Goal: Task Accomplishment & Management: Manage account settings

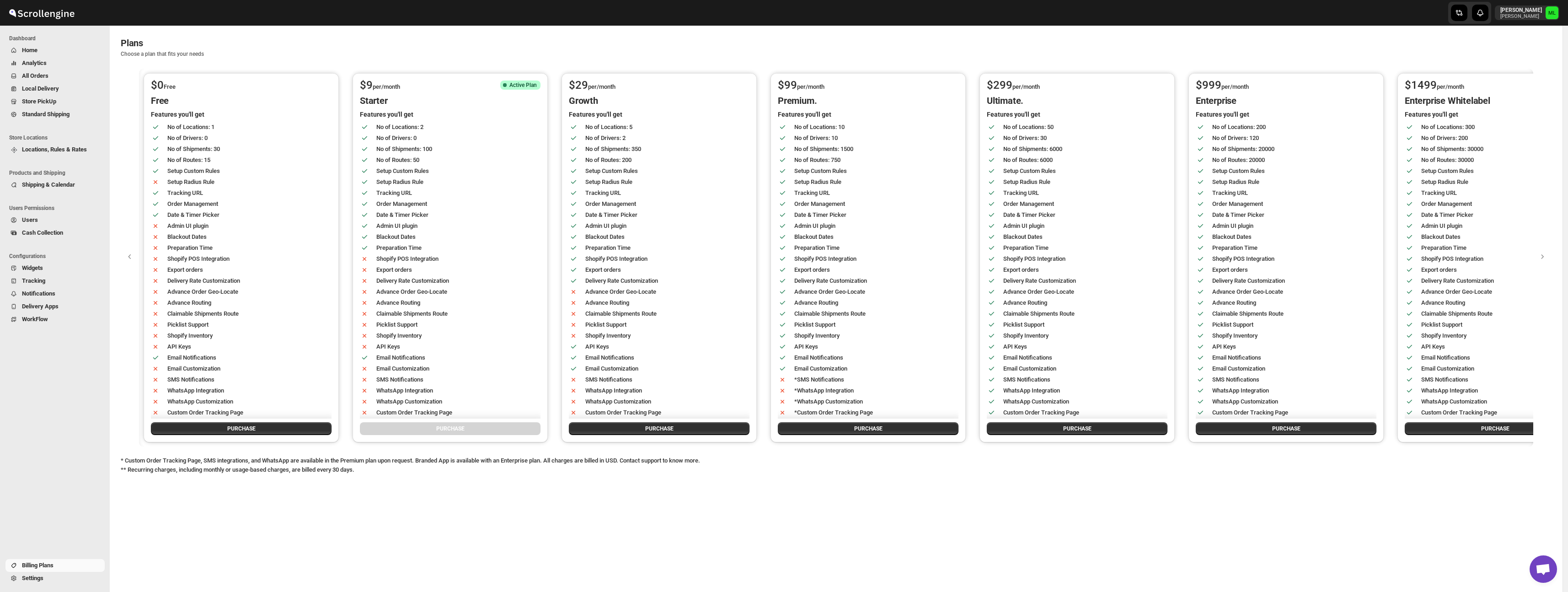
scroll to position [1092, 0]
click at [41, 108] on link "Standard Shipping" at bounding box center [55, 114] width 99 height 13
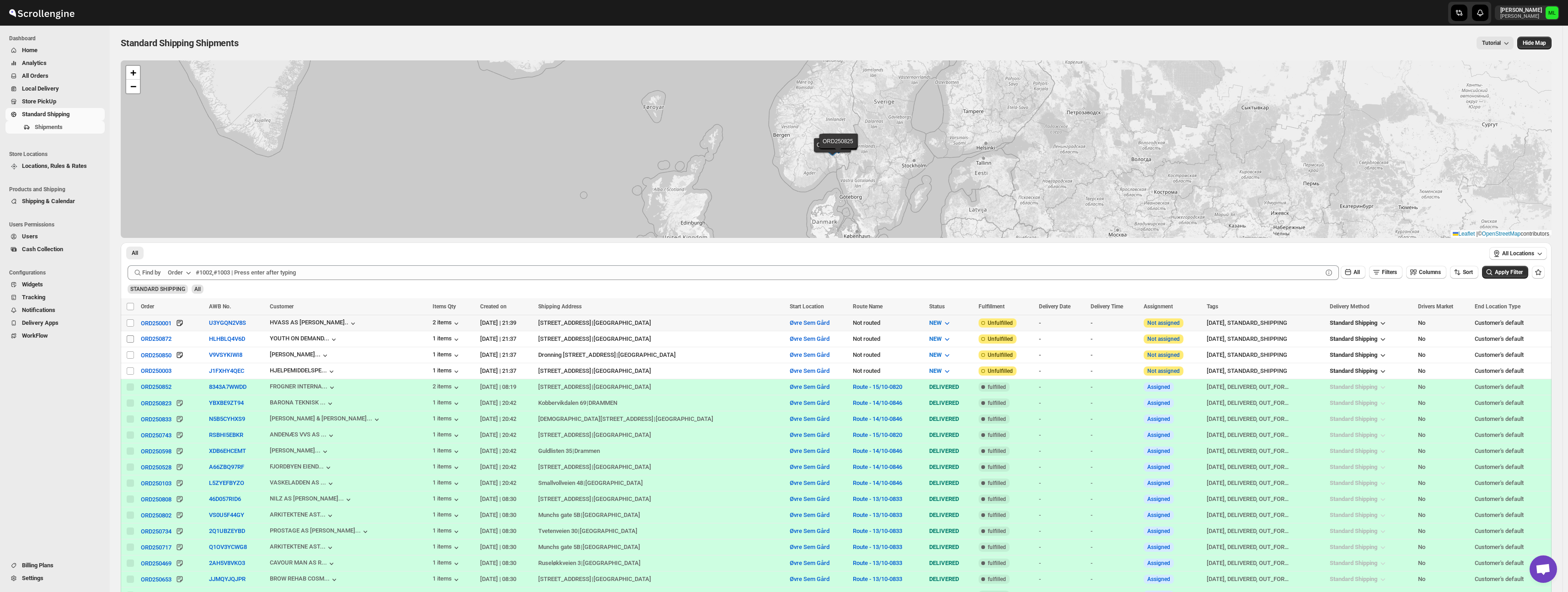
drag, startPoint x: 129, startPoint y: 320, endPoint x: 127, endPoint y: 339, distance: 19.1
click at [129, 320] on input "Select shipment" at bounding box center [130, 323] width 7 height 7
checkbox input "true"
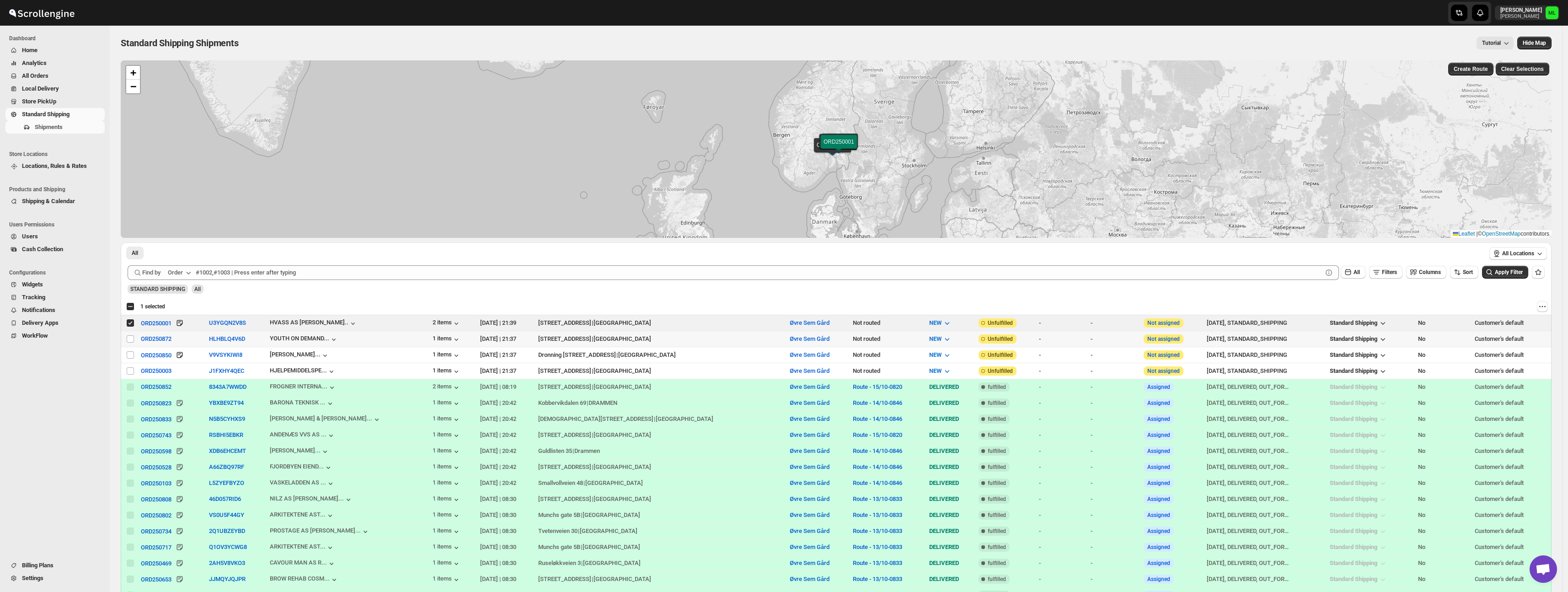
click at [127, 340] on input "Select shipment" at bounding box center [130, 339] width 7 height 7
checkbox input "true"
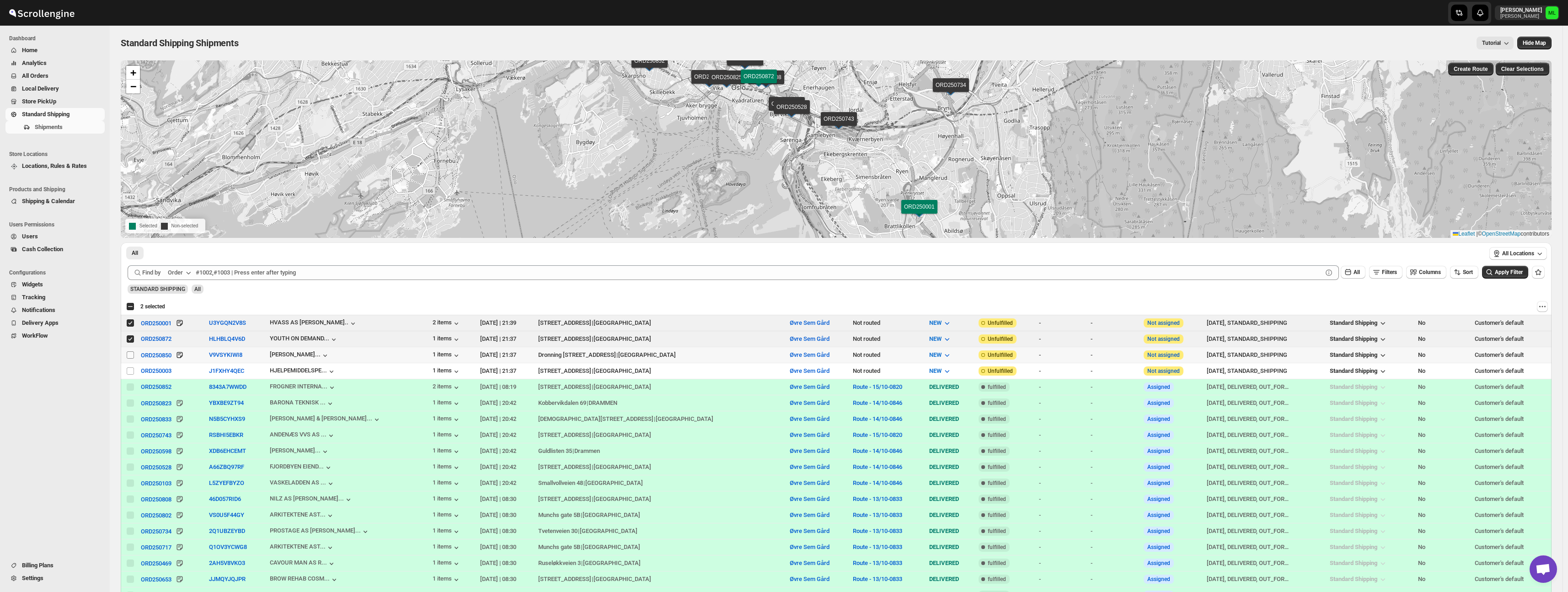
drag, startPoint x: 129, startPoint y: 356, endPoint x: 130, endPoint y: 364, distance: 8.1
click at [129, 356] on input "Select shipment" at bounding box center [130, 355] width 7 height 7
checkbox input "true"
click at [129, 371] on input "Select shipment" at bounding box center [130, 371] width 7 height 7
checkbox input "true"
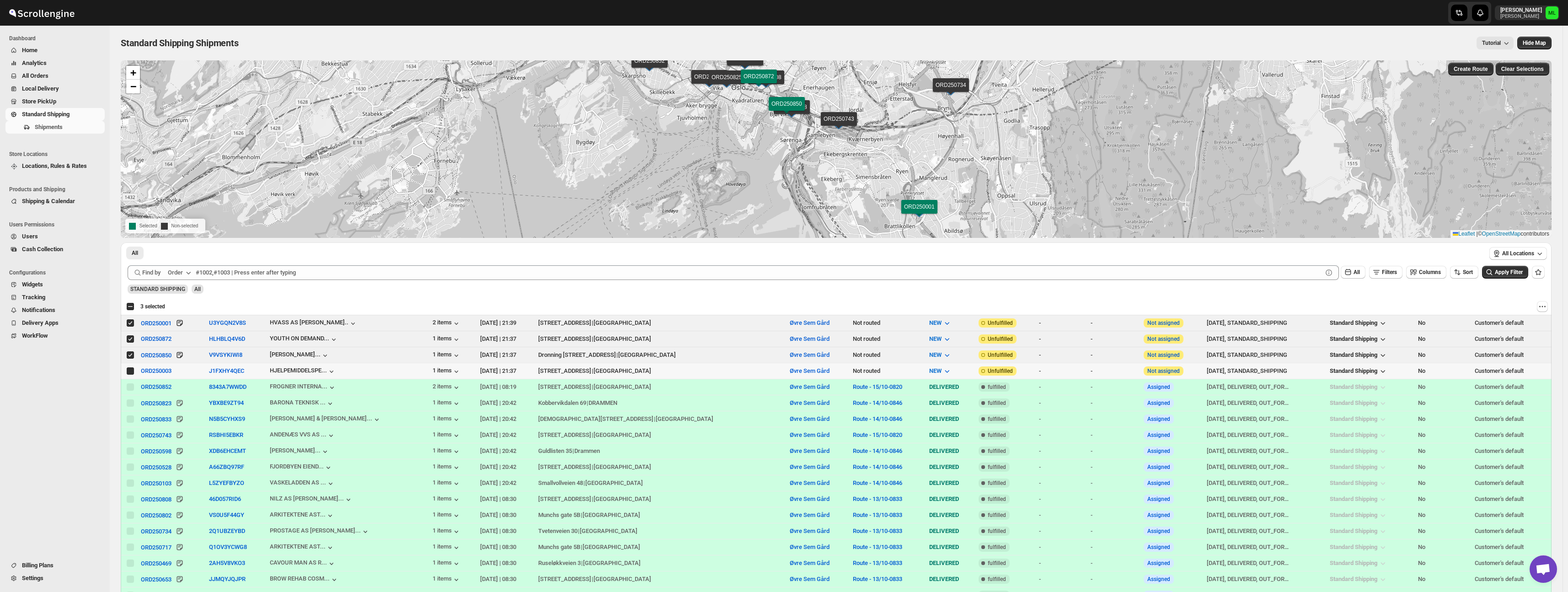
checkbox input "true"
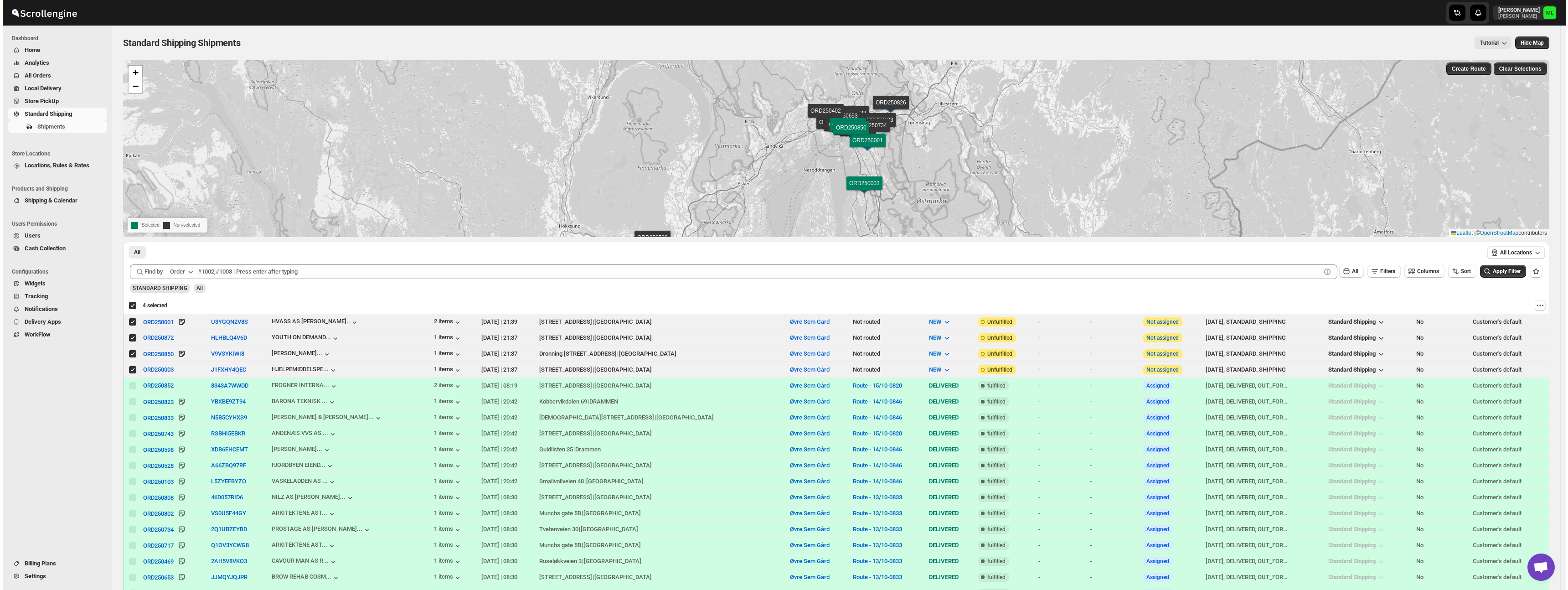
scroll to position [1, 0]
click at [1472, 71] on span "Create Route" at bounding box center [1466, 68] width 34 height 7
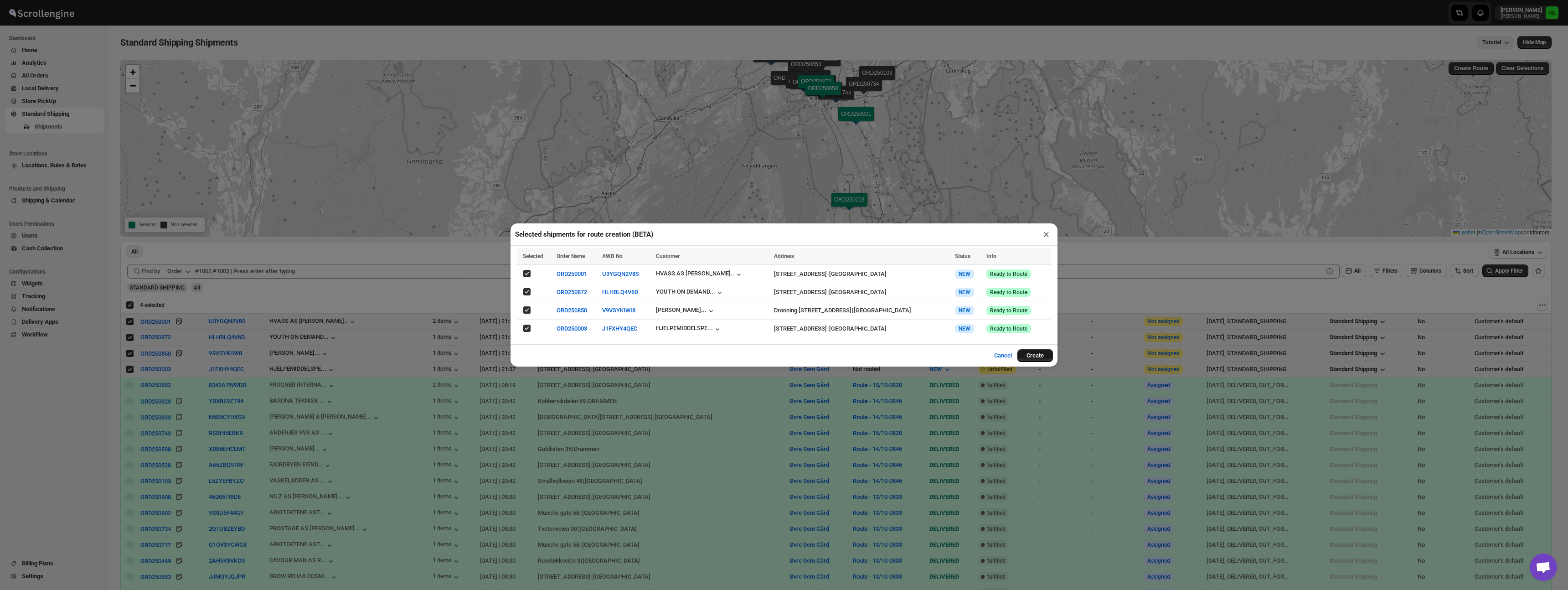
click at [1035, 357] on button "Create" at bounding box center [1035, 356] width 35 height 13
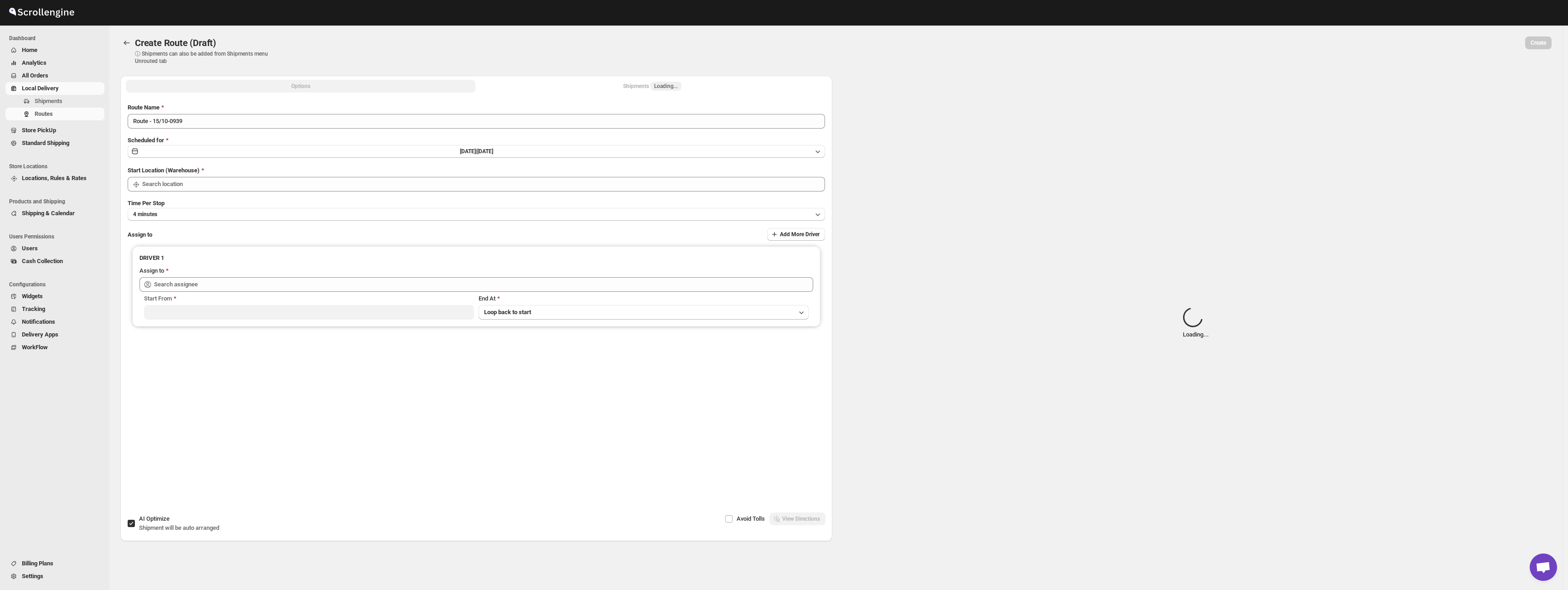
type input "Øvre Sem Gård"
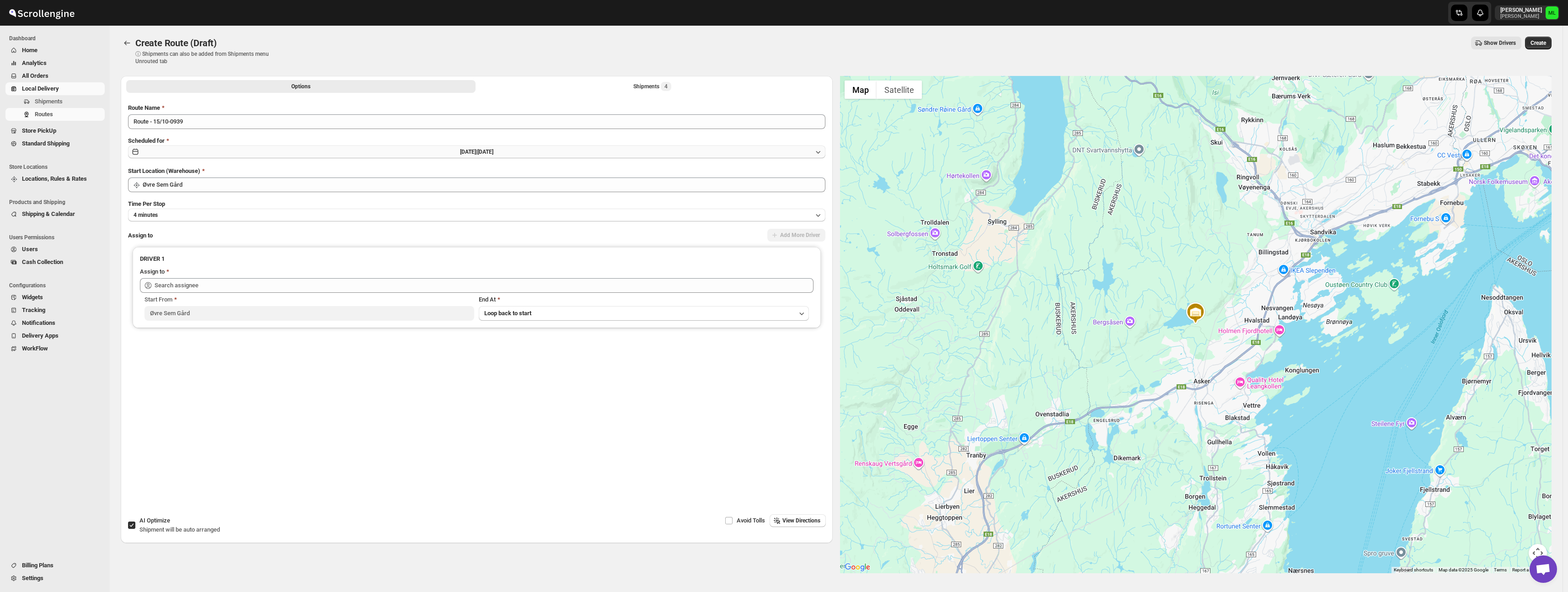
click at [167, 149] on button "Wed Oct 15 2025 | Today" at bounding box center [477, 152] width 697 height 13
click at [544, 232] on span "16" at bounding box center [576, 230] width 90 height 7
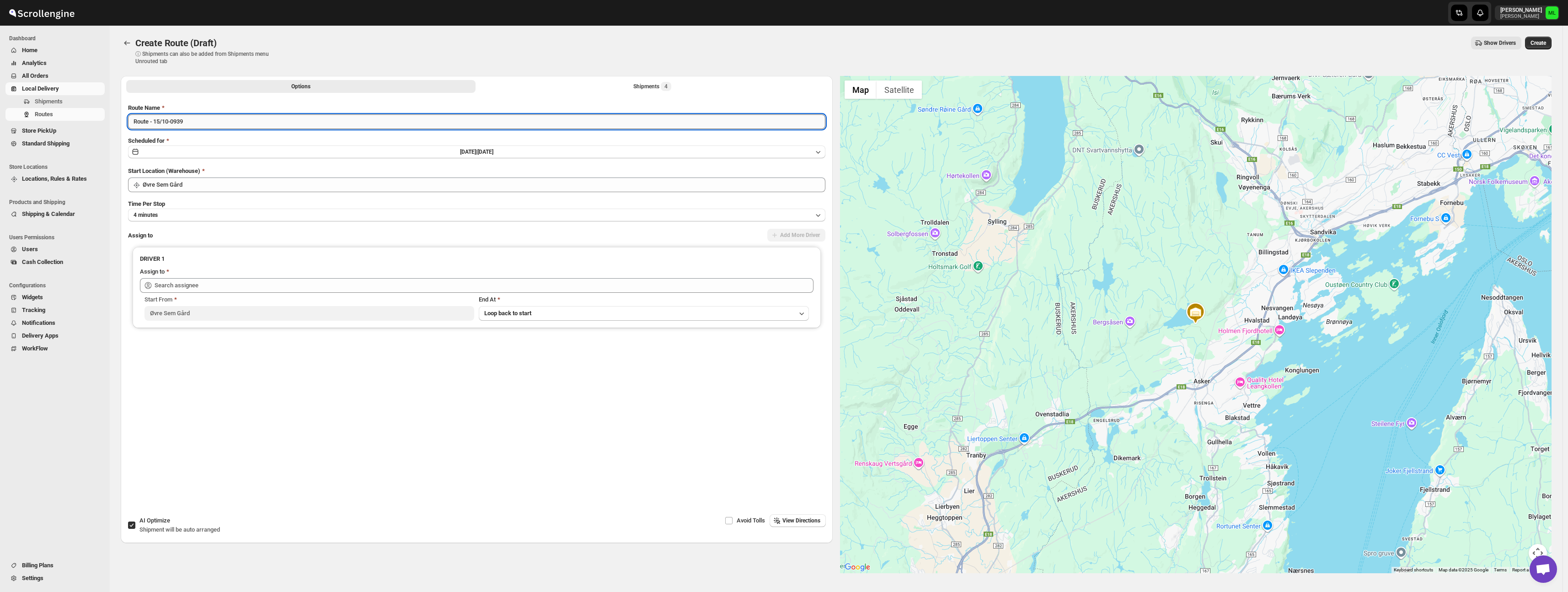
drag, startPoint x: 159, startPoint y: 120, endPoint x: 171, endPoint y: 121, distance: 12.0
click at [159, 120] on input "Route - 15/10-0939" at bounding box center [477, 122] width 697 height 15
type input "Route - 16/10-0939"
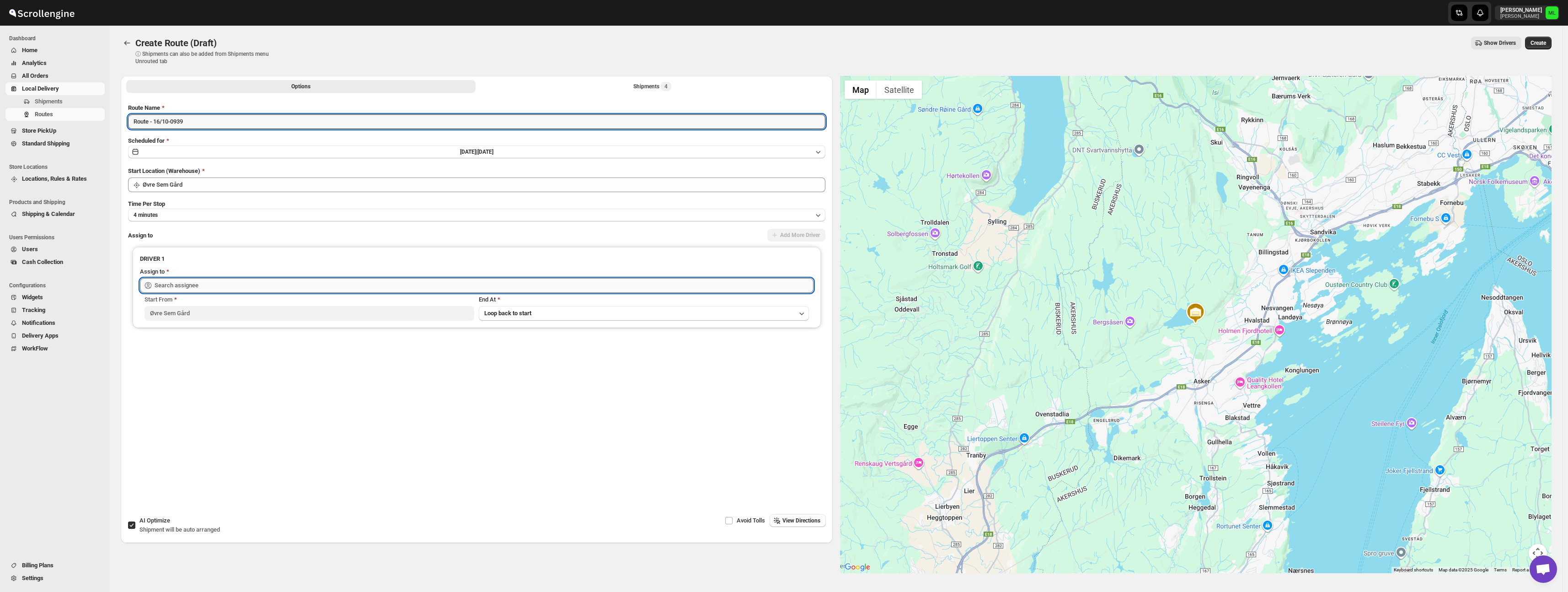
click at [181, 286] on input "text" at bounding box center [484, 285] width 659 height 15
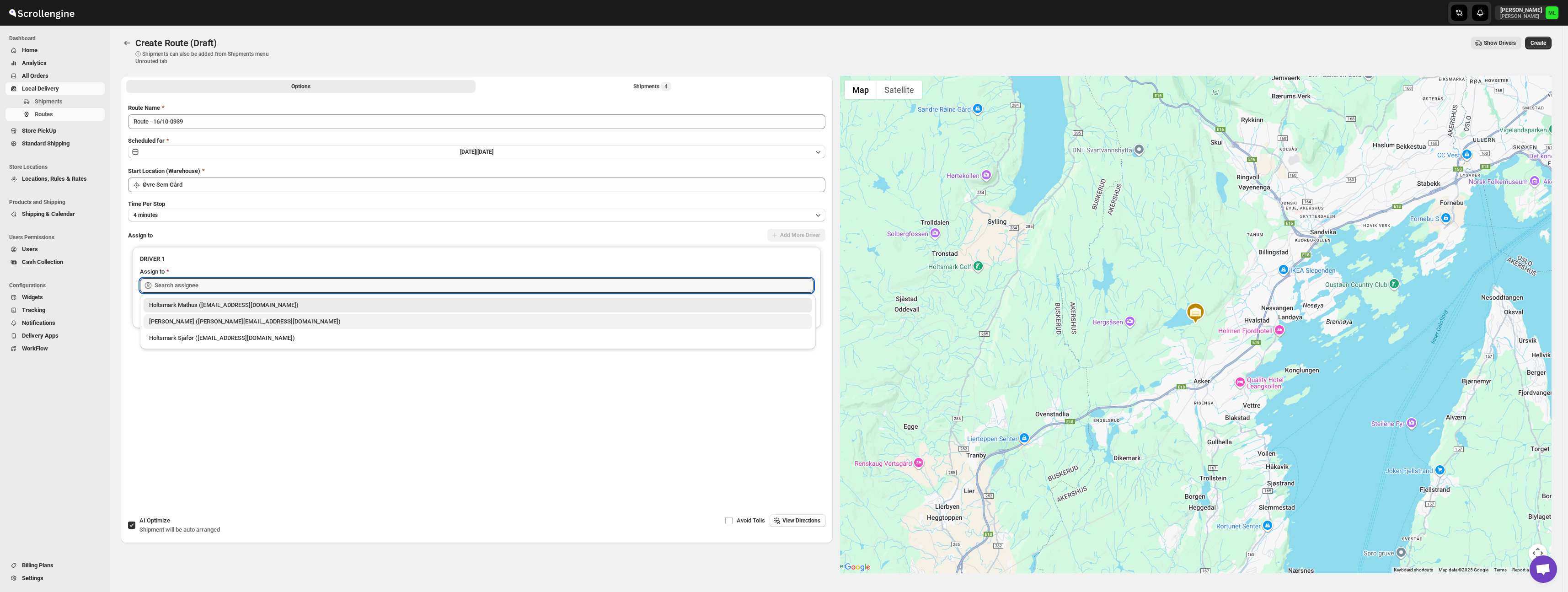
click at [180, 324] on div "[PERSON_NAME] ([PERSON_NAME][EMAIL_ADDRESS][DOMAIN_NAME])" at bounding box center [477, 321] width 658 height 9
type input "[PERSON_NAME] ([PERSON_NAME][EMAIL_ADDRESS][DOMAIN_NAME])"
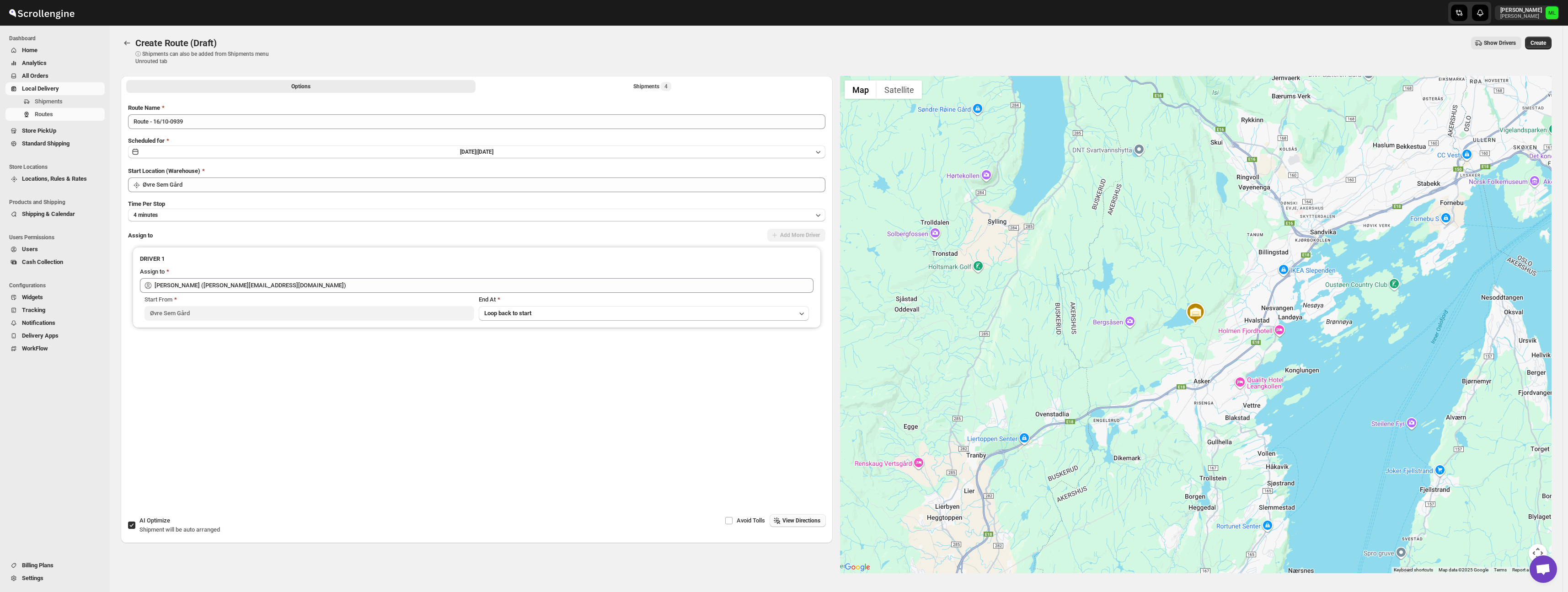
click at [799, 521] on span "View Directions" at bounding box center [801, 521] width 38 height 7
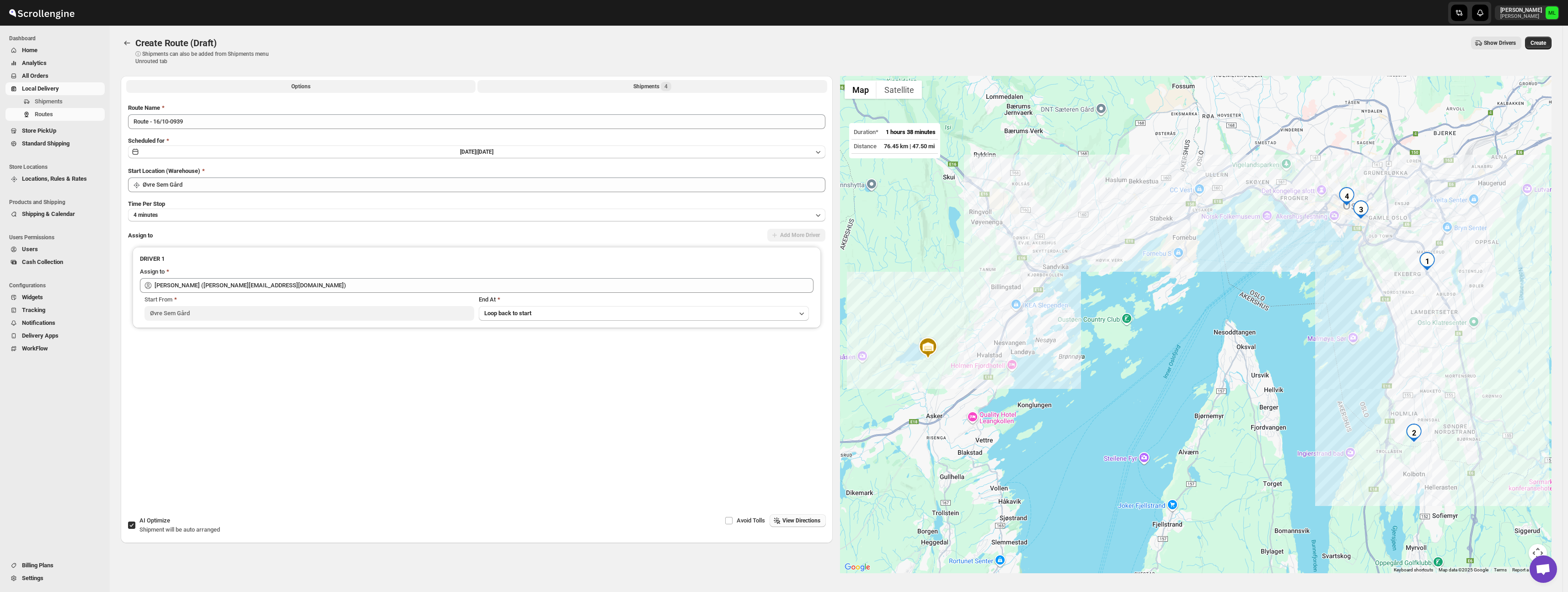
click at [751, 86] on button "Shipments 4" at bounding box center [652, 86] width 349 height 13
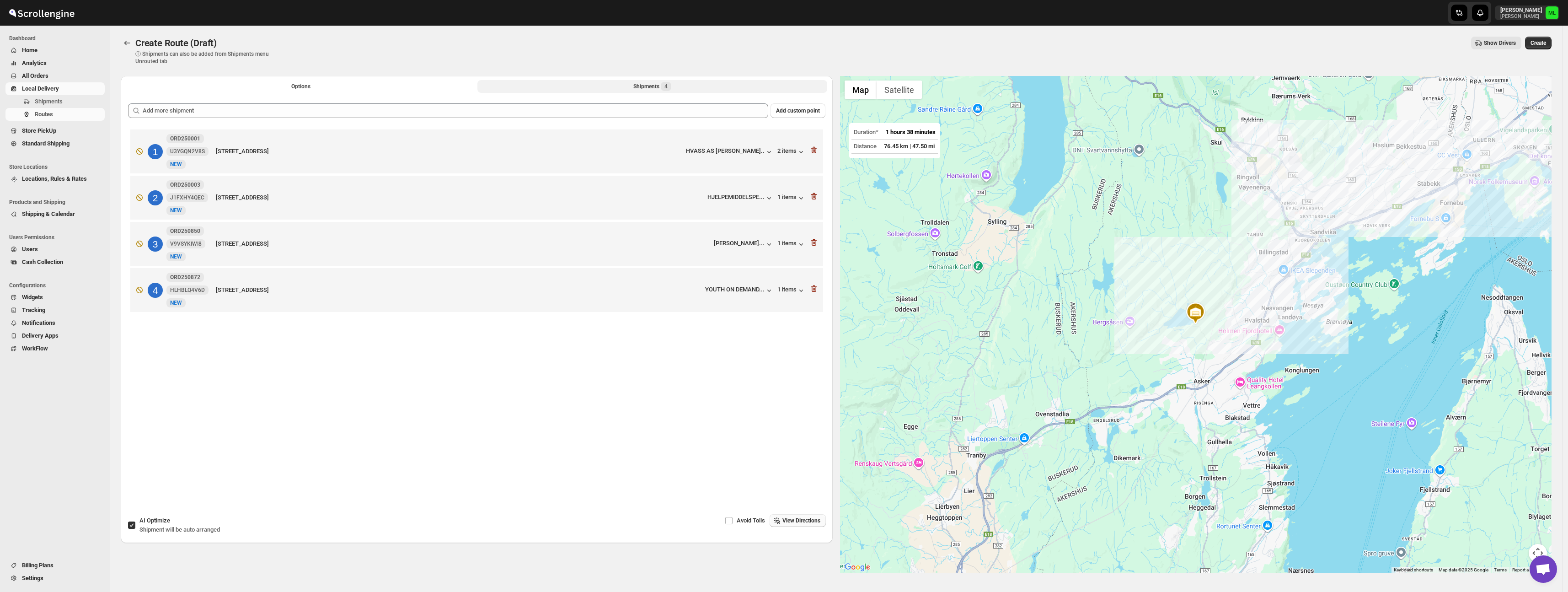
scroll to position [4, 0]
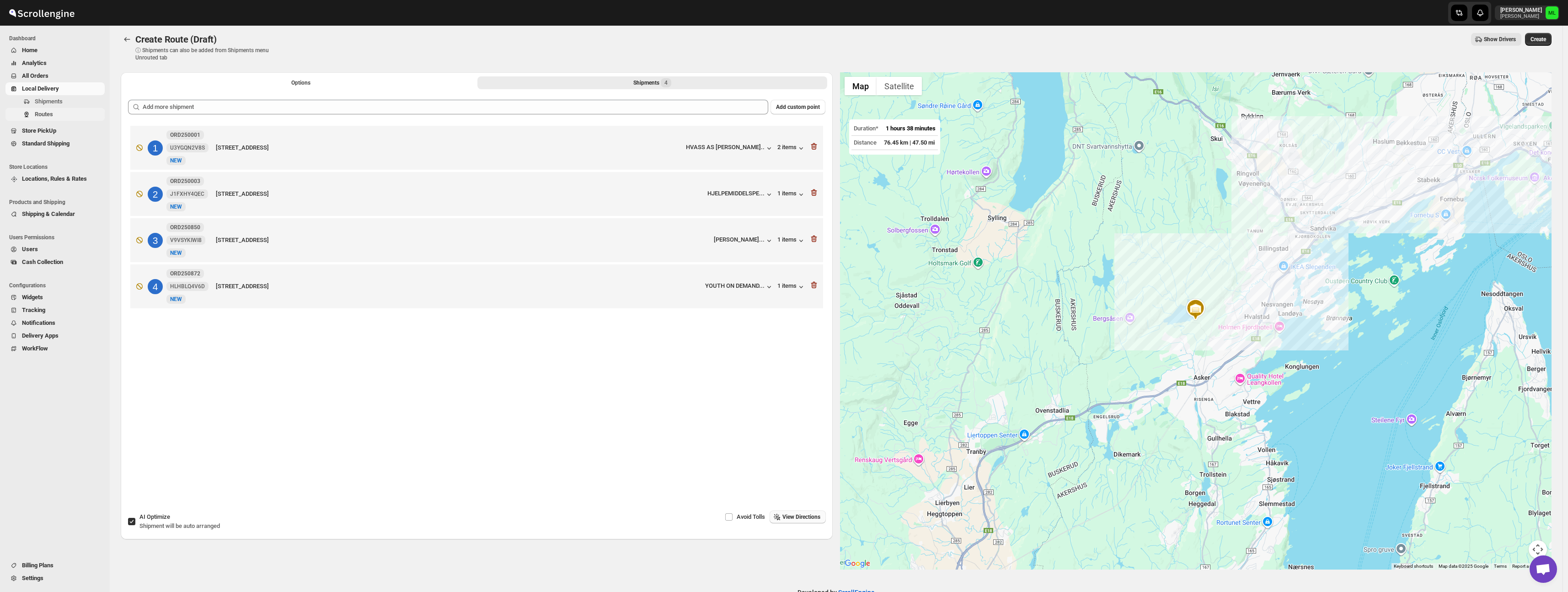
click at [49, 111] on span "Routes" at bounding box center [44, 114] width 18 height 7
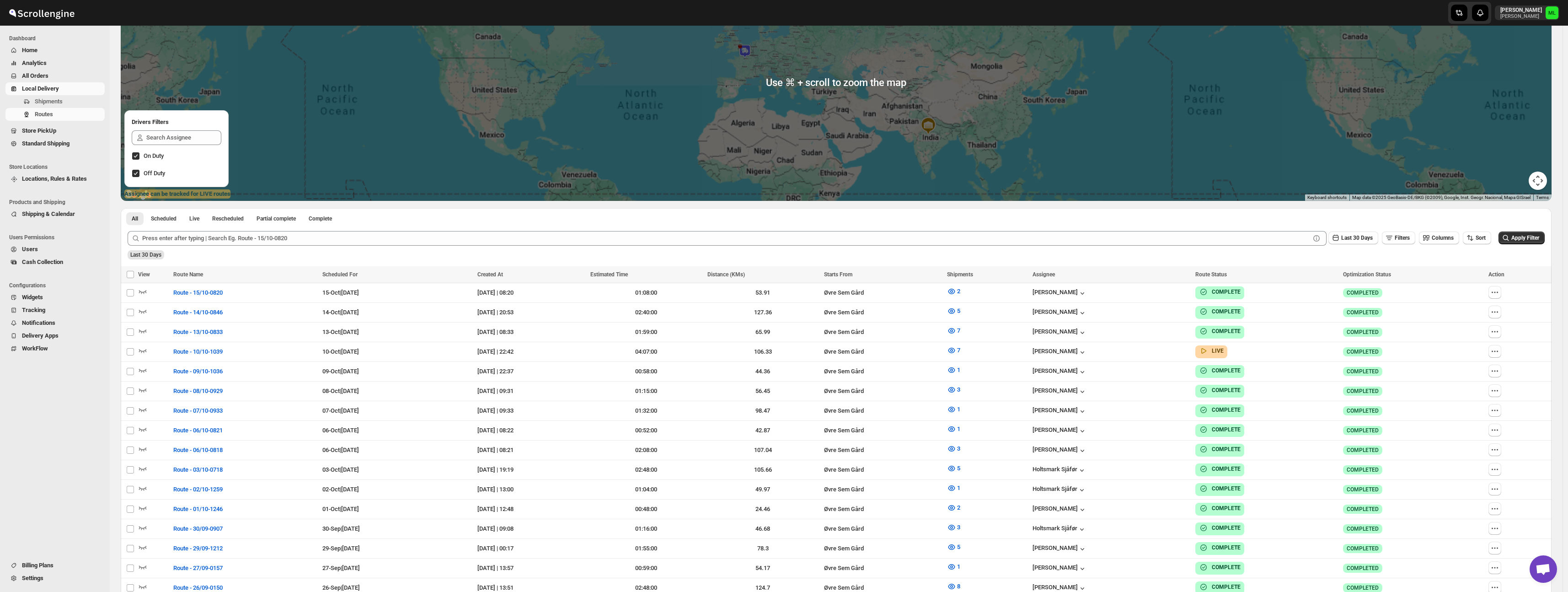
scroll to position [148, 0]
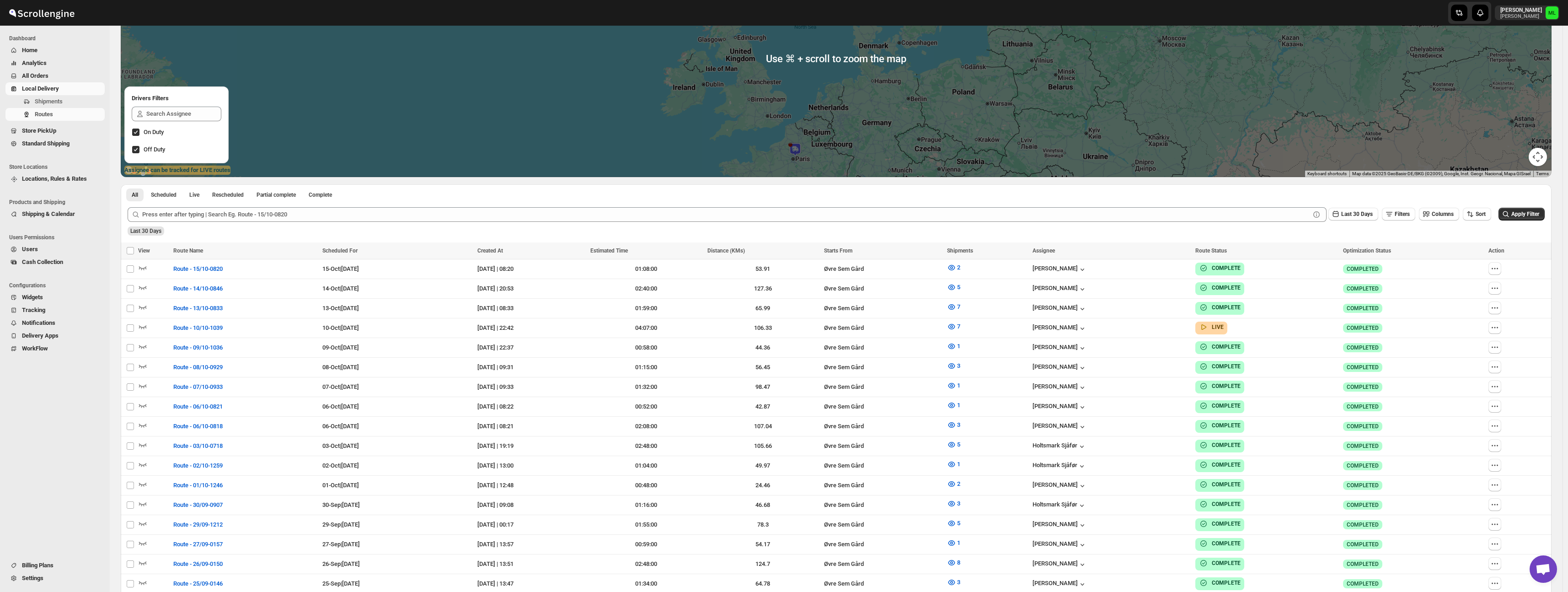
click at [48, 144] on span "Standard Shipping" at bounding box center [46, 143] width 48 height 7
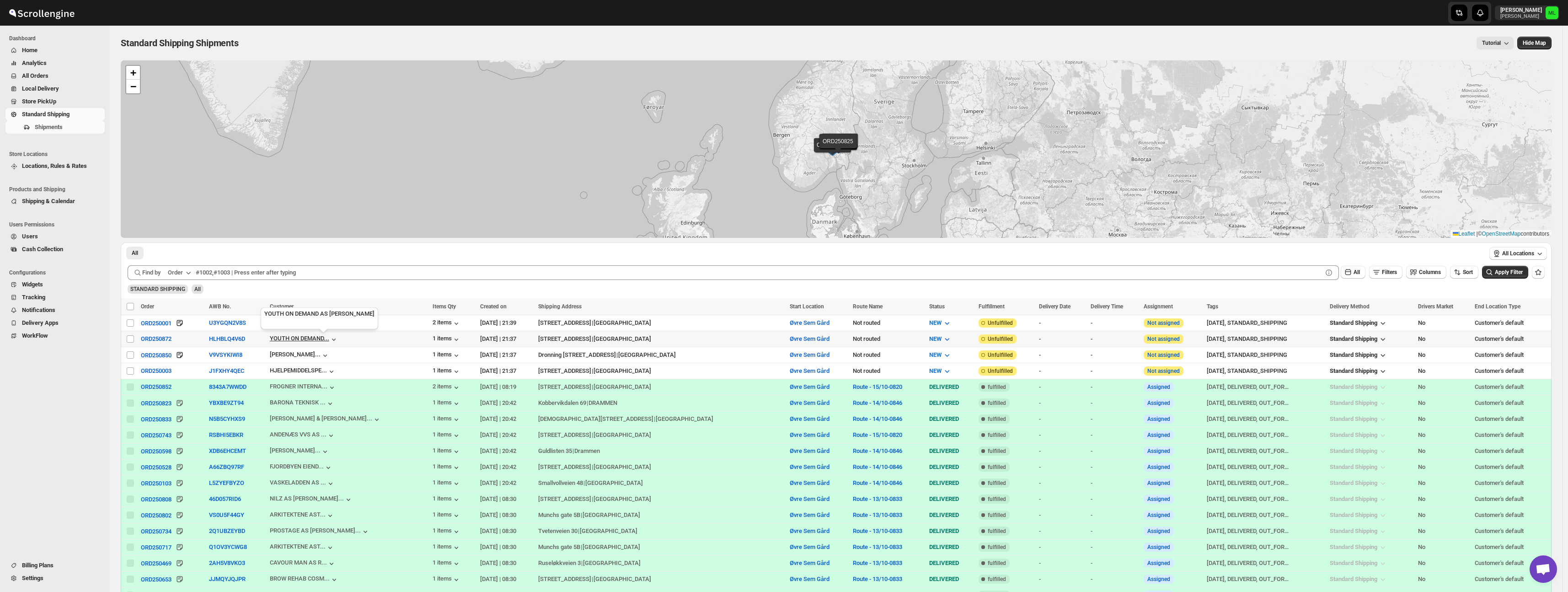
click at [315, 340] on div "YOUTH ON DEMAND..." at bounding box center [299, 338] width 59 height 7
click at [283, 422] on span "View Customer" at bounding box center [279, 424] width 37 height 7
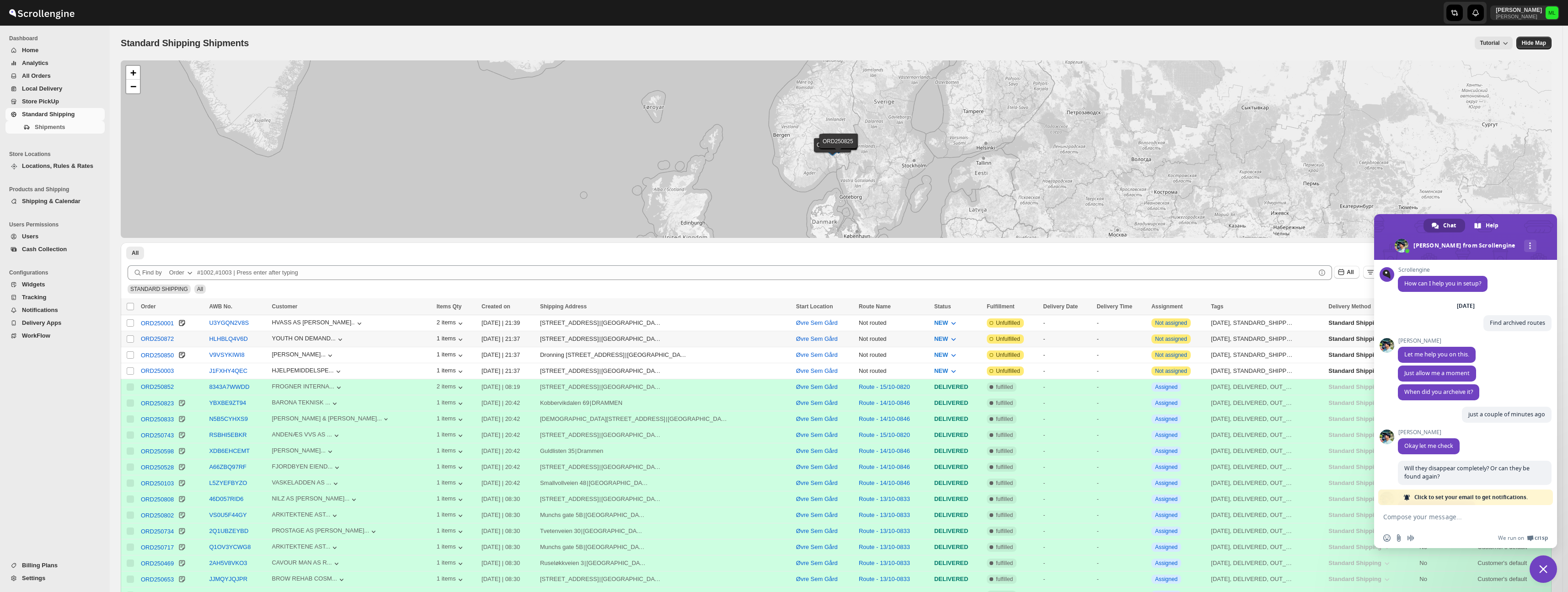
scroll to position [1089, 0]
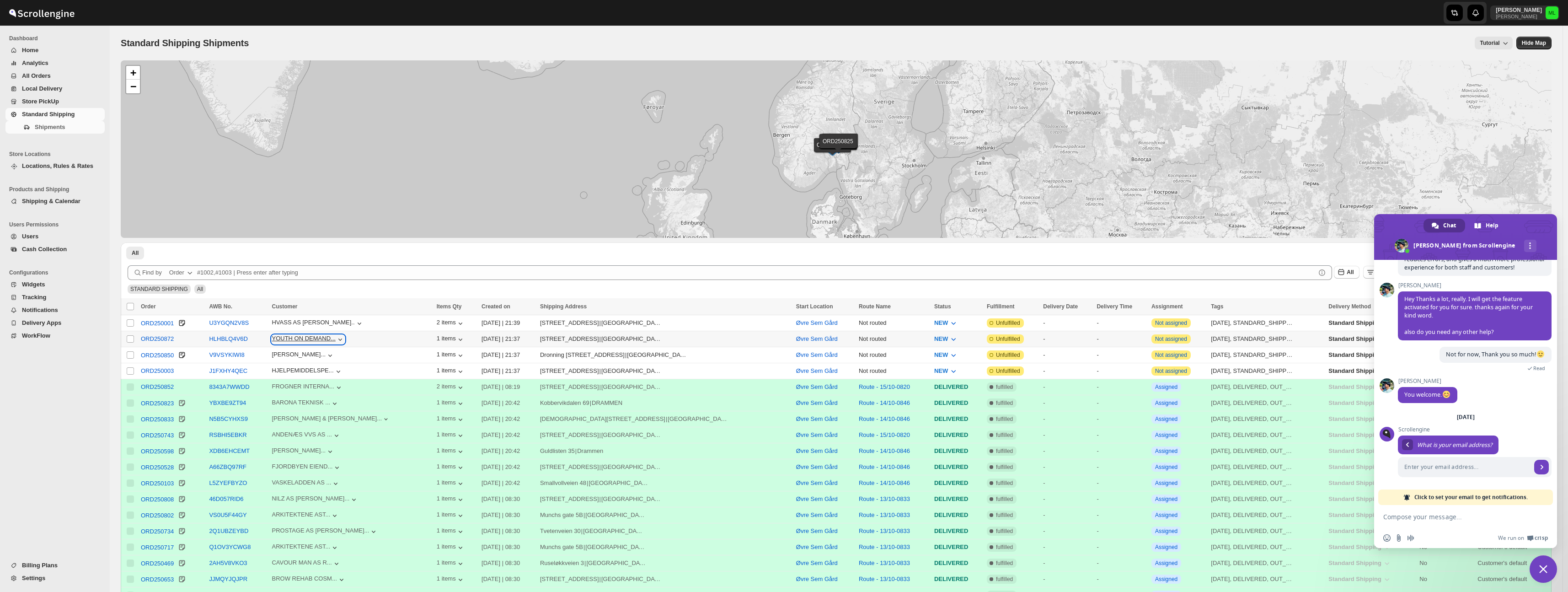
click at [345, 338] on icon "button" at bounding box center [340, 339] width 9 height 9
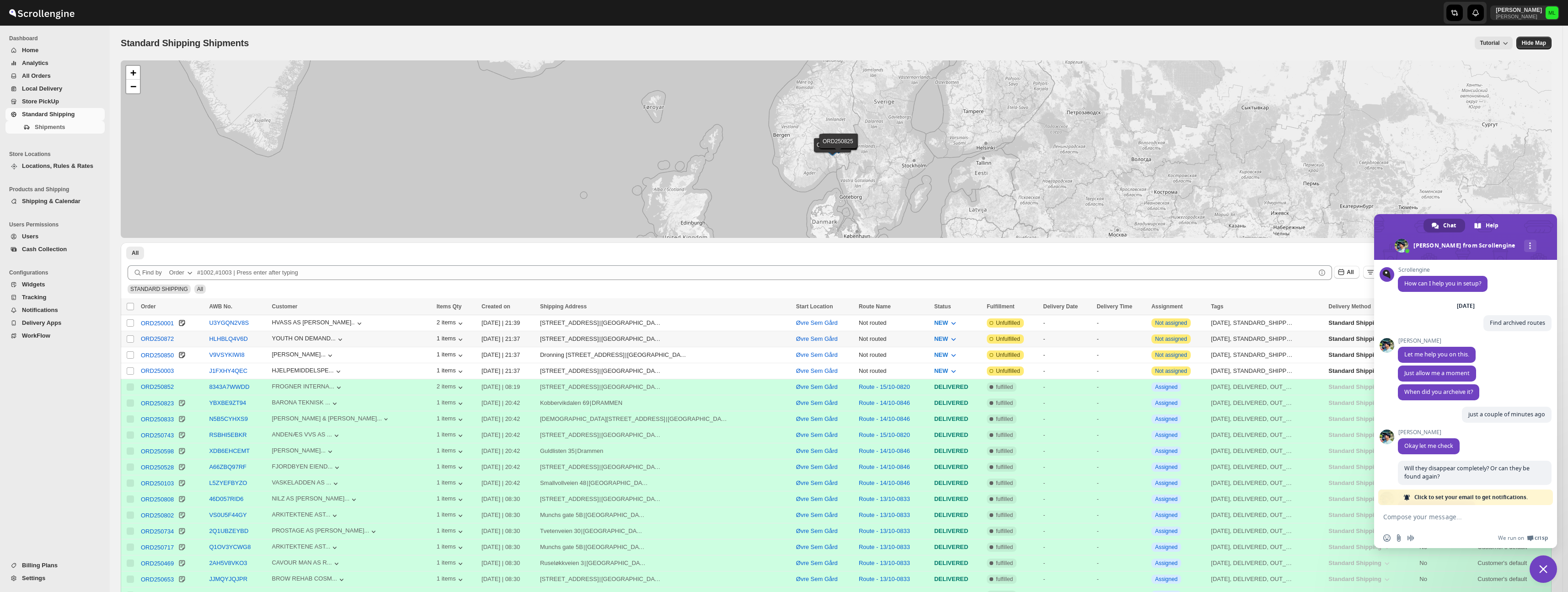
scroll to position [1089, 0]
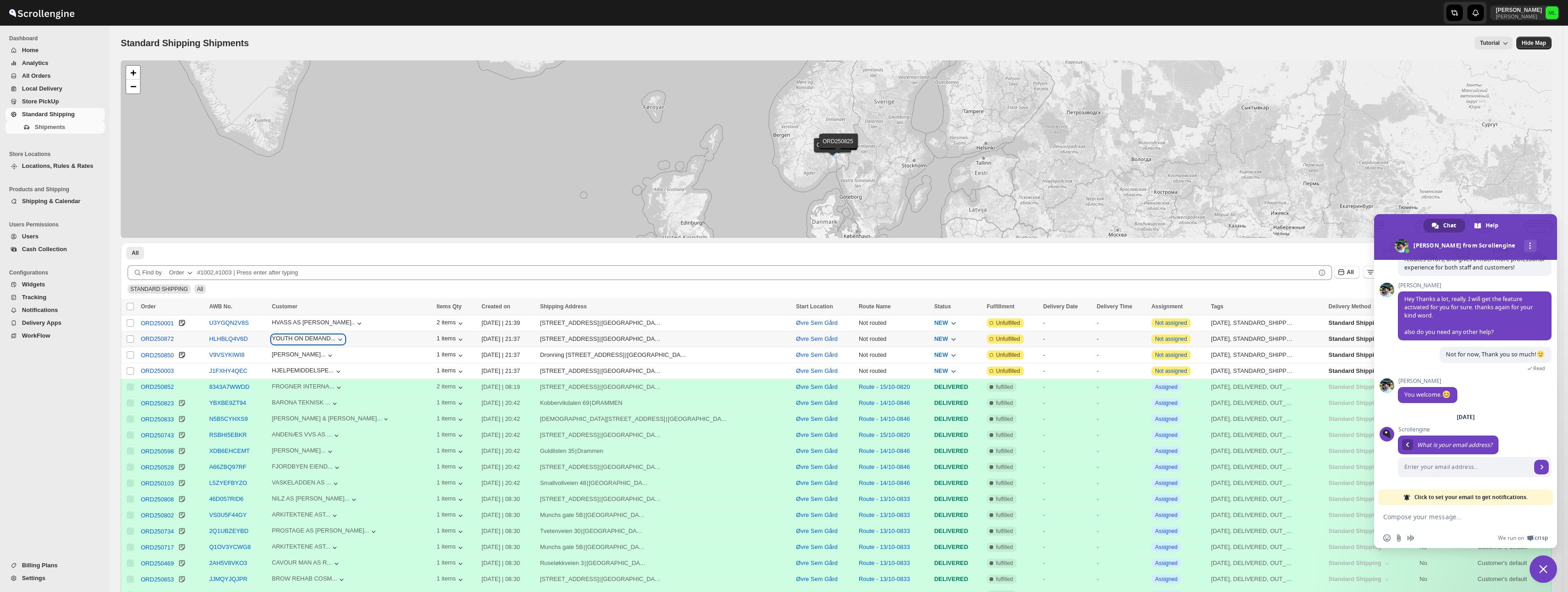
click at [345, 338] on icon "button" at bounding box center [340, 339] width 9 height 9
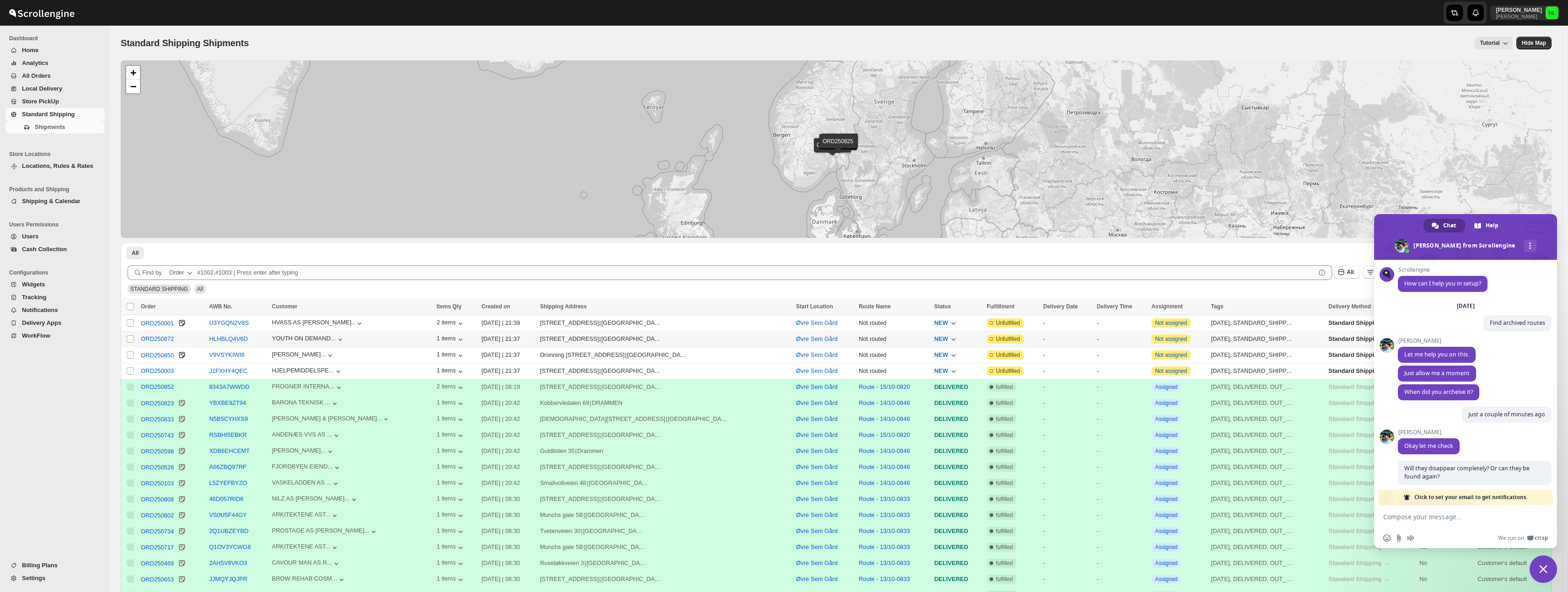
scroll to position [1089, 0]
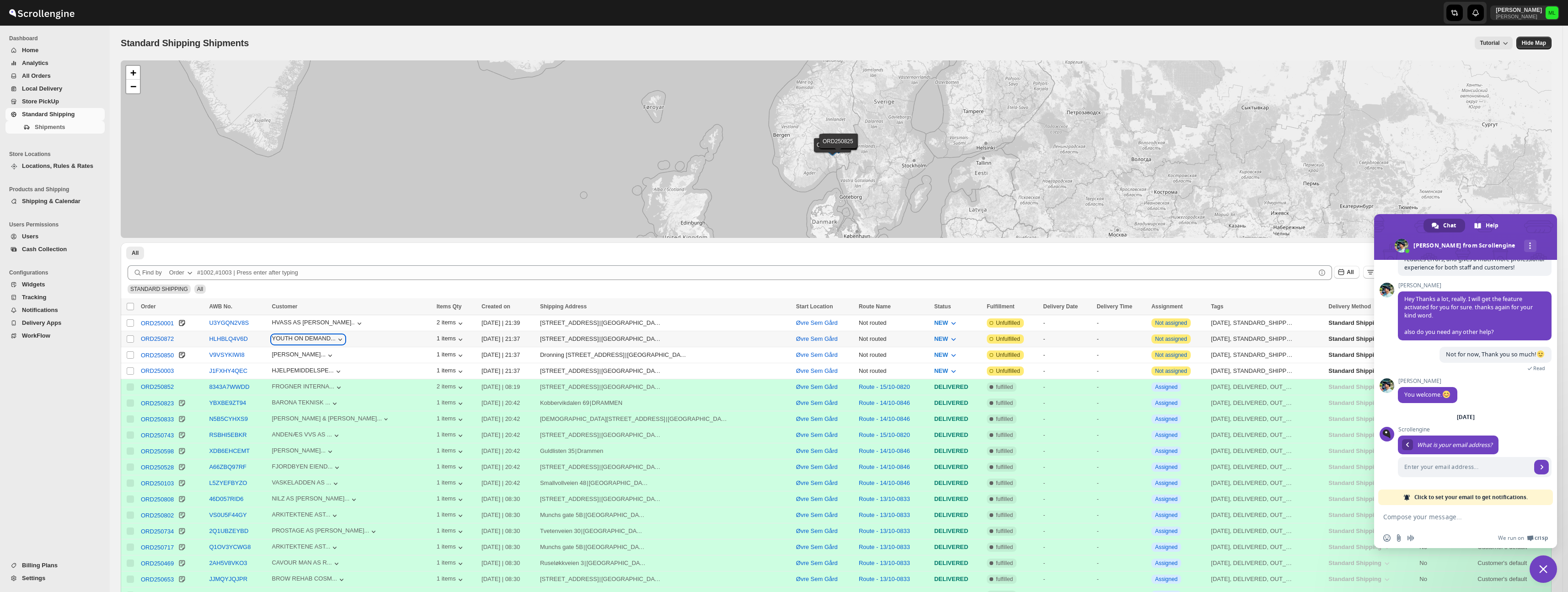
click at [345, 338] on icon "button" at bounding box center [340, 339] width 9 height 9
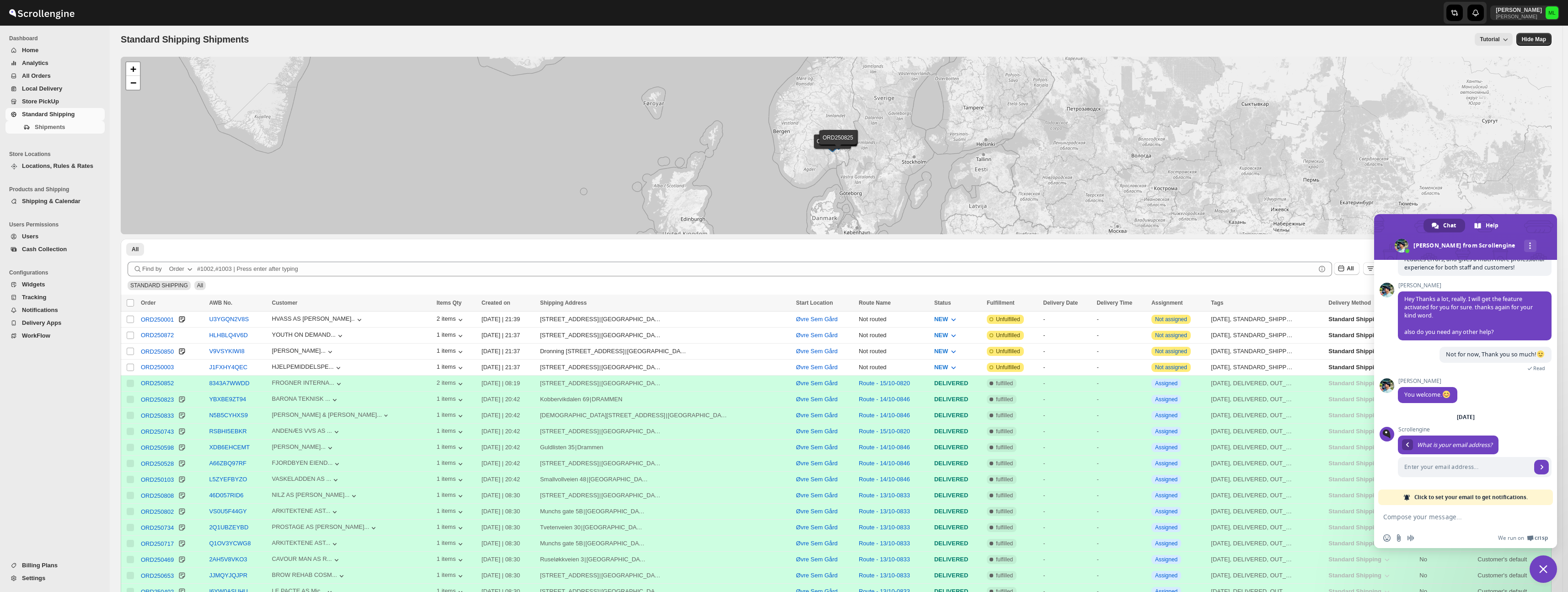
click at [1541, 566] on span "Close chat" at bounding box center [1543, 569] width 8 height 8
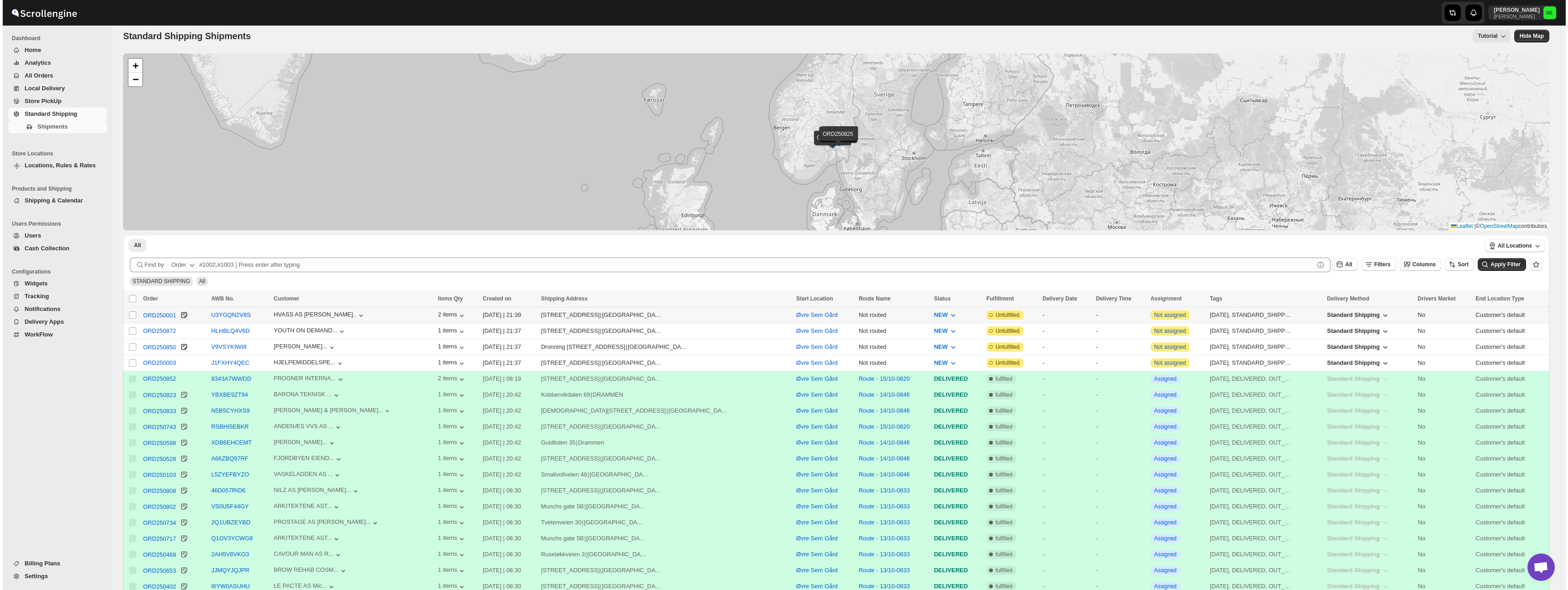
scroll to position [0, 0]
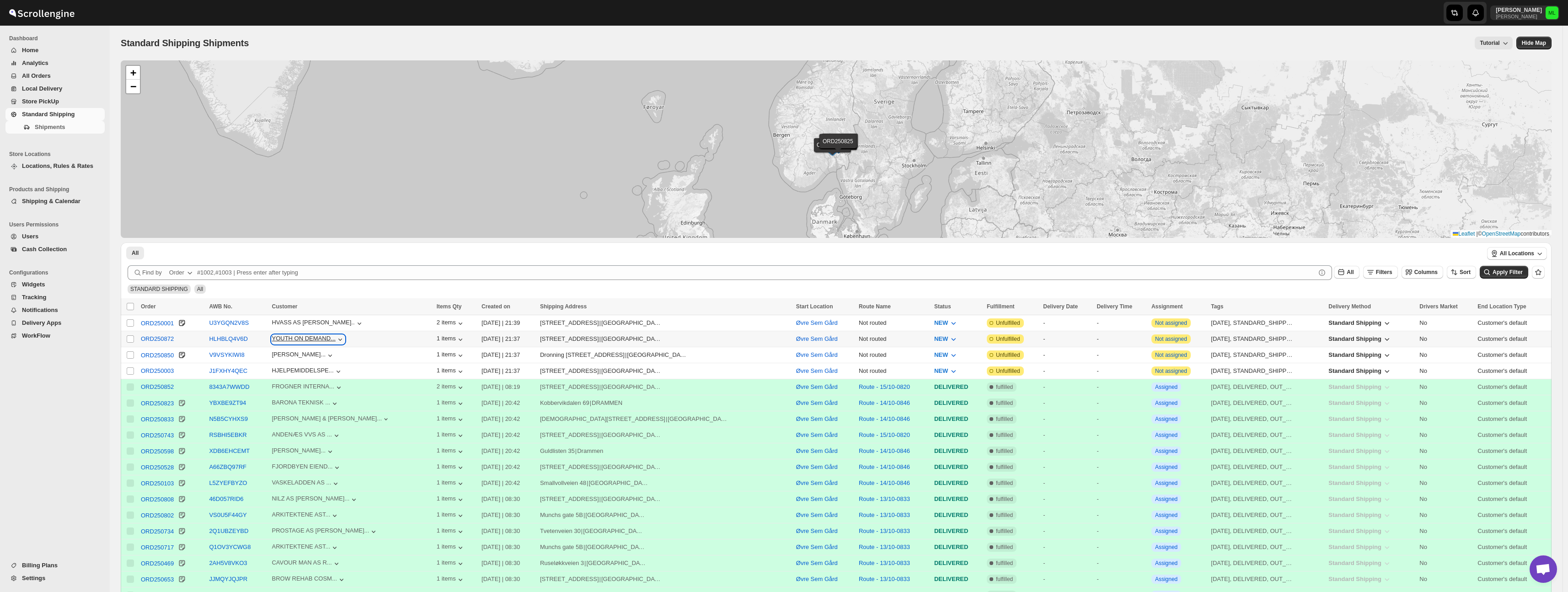
click at [345, 339] on icon "button" at bounding box center [340, 339] width 9 height 9
click at [134, 340] on input "Select shipment" at bounding box center [130, 339] width 7 height 7
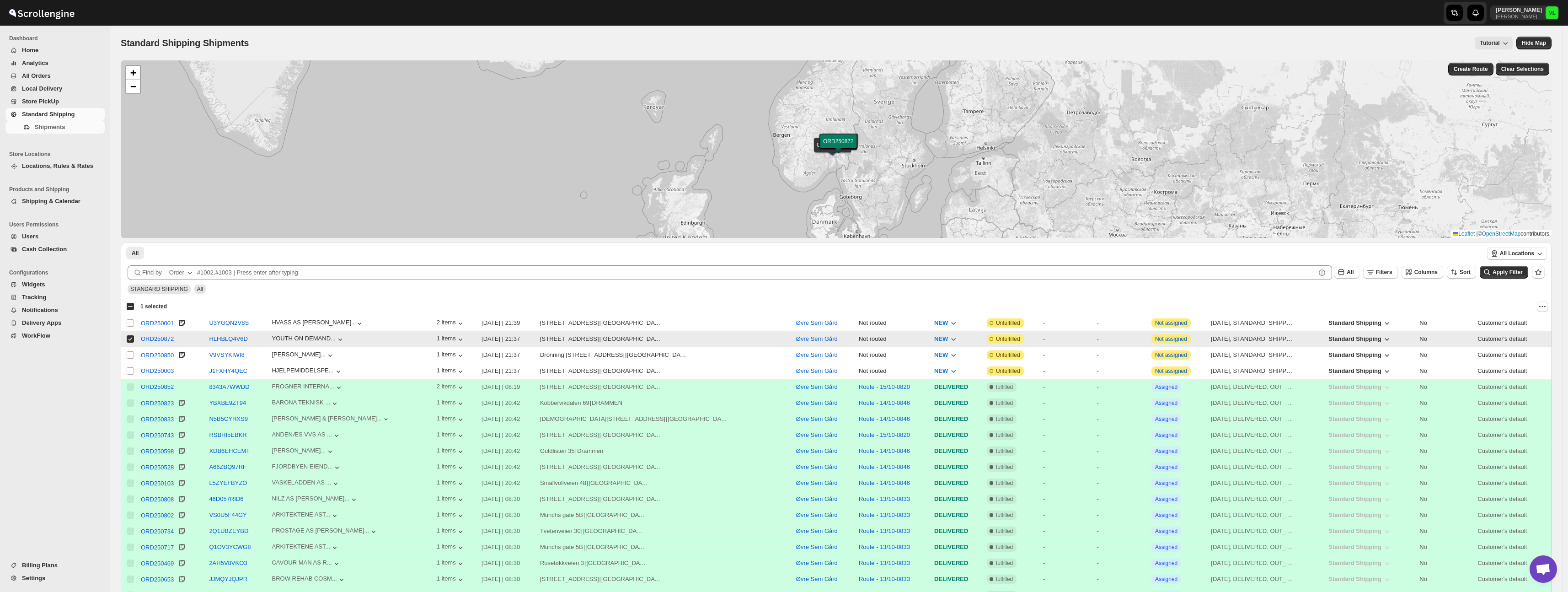
click at [130, 340] on input "Select shipment" at bounding box center [130, 339] width 7 height 7
checkbox input "false"
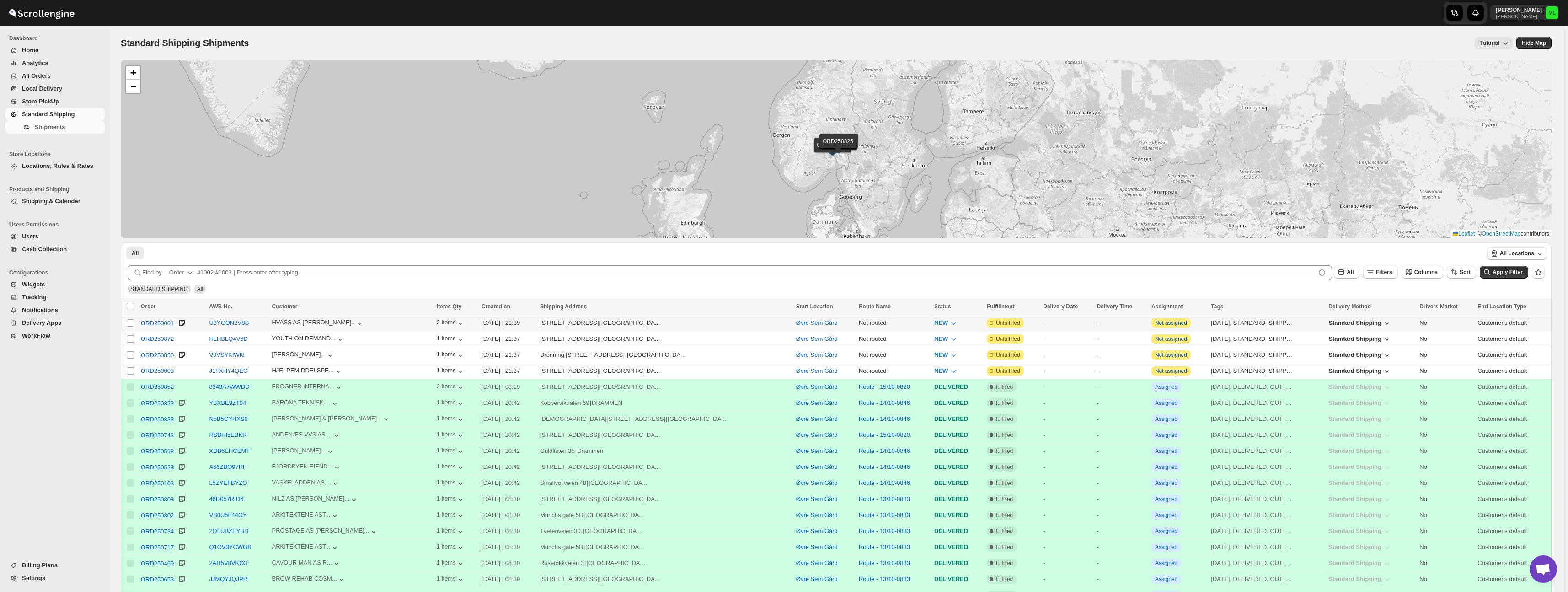
drag, startPoint x: 129, startPoint y: 325, endPoint x: 128, endPoint y: 332, distance: 7.1
click at [129, 325] on input "Select shipment" at bounding box center [130, 323] width 7 height 7
checkbox input "true"
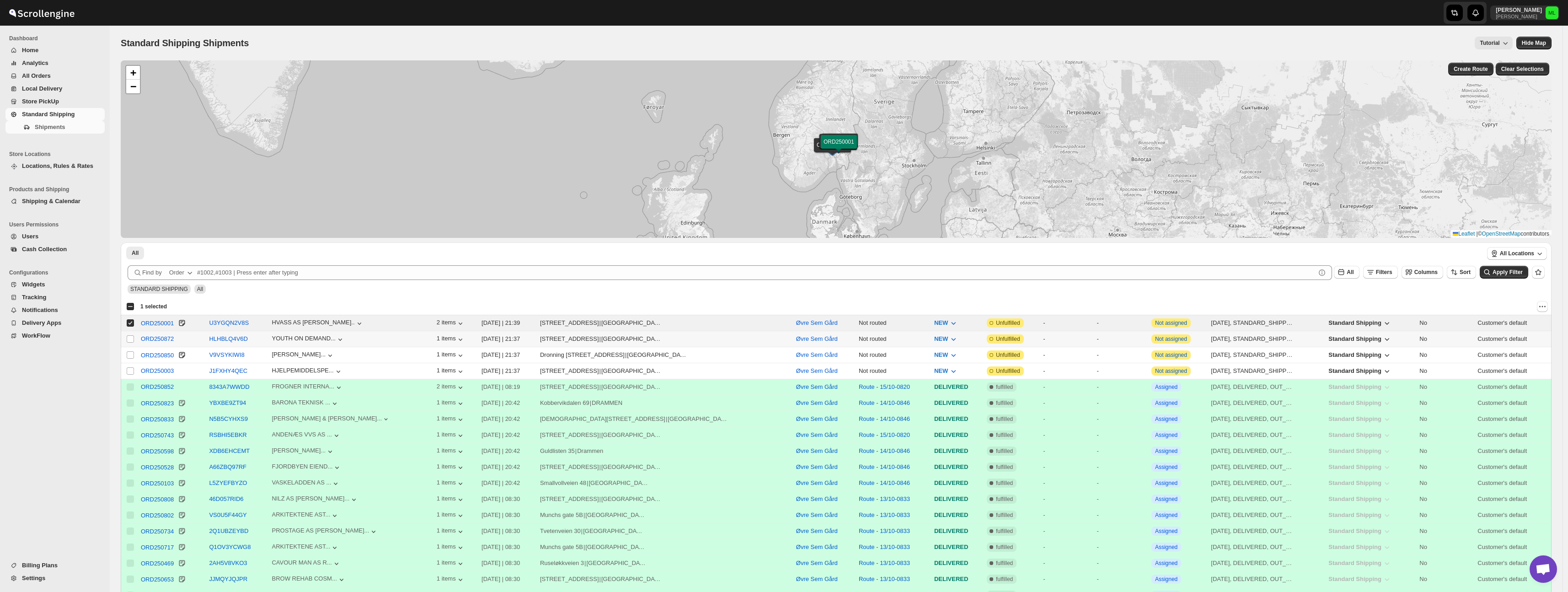
click at [129, 340] on input "Select shipment" at bounding box center [130, 339] width 7 height 7
checkbox input "true"
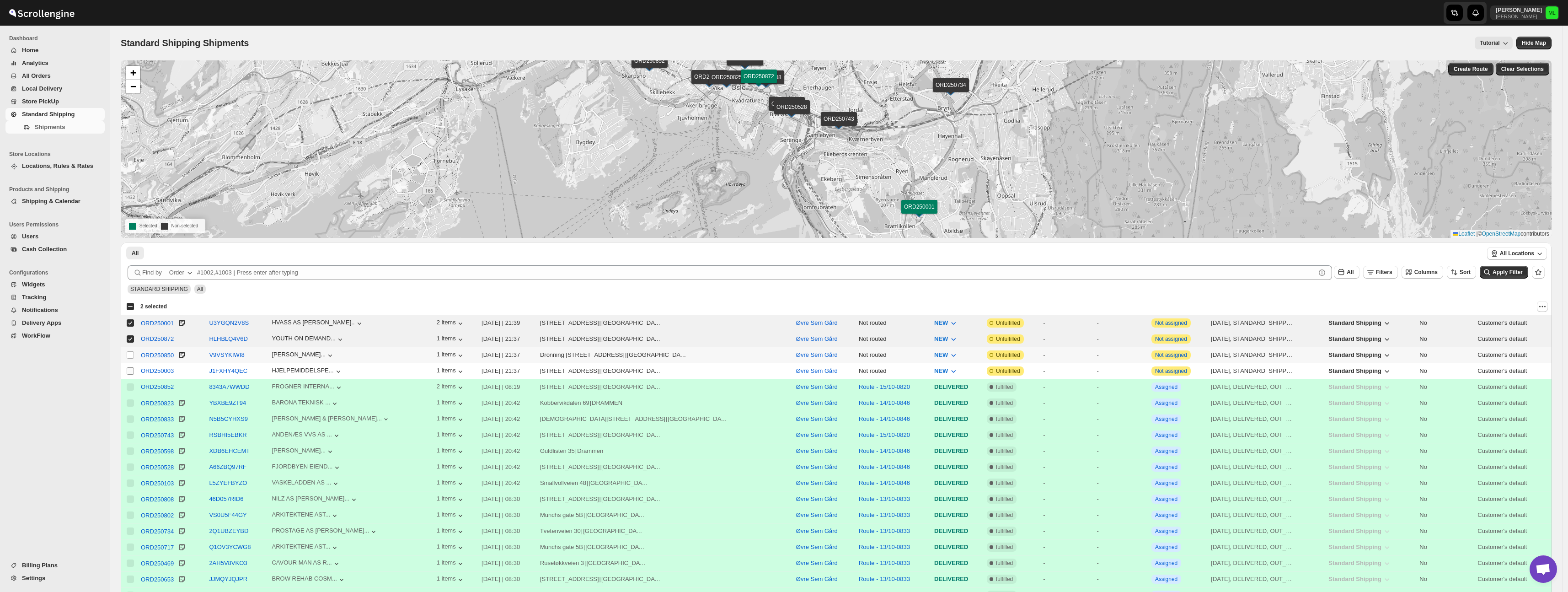
click at [130, 353] on input "Select shipment" at bounding box center [130, 355] width 7 height 7
checkbox input "true"
drag, startPoint x: 130, startPoint y: 369, endPoint x: 159, endPoint y: 370, distance: 29.0
click at [130, 369] on input "Select shipment" at bounding box center [130, 371] width 7 height 7
checkbox input "true"
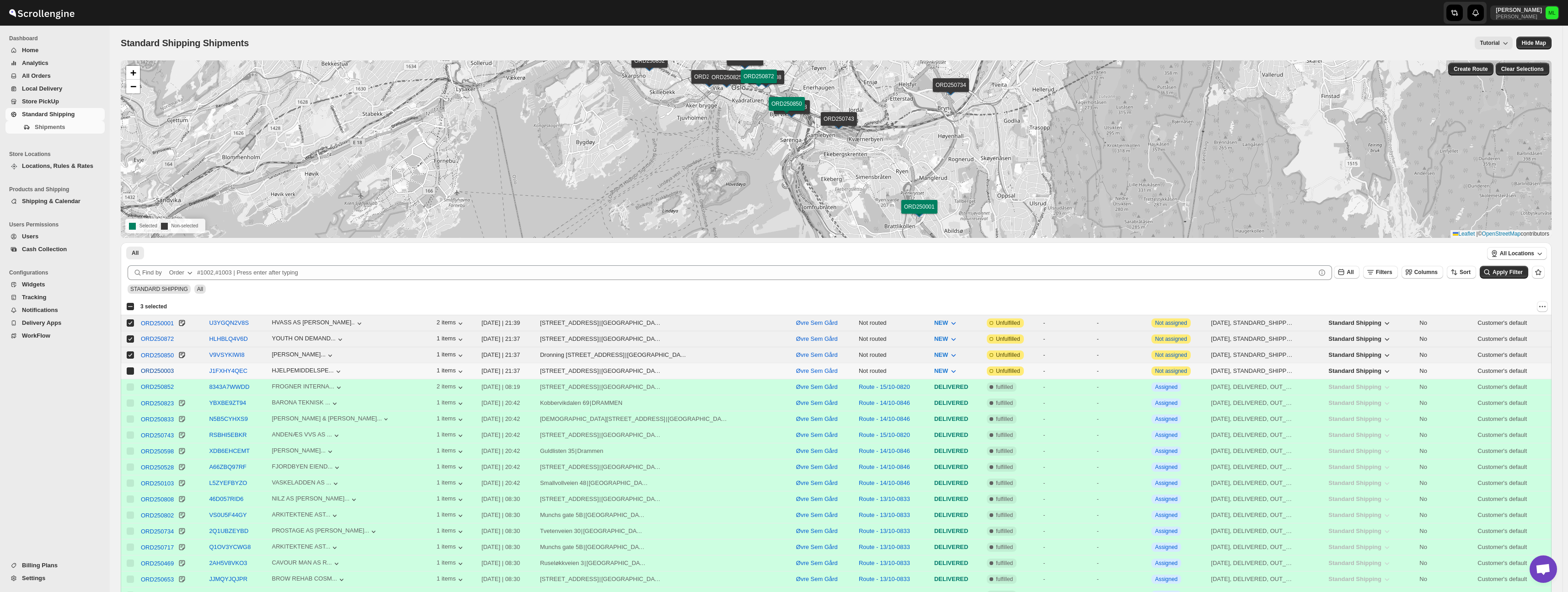
checkbox input "true"
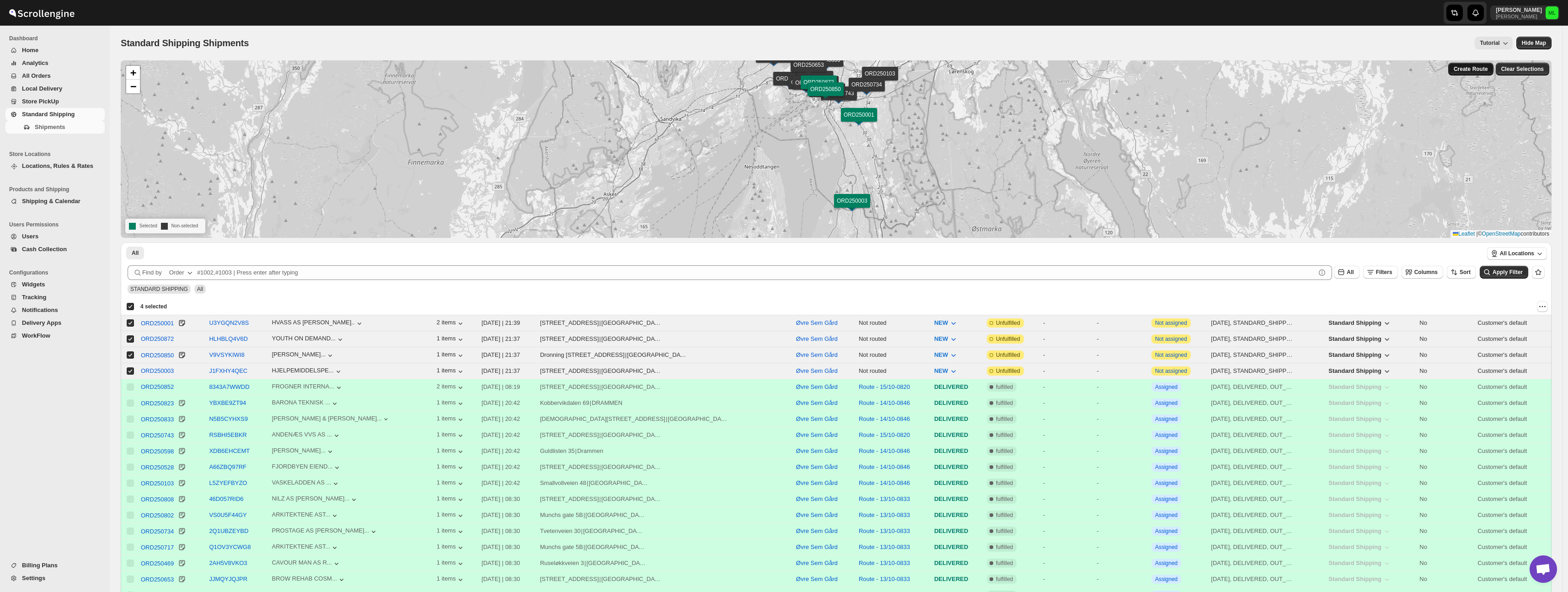
click at [1479, 74] on button "Create Route" at bounding box center [1471, 69] width 45 height 13
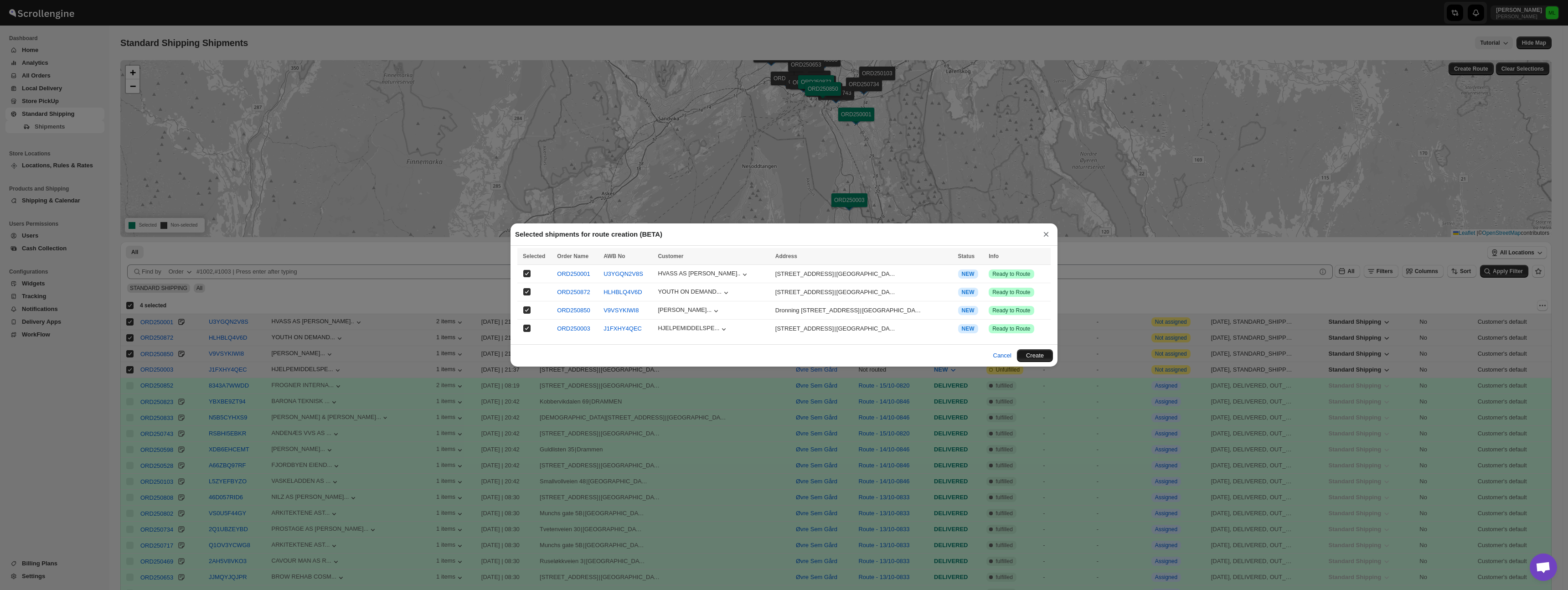
click at [1035, 354] on button "Create" at bounding box center [1035, 356] width 36 height 13
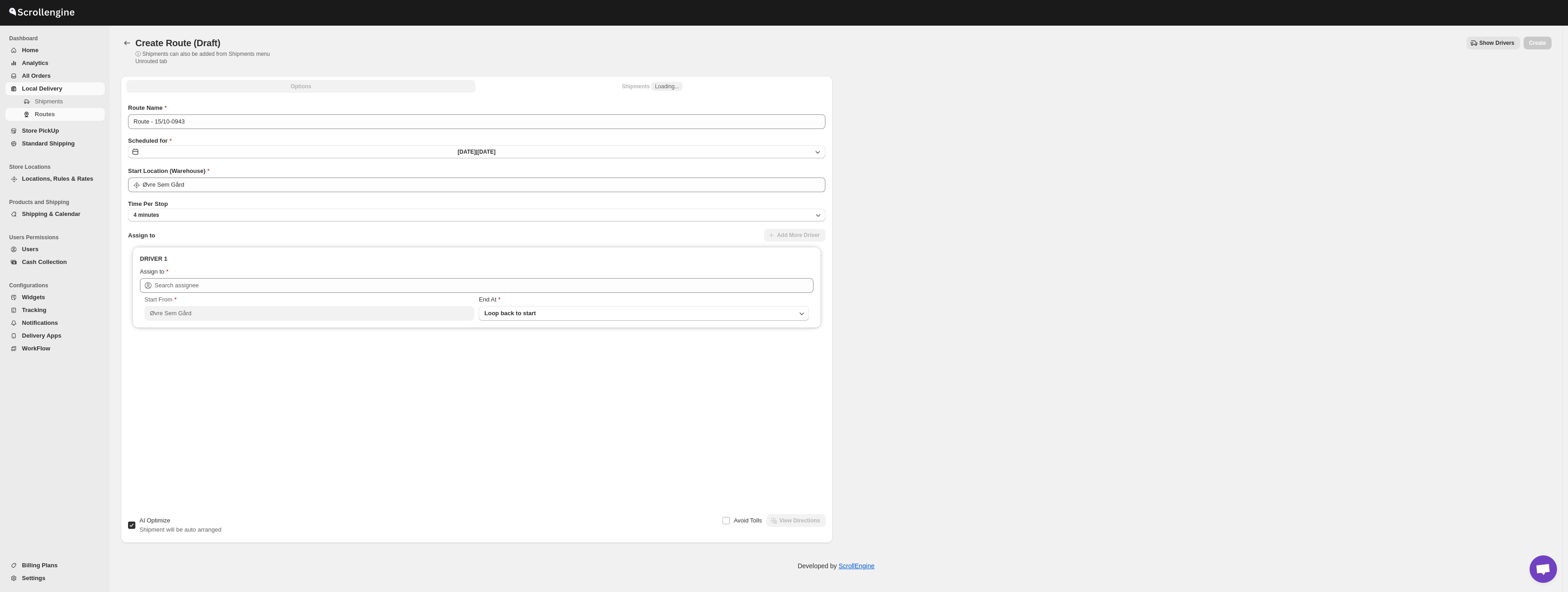
type input "Øvre Sem Gård"
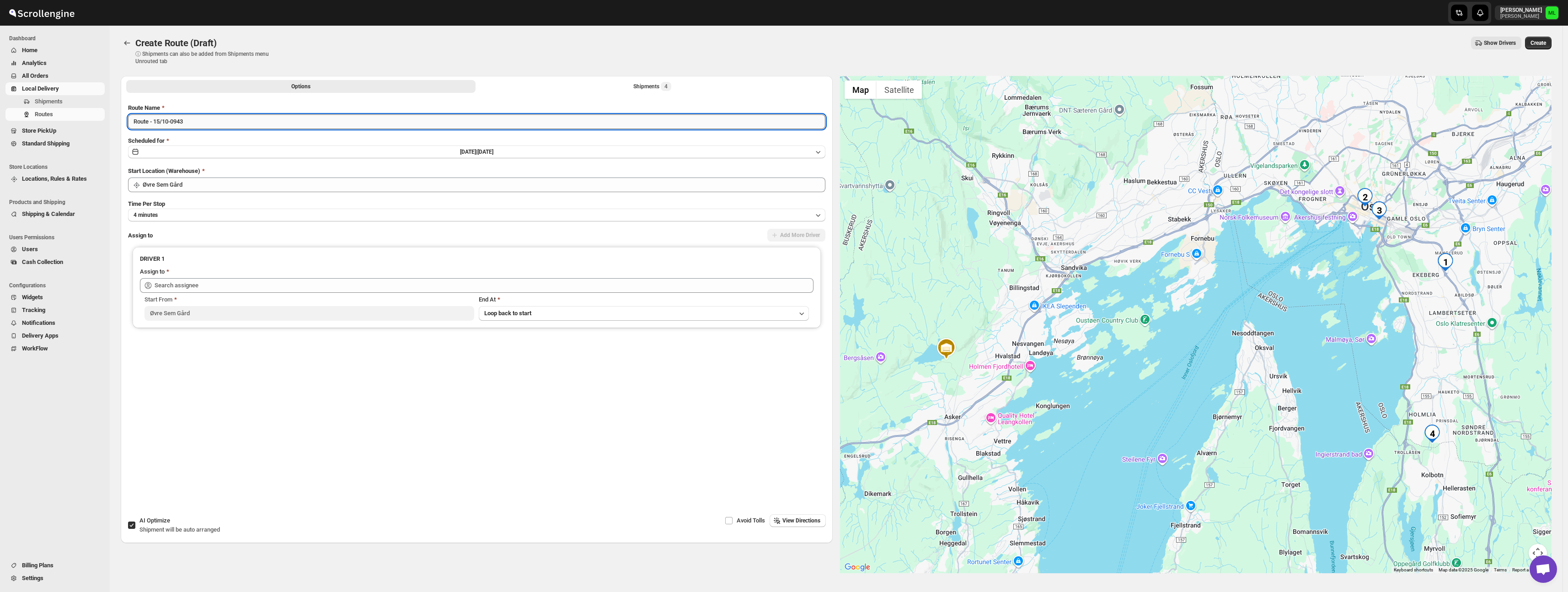
drag, startPoint x: 160, startPoint y: 121, endPoint x: 174, endPoint y: 122, distance: 14.0
click at [164, 121] on input "Route - 15/10-0943" at bounding box center [477, 122] width 697 height 15
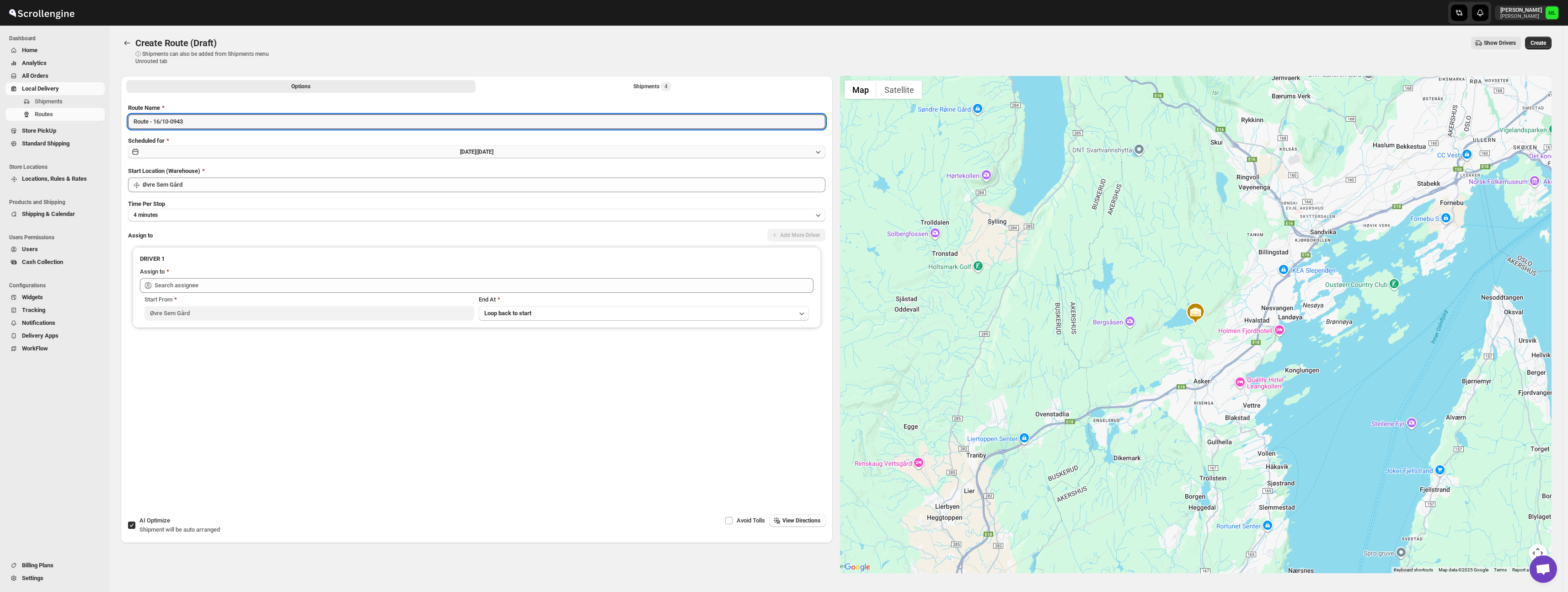
type input "Route - 16/10-0943"
click at [171, 149] on button "Wed Oct 15 2025 | Today" at bounding box center [477, 152] width 697 height 13
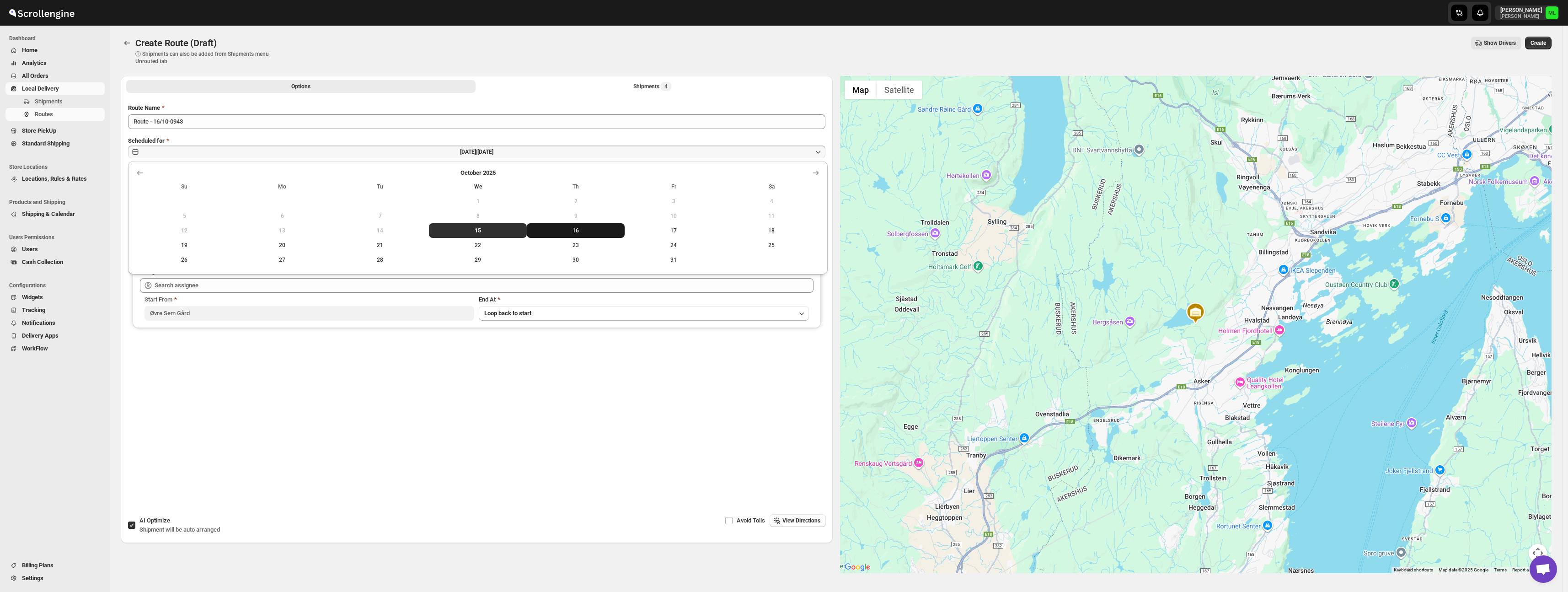
click at [562, 224] on button "16" at bounding box center [576, 230] width 98 height 15
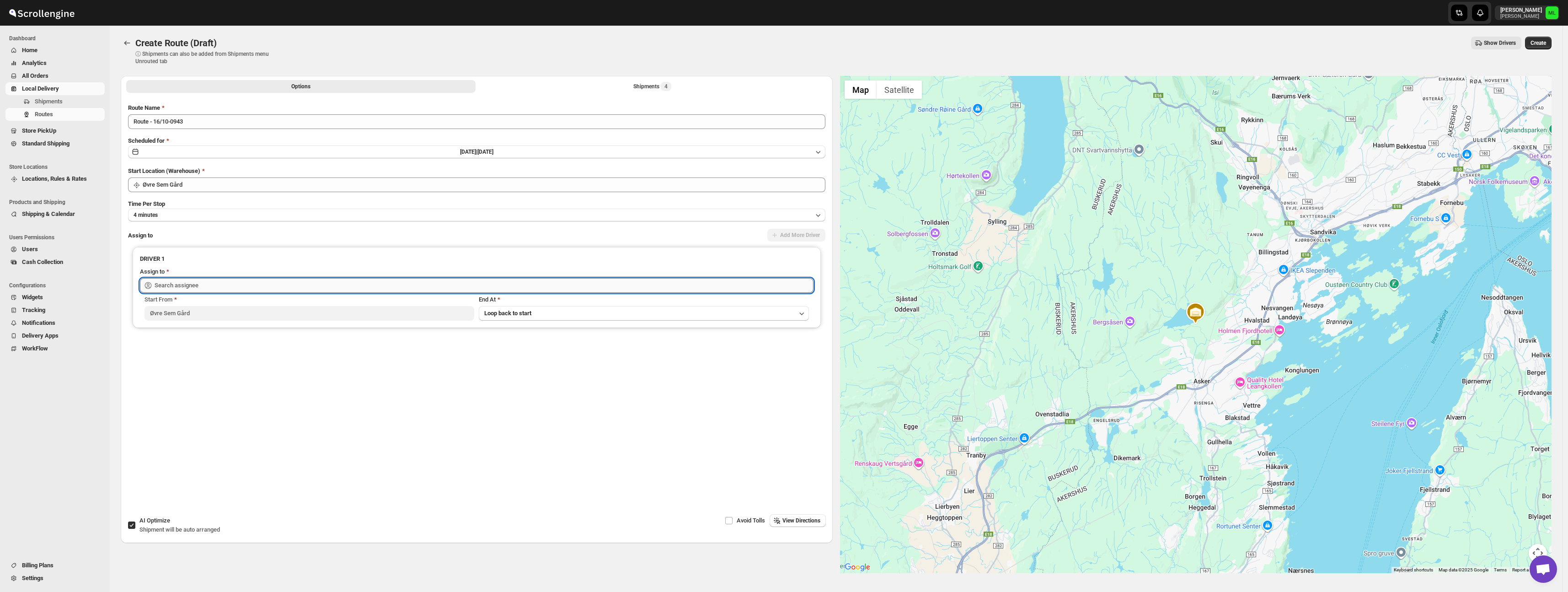
click at [221, 287] on input "text" at bounding box center [484, 285] width 659 height 15
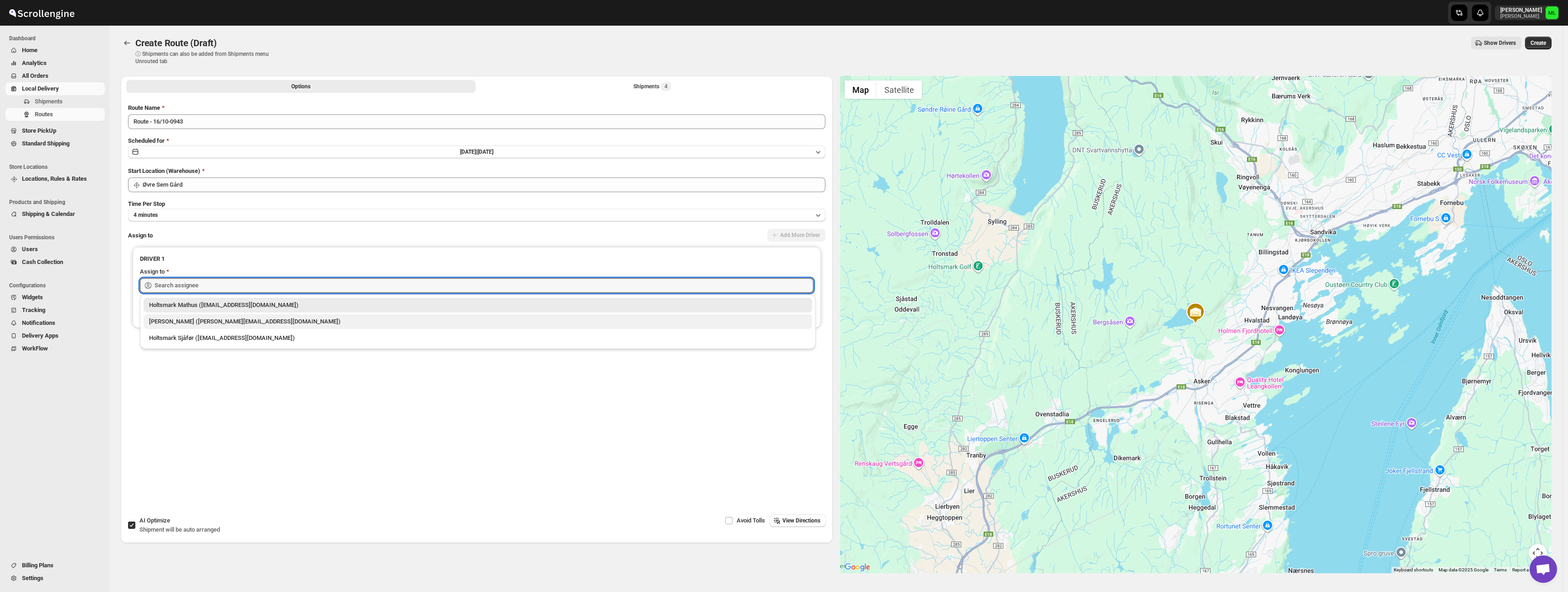
click at [221, 316] on div "[PERSON_NAME] ([PERSON_NAME][EMAIL_ADDRESS][DOMAIN_NAME])" at bounding box center [477, 321] width 669 height 15
type input "[PERSON_NAME] ([PERSON_NAME][EMAIL_ADDRESS][DOMAIN_NAME])"
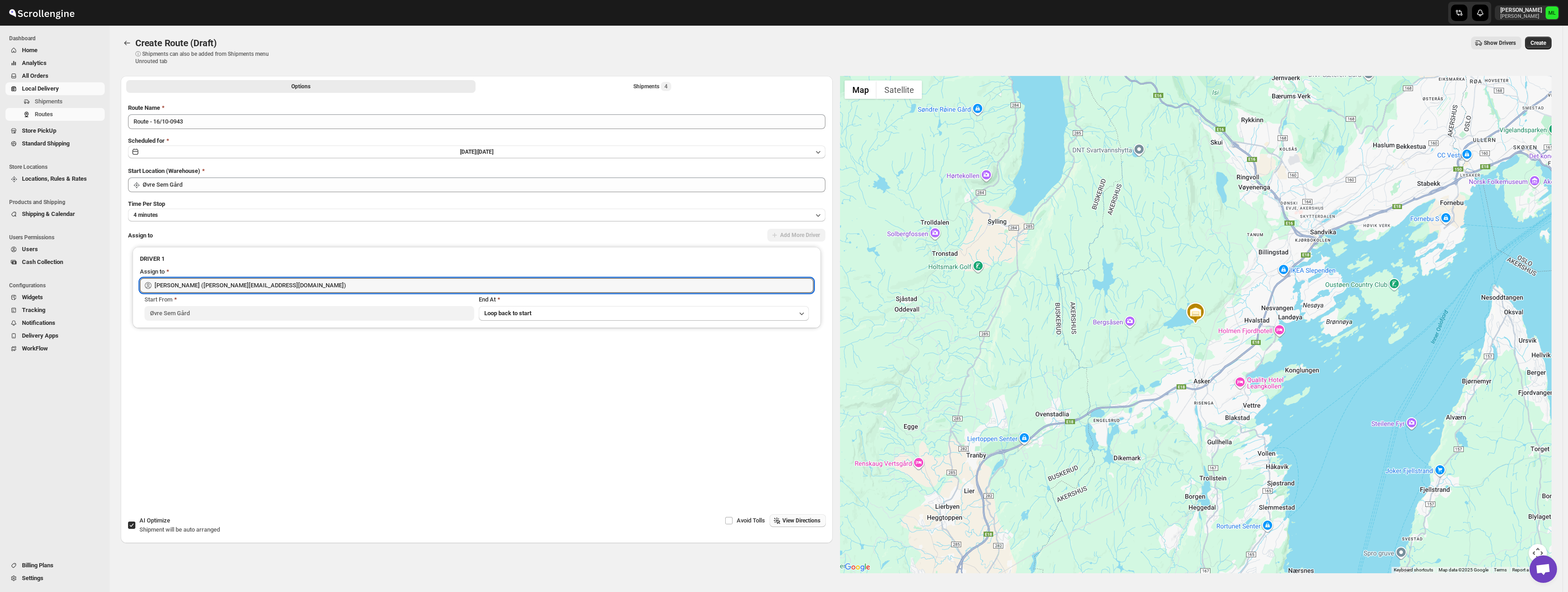
click at [818, 524] on button "View Directions" at bounding box center [797, 521] width 56 height 13
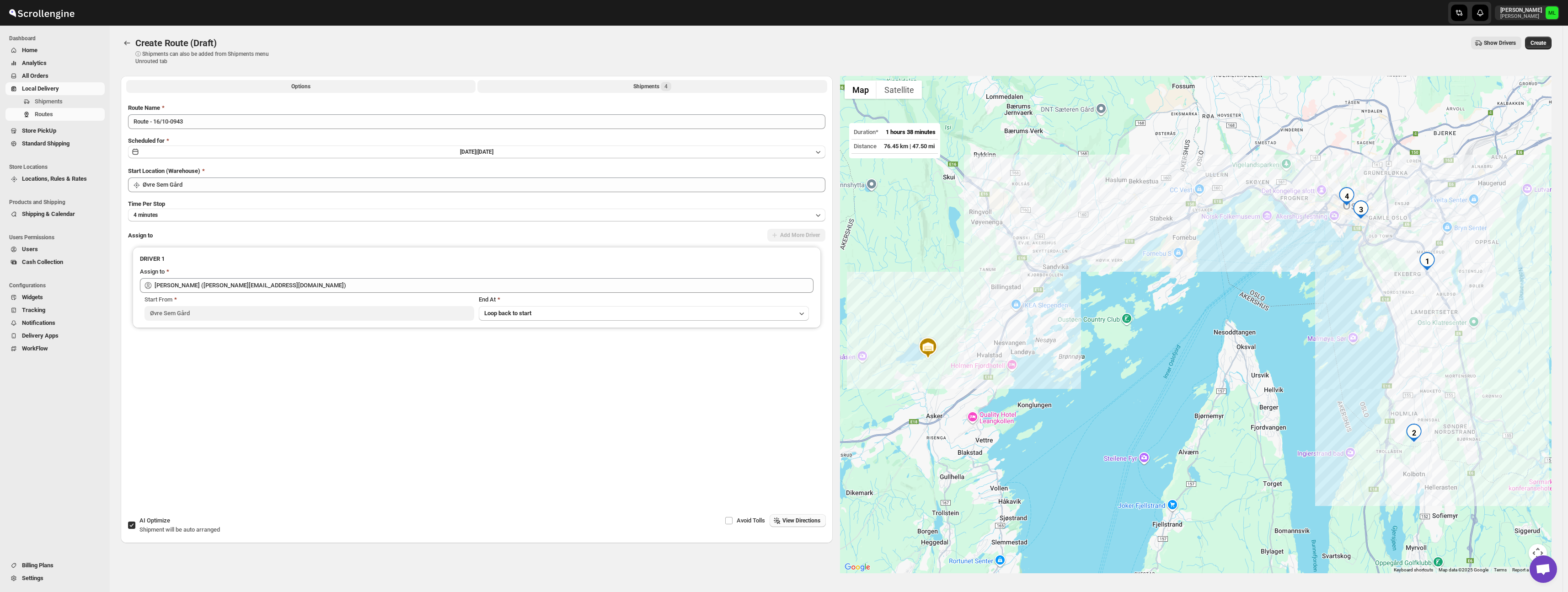
click at [596, 84] on button "Shipments 4" at bounding box center [652, 86] width 349 height 13
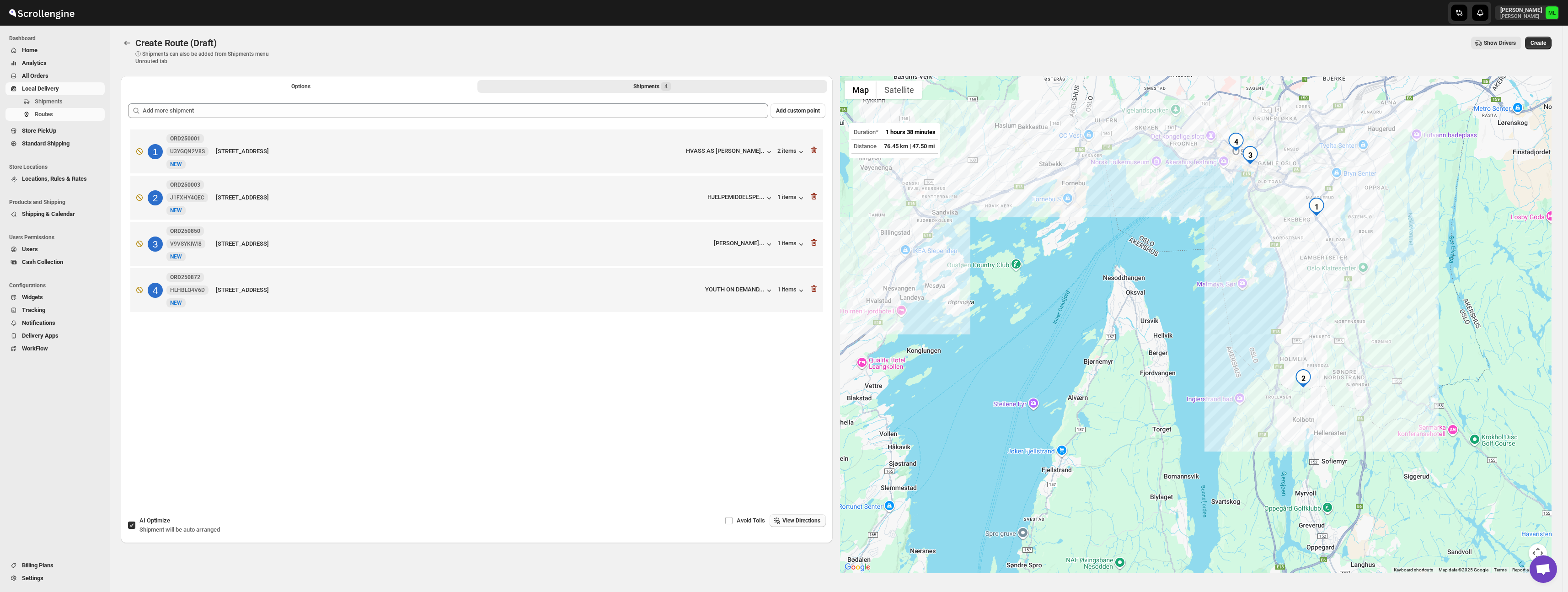
drag, startPoint x: 1178, startPoint y: 255, endPoint x: 800, endPoint y: 236, distance: 378.5
click at [800, 236] on div "Options Shipments 4 More views Options Shipments 4 More views Add custom point …" at bounding box center [832, 321] width 1438 height 505
click at [1535, 45] on span "Create" at bounding box center [1537, 43] width 15 height 7
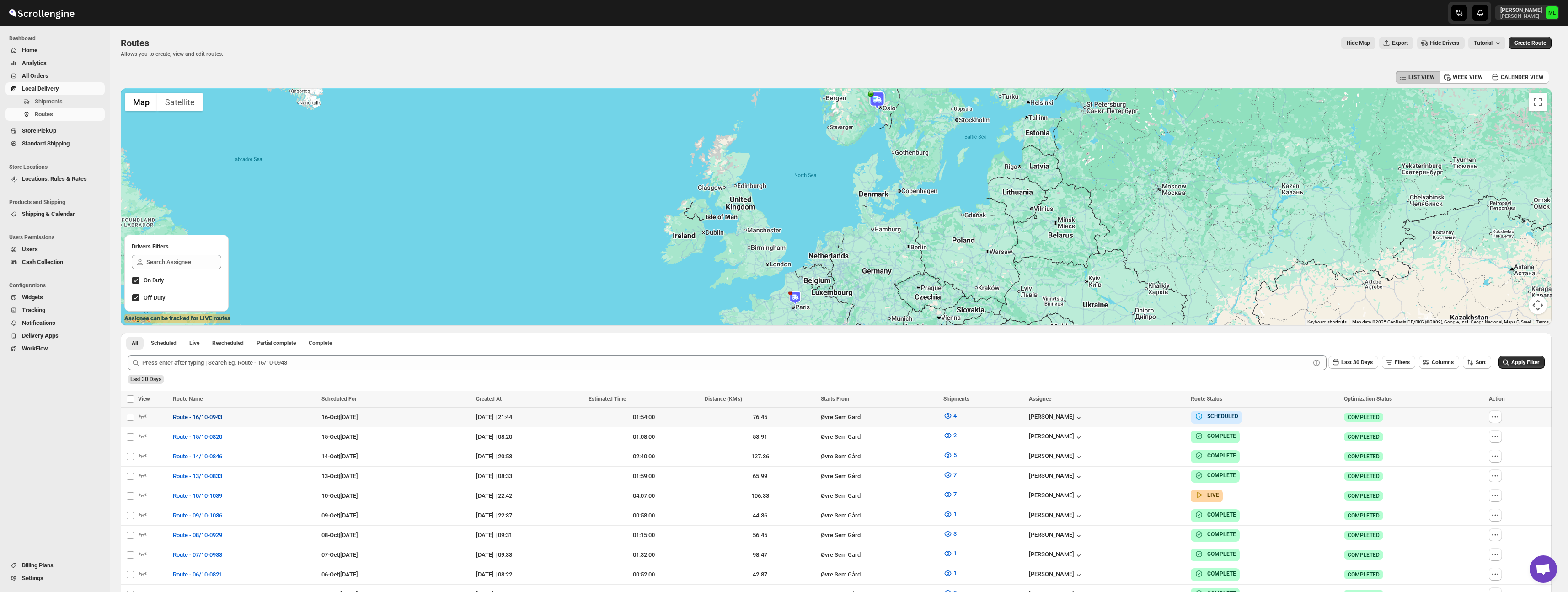
click at [194, 417] on span "Route - 16/10-0943" at bounding box center [197, 417] width 49 height 9
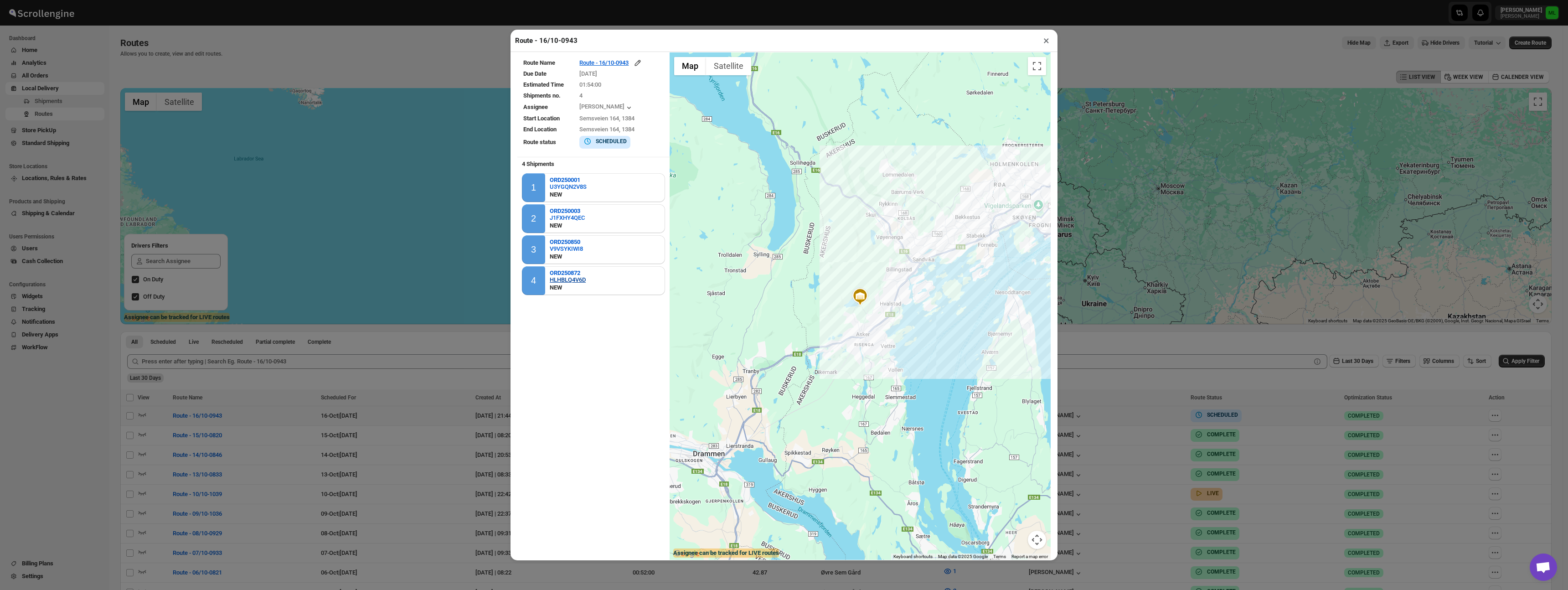
scroll to position [2, 0]
click at [574, 282] on div "HLHBLQ4V6D" at bounding box center [567, 279] width 36 height 7
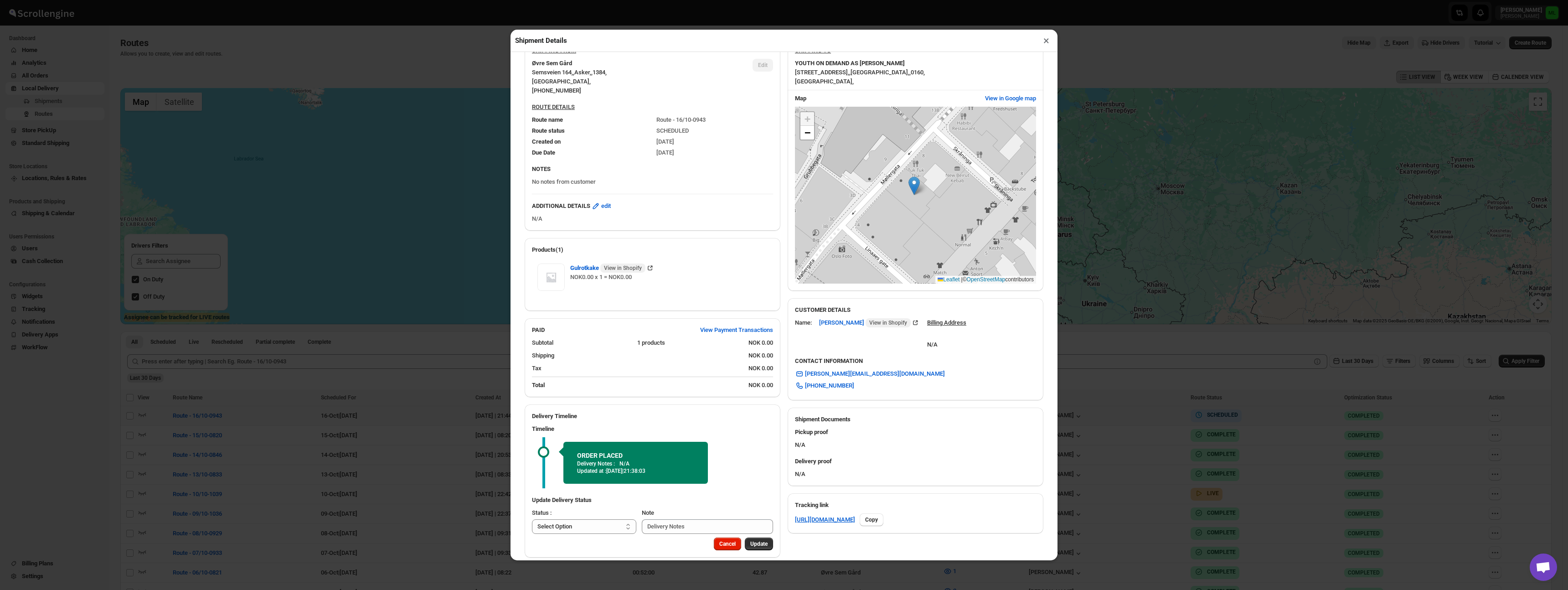
scroll to position [77, 0]
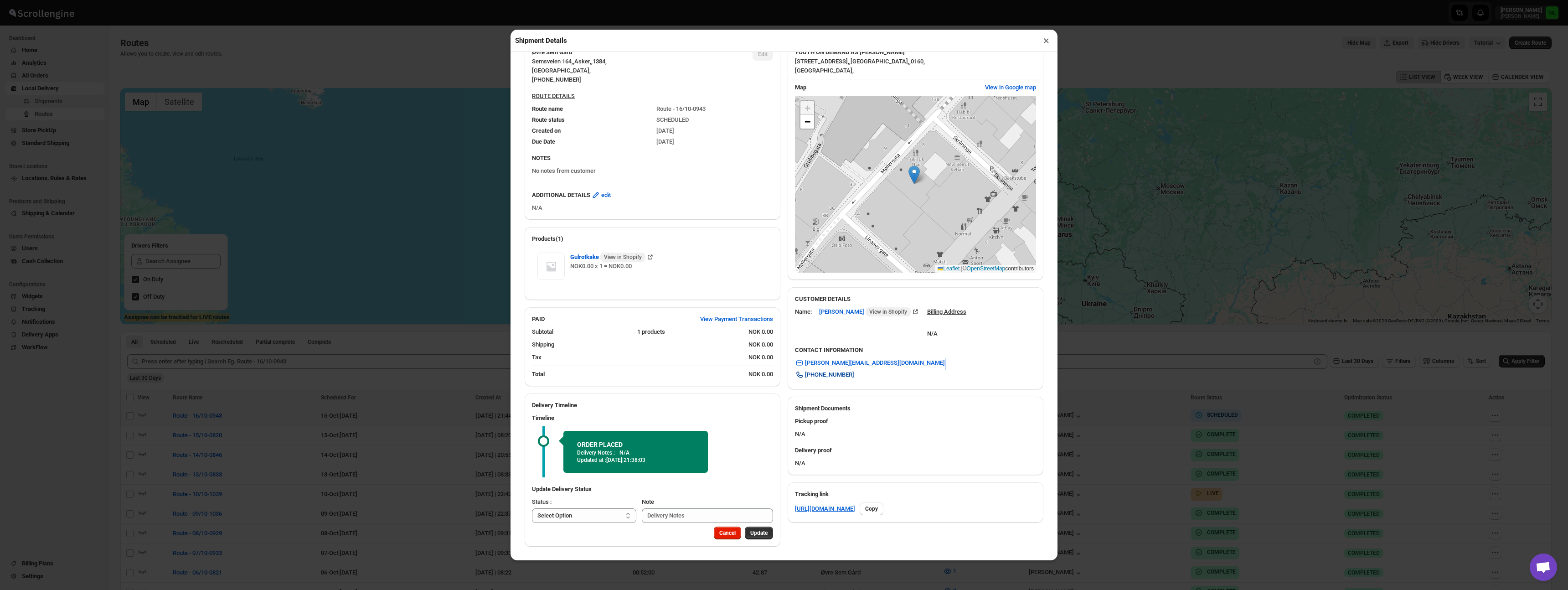
drag, startPoint x: 855, startPoint y: 374, endPoint x: 814, endPoint y: 374, distance: 41.0
click at [814, 374] on div "CONTACT INFORMATION sebastian@yod.work +4724022207" at bounding box center [915, 366] width 256 height 47
click at [944, 337] on div "Name: Sebastian Linge Schwaiger View in Shopify Billing Address N/A" at bounding box center [912, 319] width 248 height 38
click at [957, 334] on div "N/A" at bounding box center [947, 329] width 39 height 18
click at [967, 313] on u "Billing Address" at bounding box center [947, 311] width 39 height 7
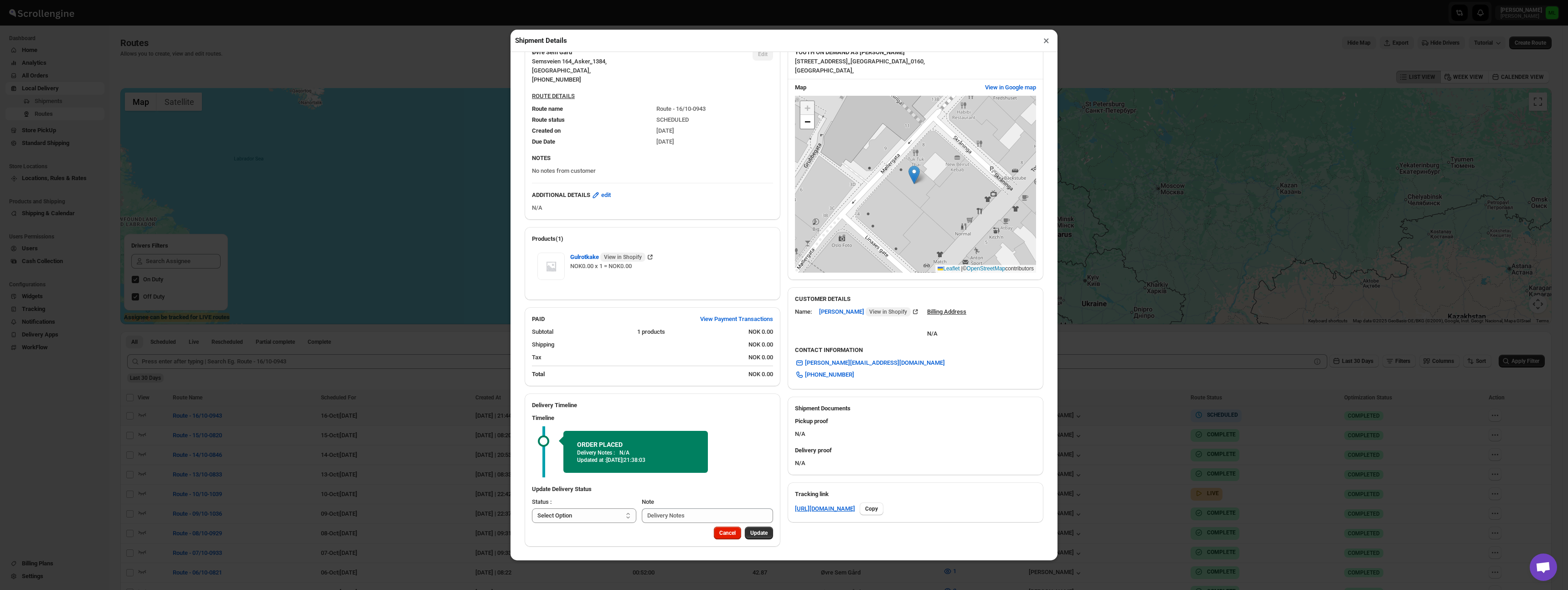
click at [967, 313] on u "Billing Address" at bounding box center [947, 311] width 39 height 7
click at [920, 314] on icon at bounding box center [915, 312] width 9 height 9
click at [611, 197] on span "edit" at bounding box center [606, 195] width 10 height 9
select select "LOCAL_DELIVERY"
select select "LOCATION_BASES"
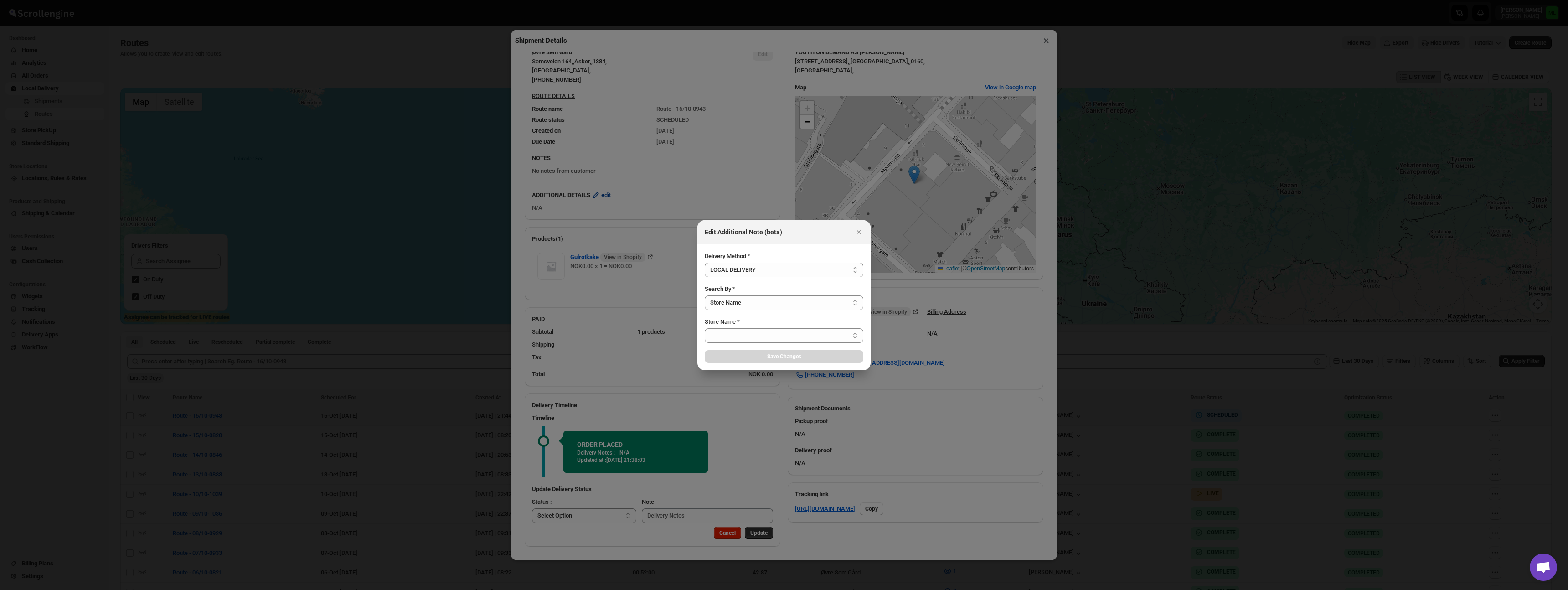
select select "6735f8a8b9ba9d859ae0c7ec"
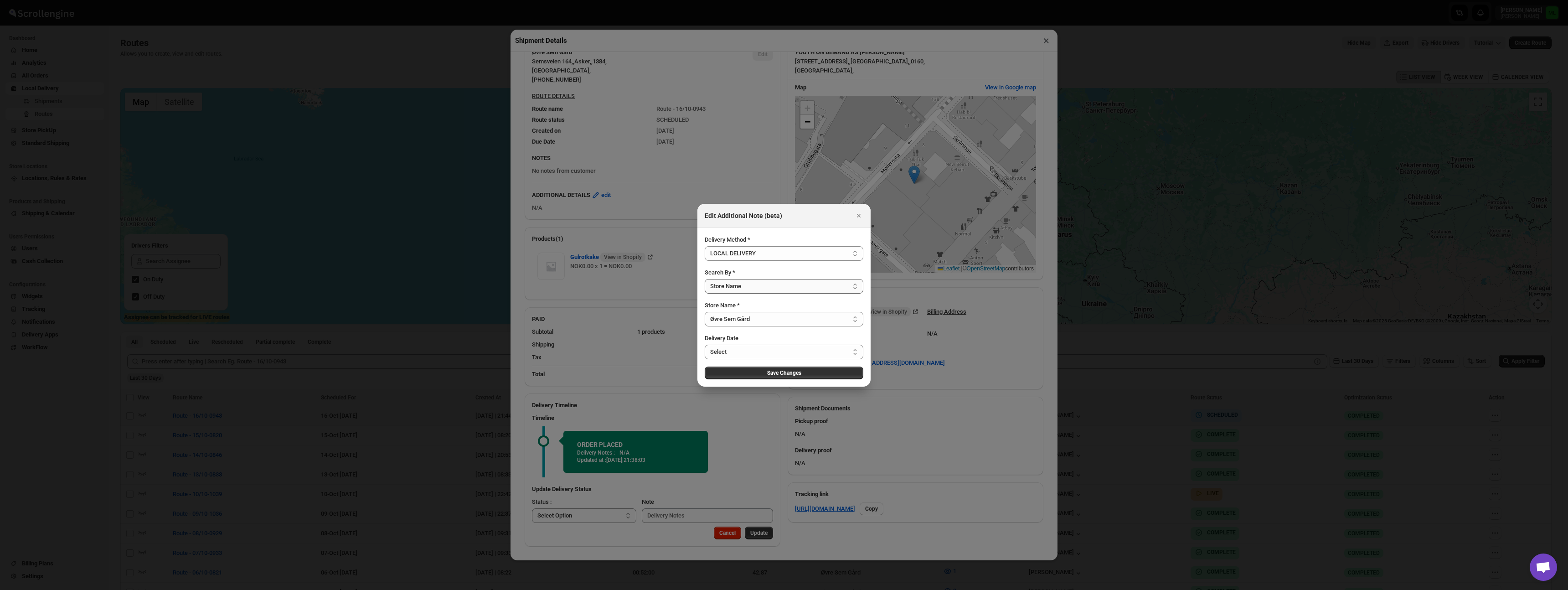
click at [768, 286] on select "Select Store Name Zip/Postal Code" at bounding box center [784, 286] width 159 height 15
click at [808, 255] on select "Select LOCAL DELIVERY STORE PICKUP STANDARD SHIPPING" at bounding box center [784, 253] width 159 height 15
click at [800, 353] on select "Select Thu Oct 16 2025 Fri Oct 17 2025 Sat Oct 18 2025 Sun Oct 19 2025 Mon Oct …" at bounding box center [784, 352] width 159 height 15
click at [754, 286] on select "Select Store Name Zip/Postal Code" at bounding box center [784, 286] width 159 height 15
click at [771, 320] on select "Select Øvre Sem Gård" at bounding box center [784, 319] width 159 height 15
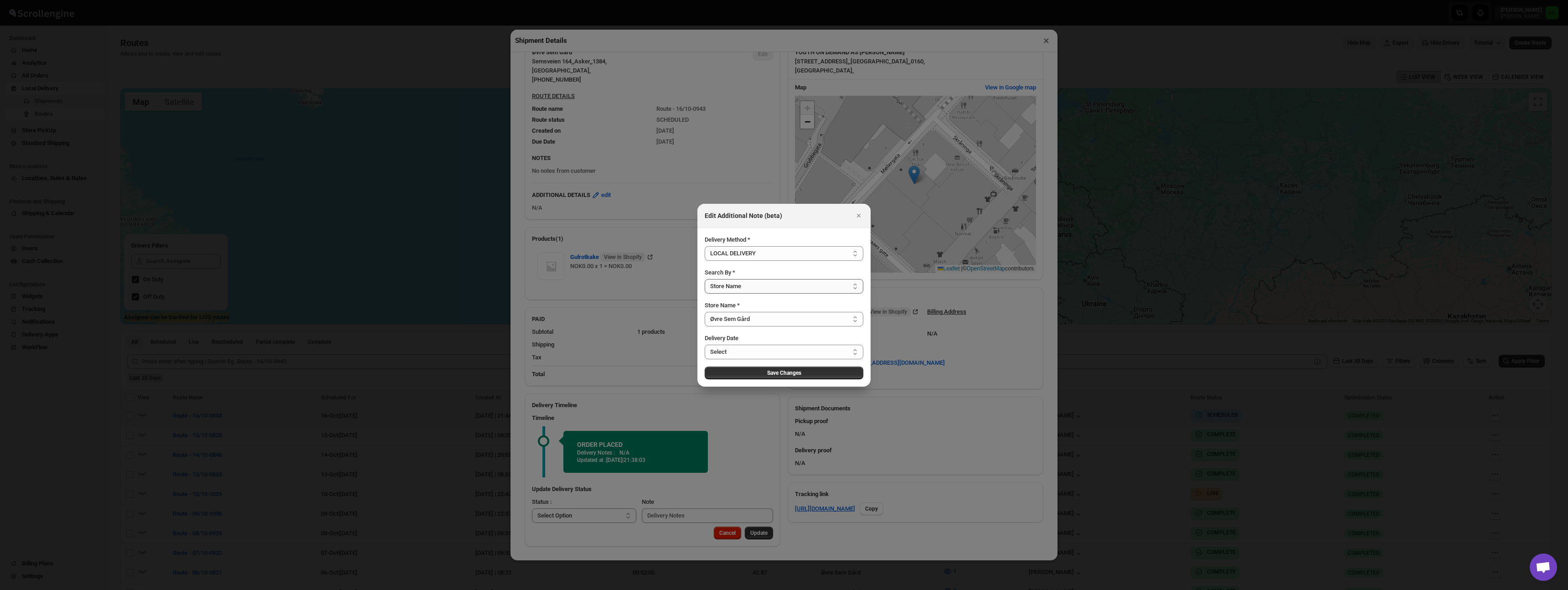
click at [763, 293] on div "Delivery Method * Select LOCAL DELIVERY STORE PICKUP STANDARD SHIPPING LOCAL DE…" at bounding box center [784, 307] width 159 height 144
click at [763, 285] on select "Select Store Name Zip/Postal Code" at bounding box center [784, 286] width 159 height 15
click at [749, 355] on select "Select Thu Oct 16 2025 Fri Oct 17 2025 Sat Oct 18 2025 Sun Oct 19 2025 Mon Oct …" at bounding box center [784, 352] width 159 height 15
click at [859, 216] on icon "Close" at bounding box center [859, 216] width 4 height 4
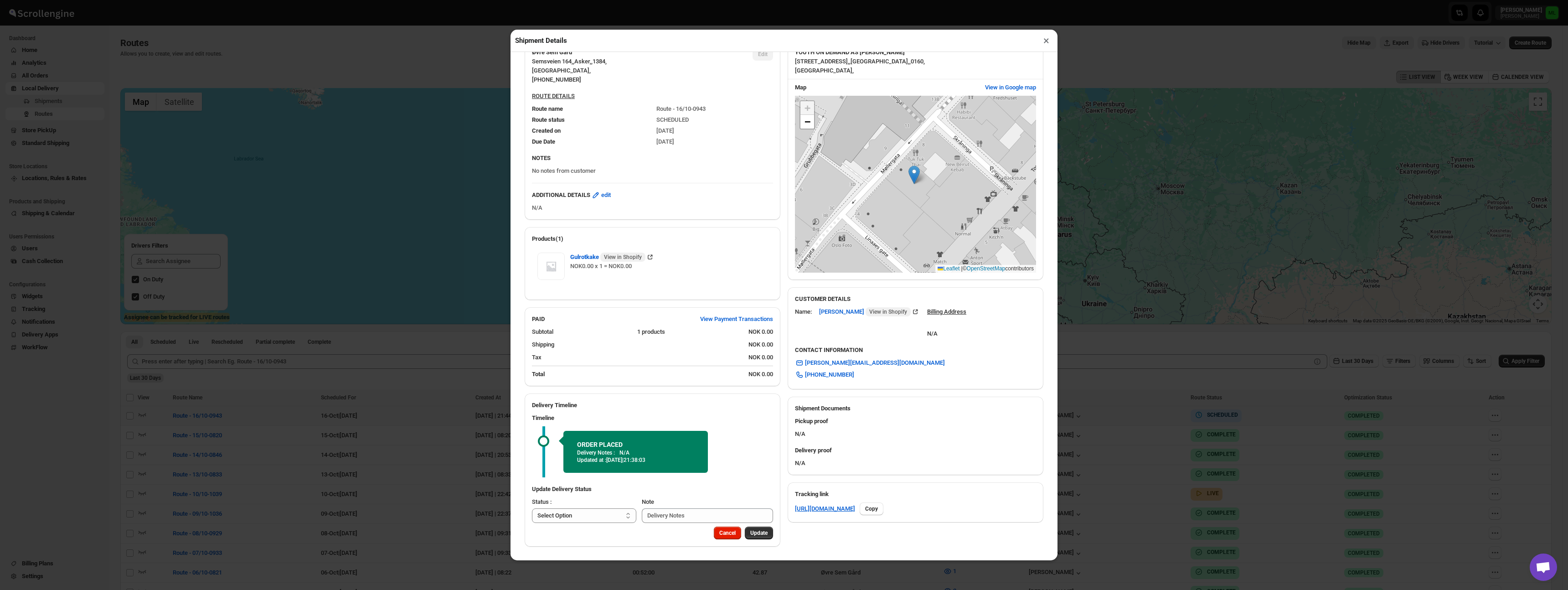
click at [543, 209] on p "N/A" at bounding box center [653, 208] width 241 height 9
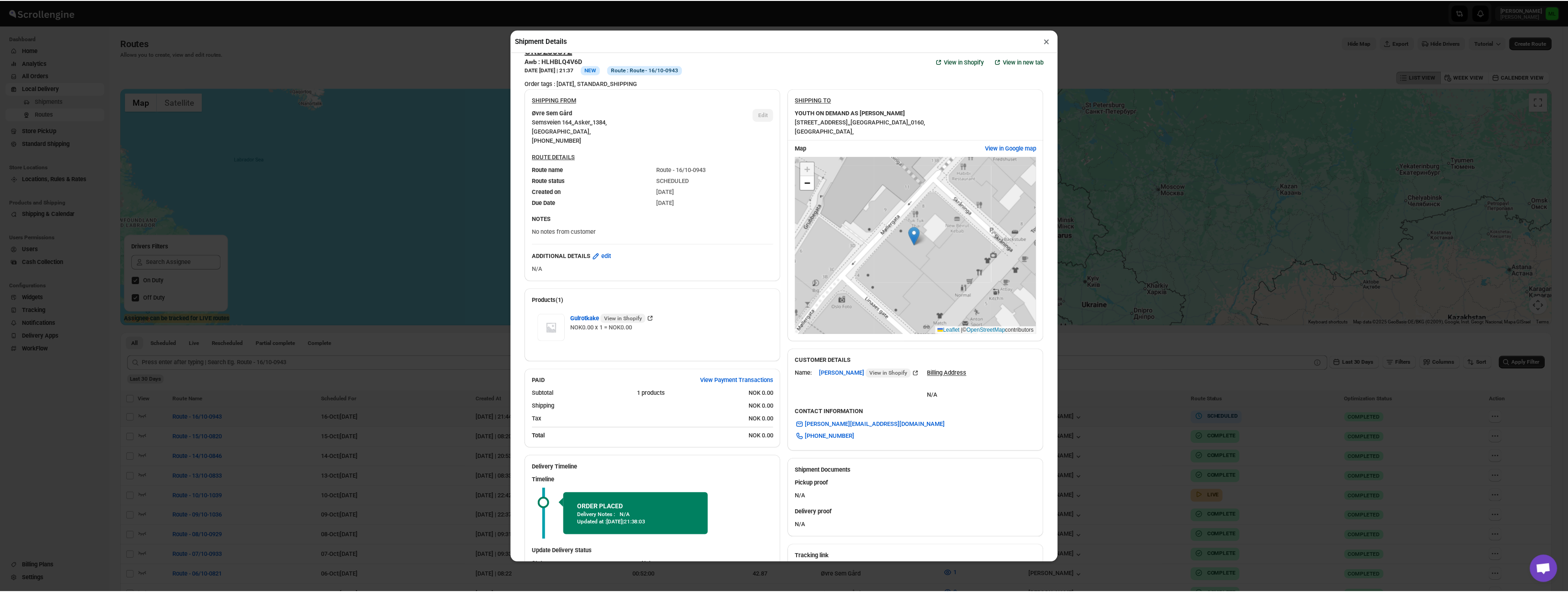
scroll to position [5, 0]
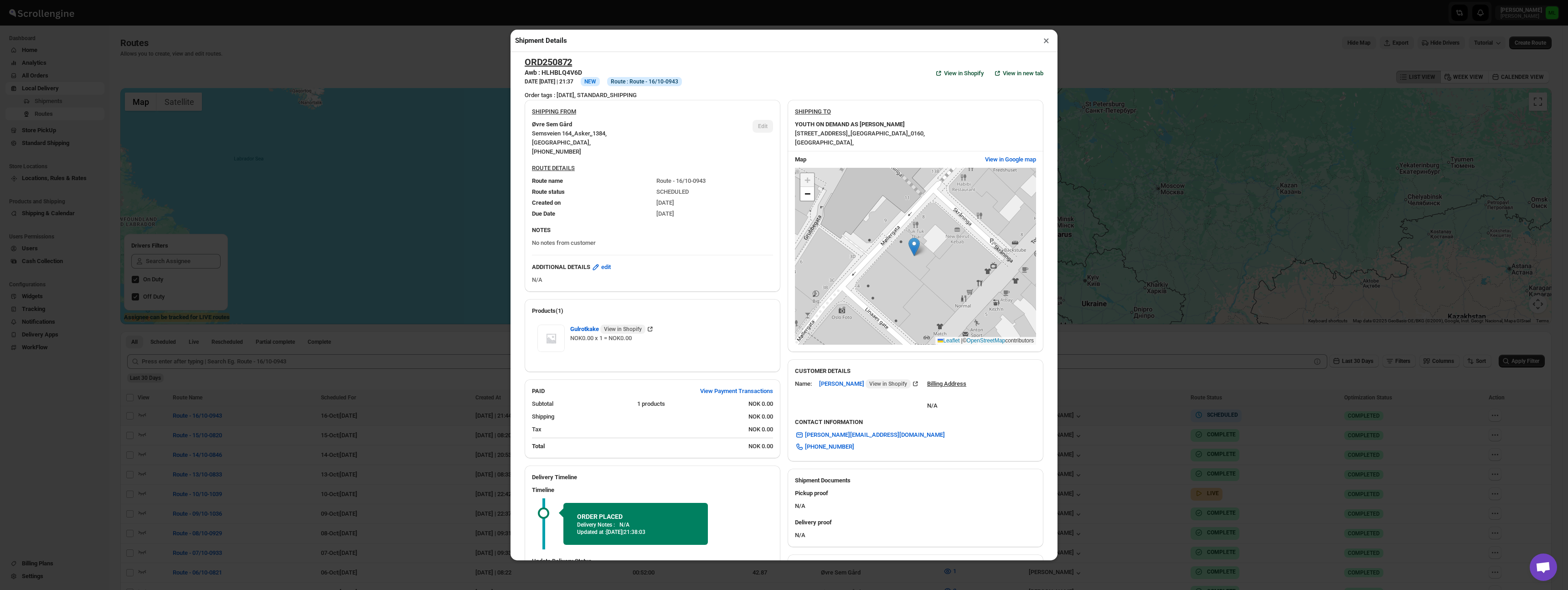
click at [1047, 43] on button "×" at bounding box center [1046, 40] width 13 height 13
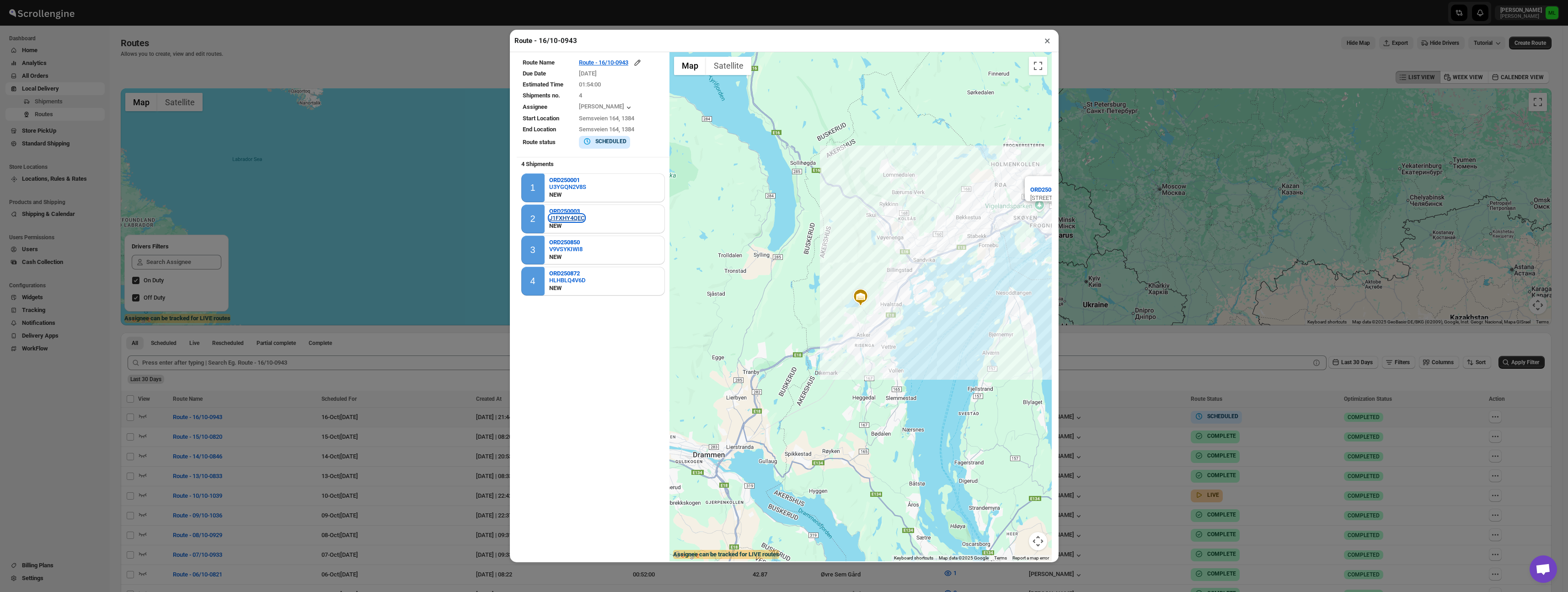
click at [554, 216] on div "J1FXHY4QEC" at bounding box center [567, 217] width 35 height 7
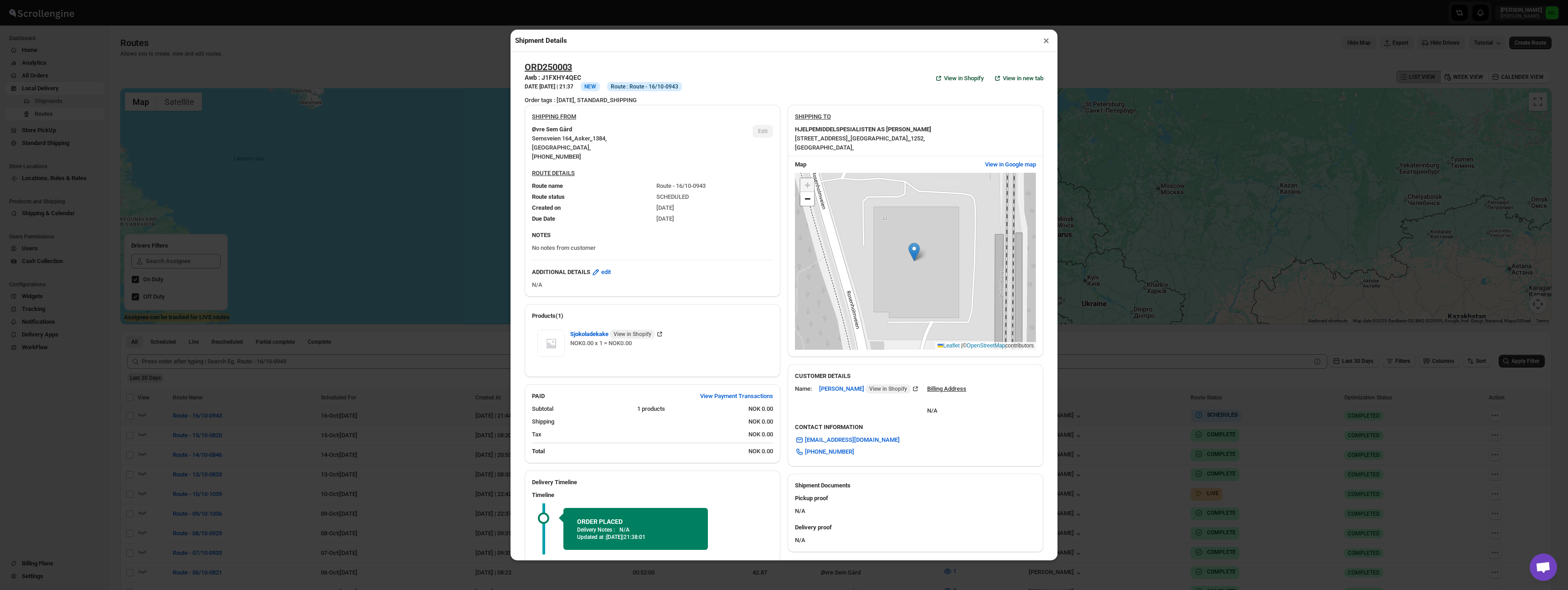
click at [1044, 42] on button "×" at bounding box center [1046, 40] width 13 height 13
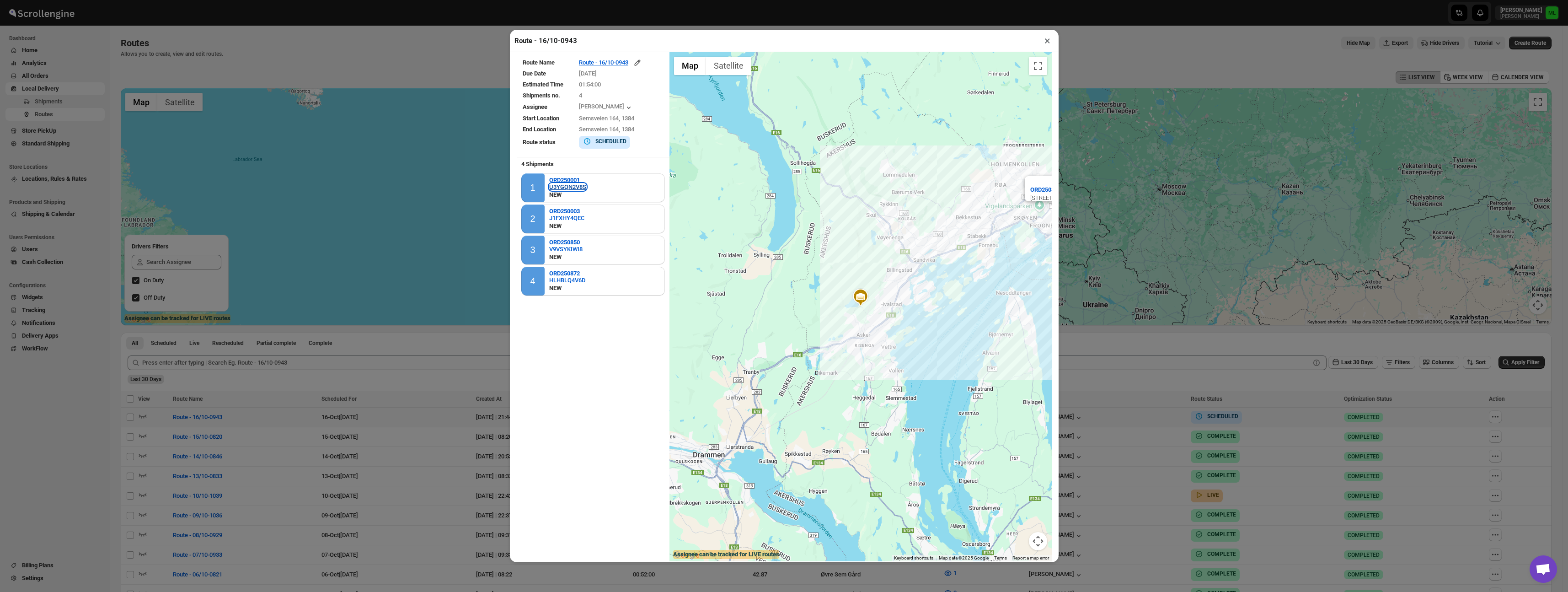
click at [555, 188] on div "U3YGQN2V8S" at bounding box center [567, 186] width 37 height 7
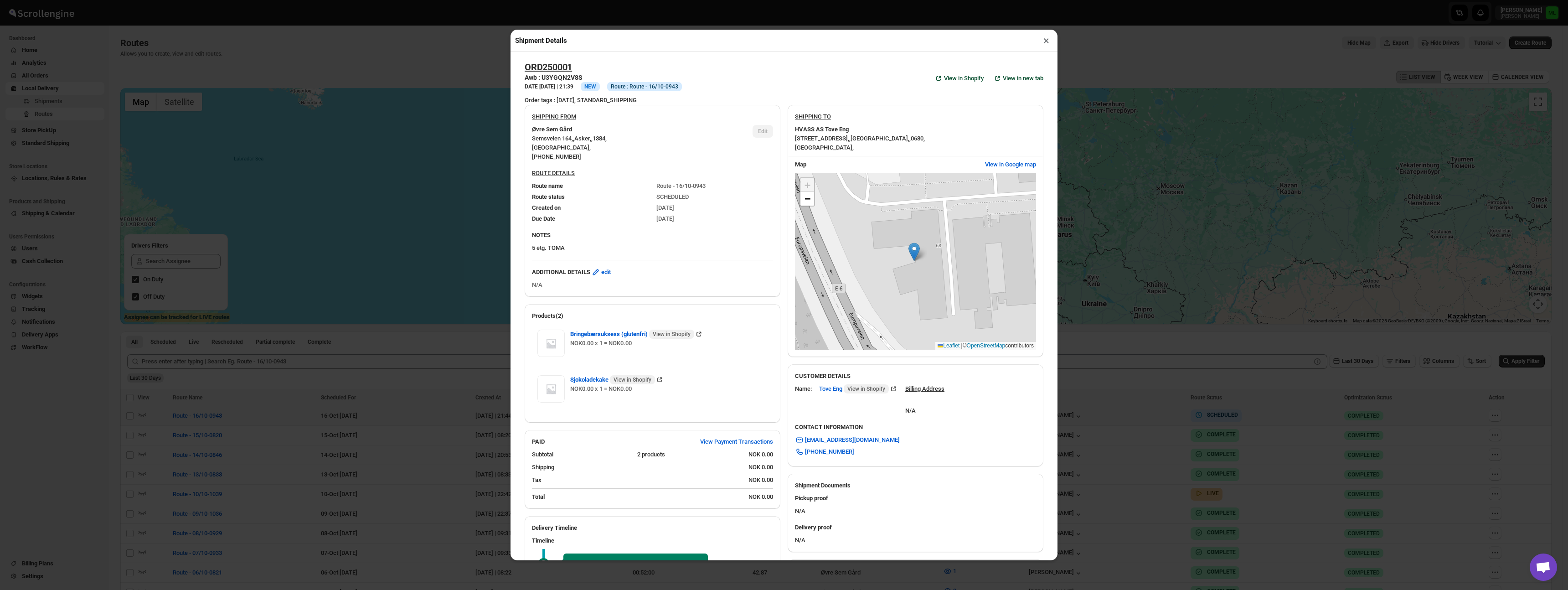
click at [1045, 46] on button "×" at bounding box center [1046, 40] width 13 height 13
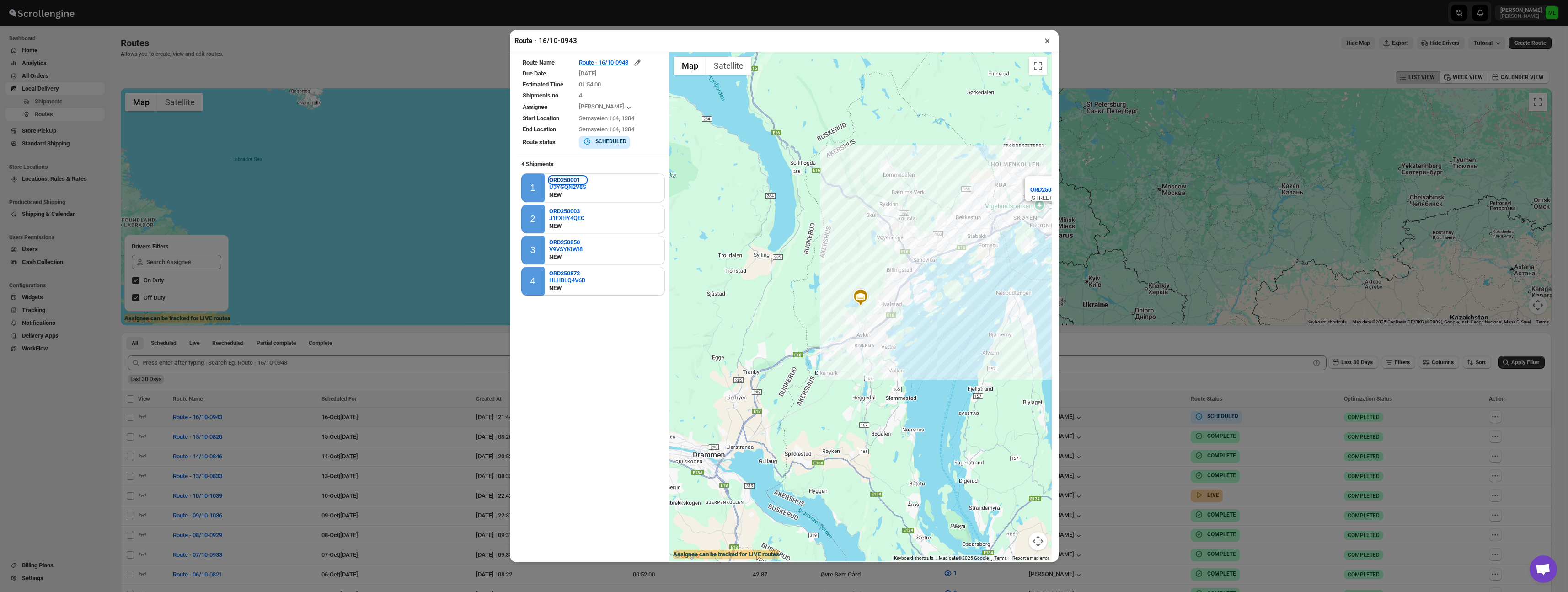
click at [576, 179] on b "ORD250001" at bounding box center [564, 180] width 31 height 7
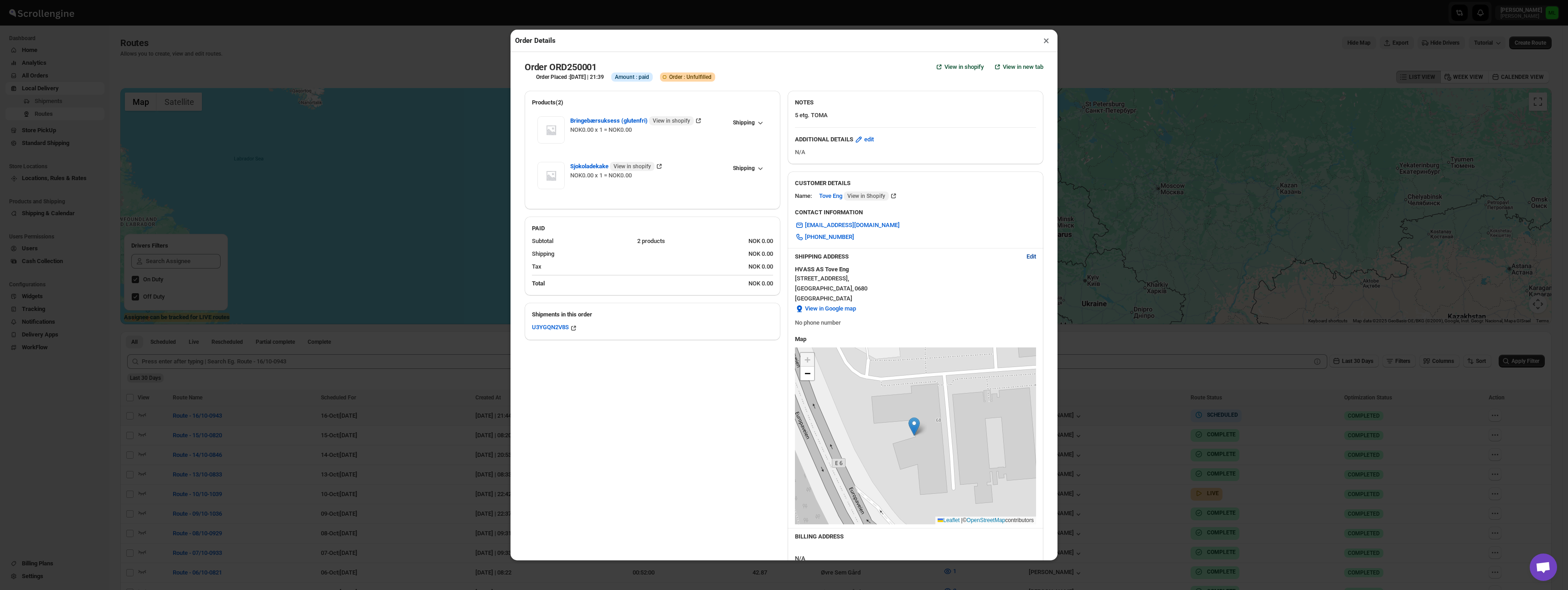
click at [1026, 259] on span "Edit" at bounding box center [1031, 256] width 10 height 9
select select "NO"
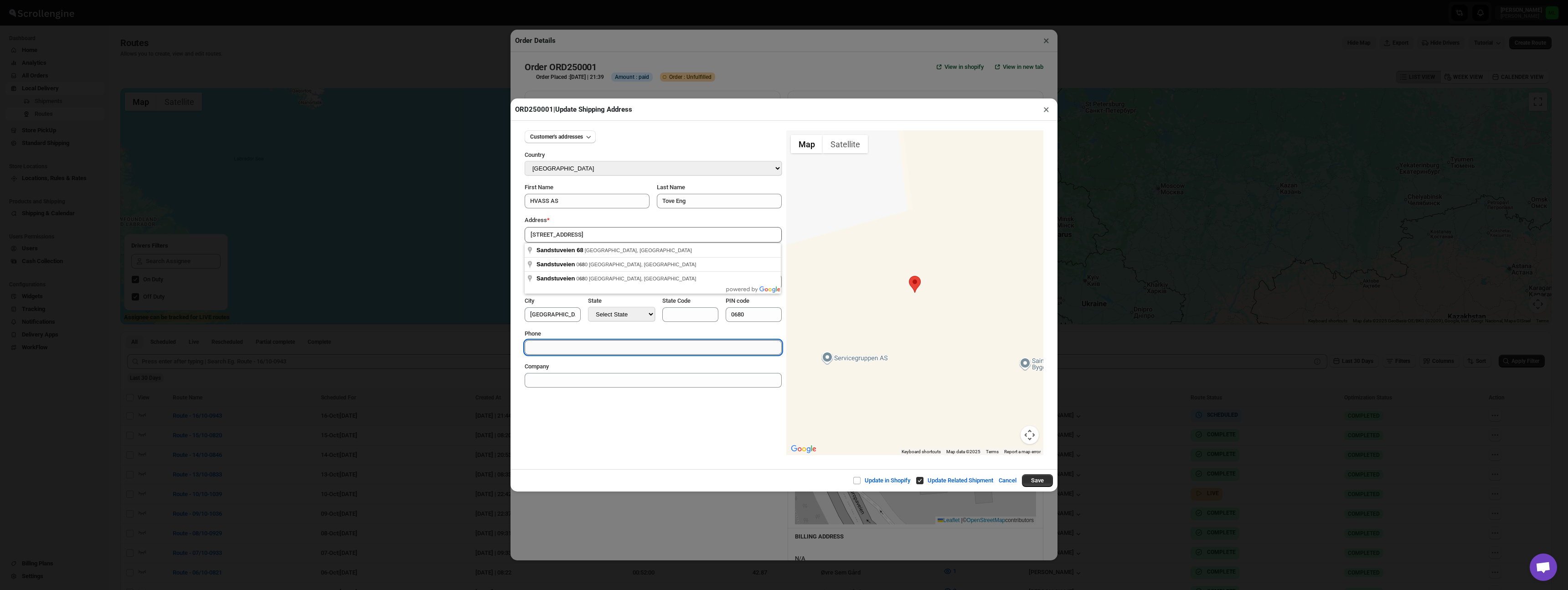
click at [737, 353] on input "Phone" at bounding box center [653, 348] width 257 height 15
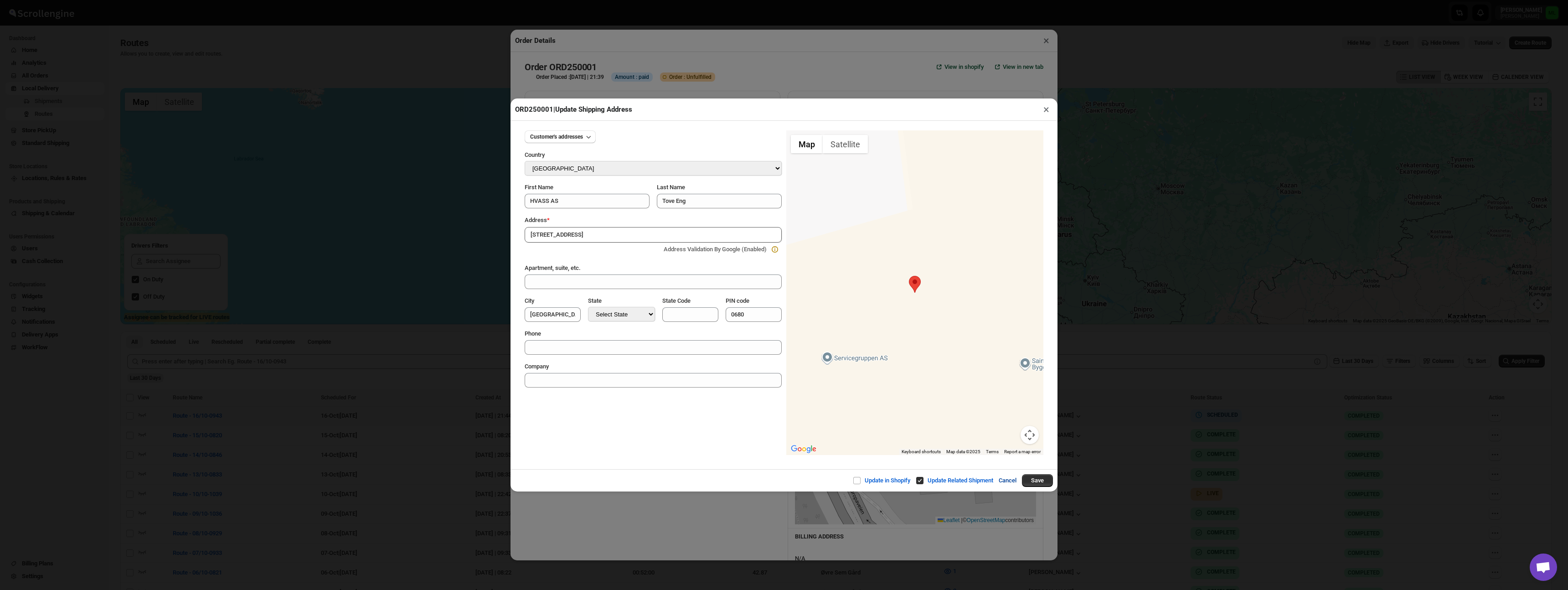
click at [1000, 482] on button "Cancel" at bounding box center [1007, 480] width 29 height 18
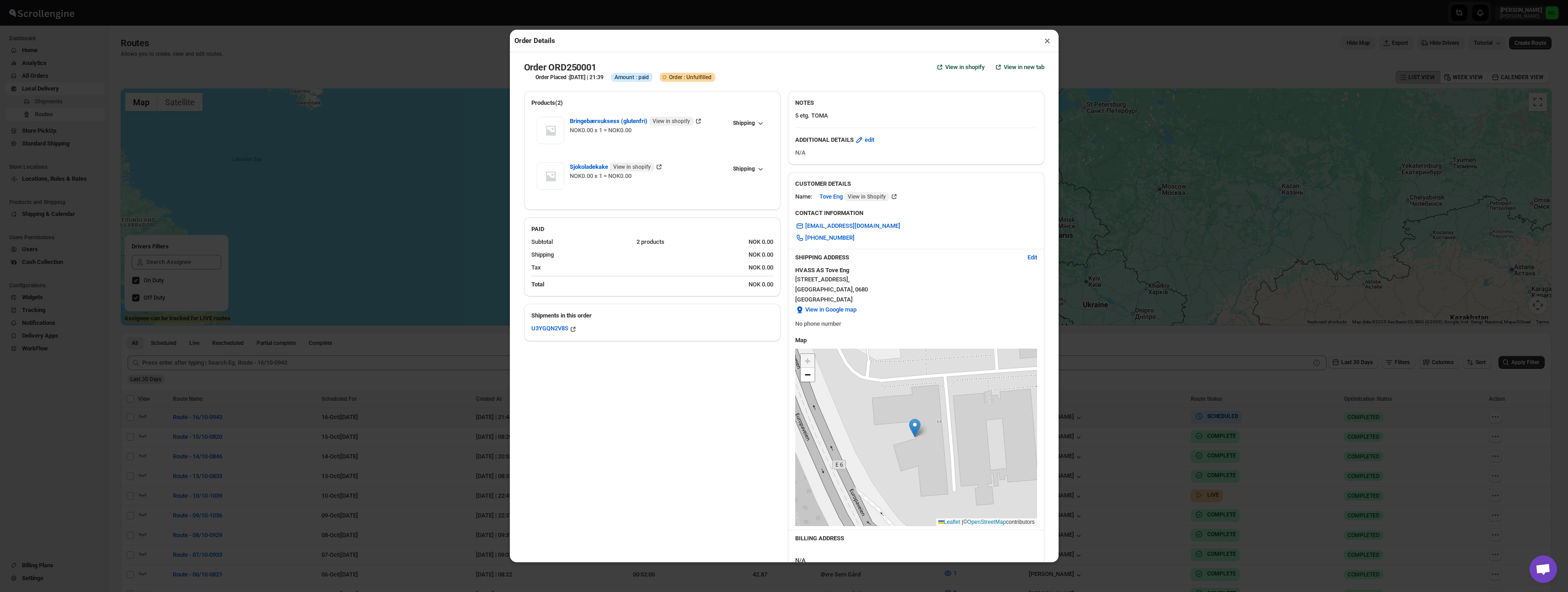
click at [1047, 40] on button "×" at bounding box center [1047, 40] width 13 height 13
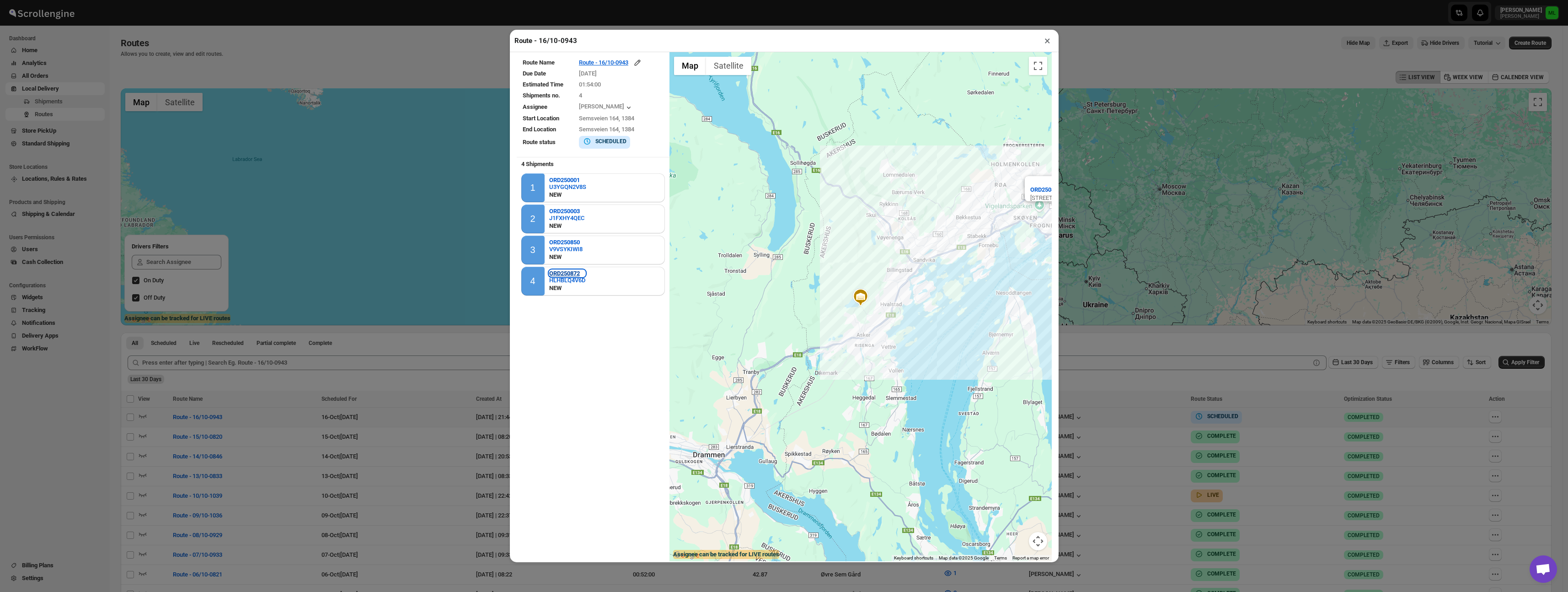
click at [580, 271] on b "ORD250872" at bounding box center [564, 273] width 31 height 7
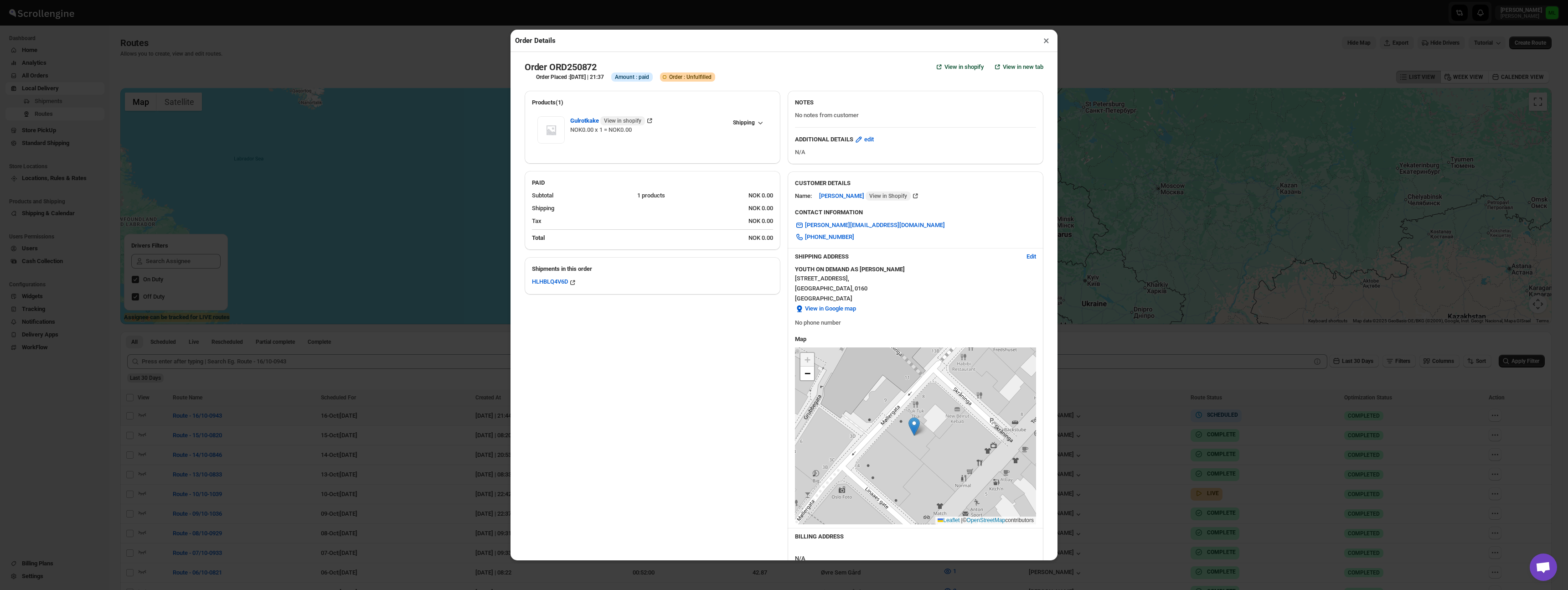
click at [1046, 44] on button "×" at bounding box center [1046, 40] width 13 height 13
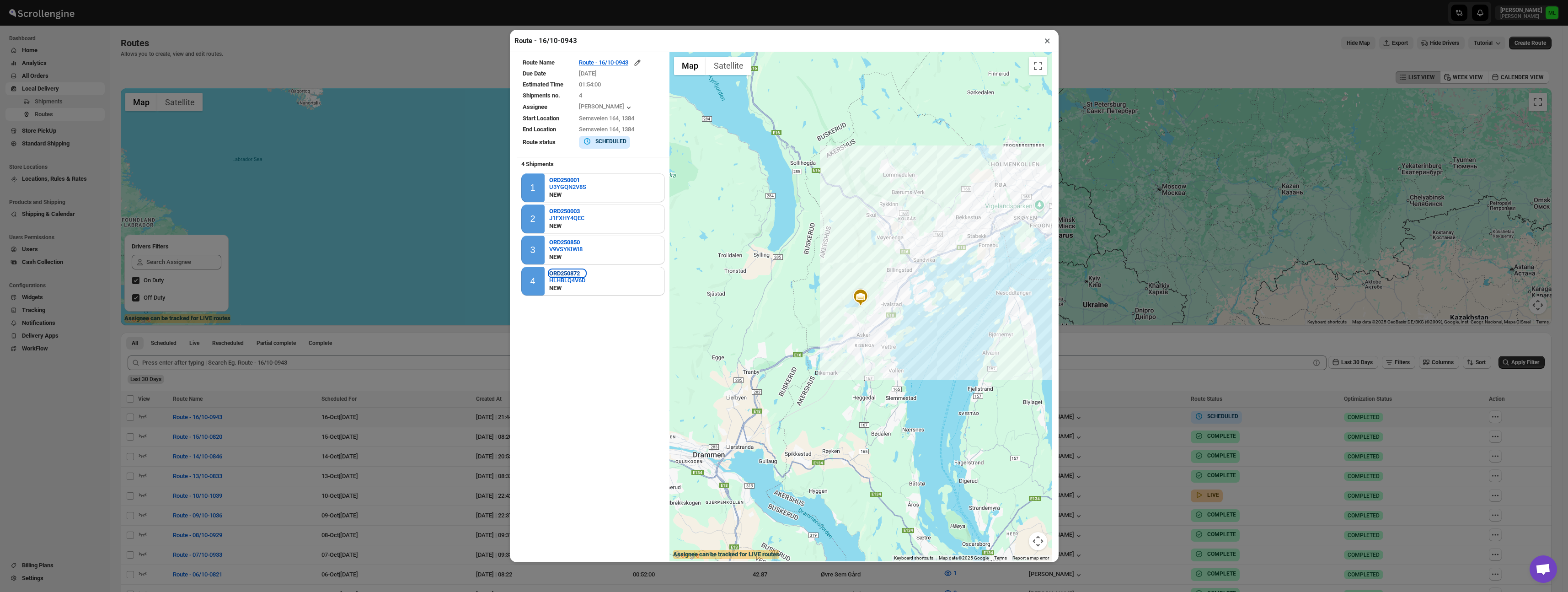
click at [562, 273] on b "ORD250872" at bounding box center [564, 273] width 31 height 7
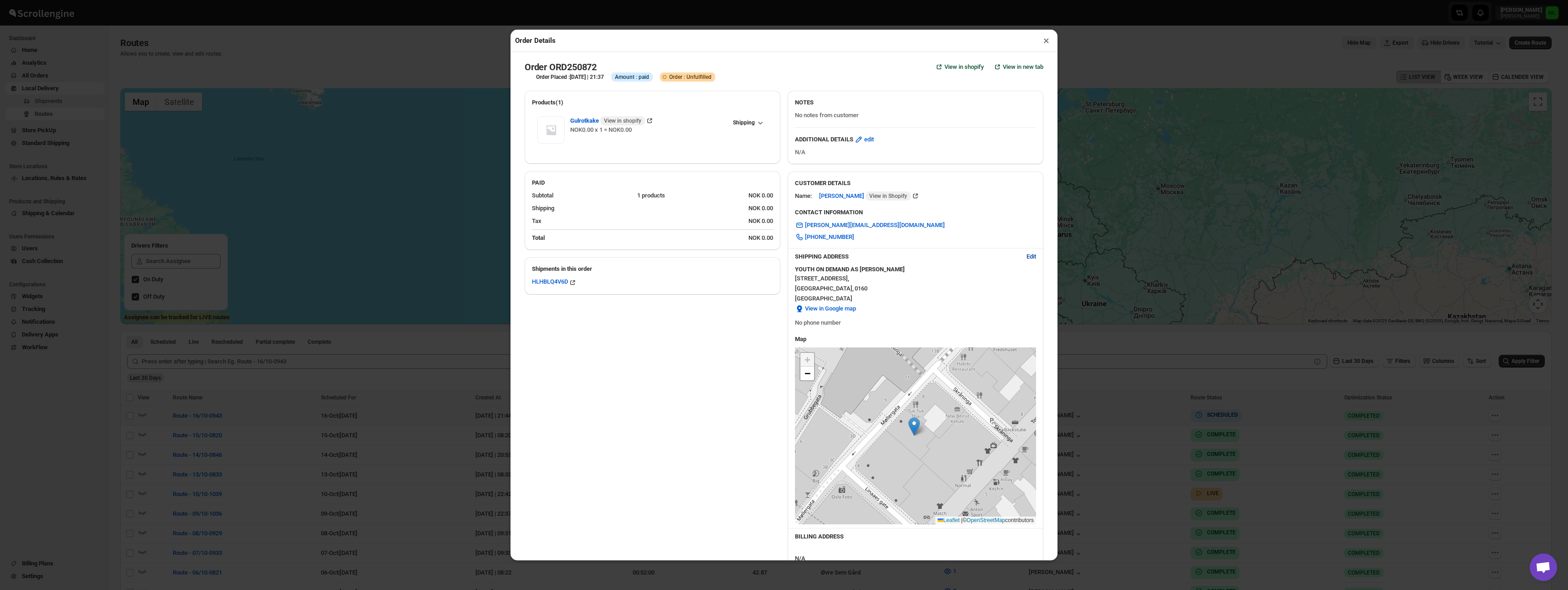
click at [1027, 258] on span "Edit" at bounding box center [1031, 256] width 10 height 9
select select "NO"
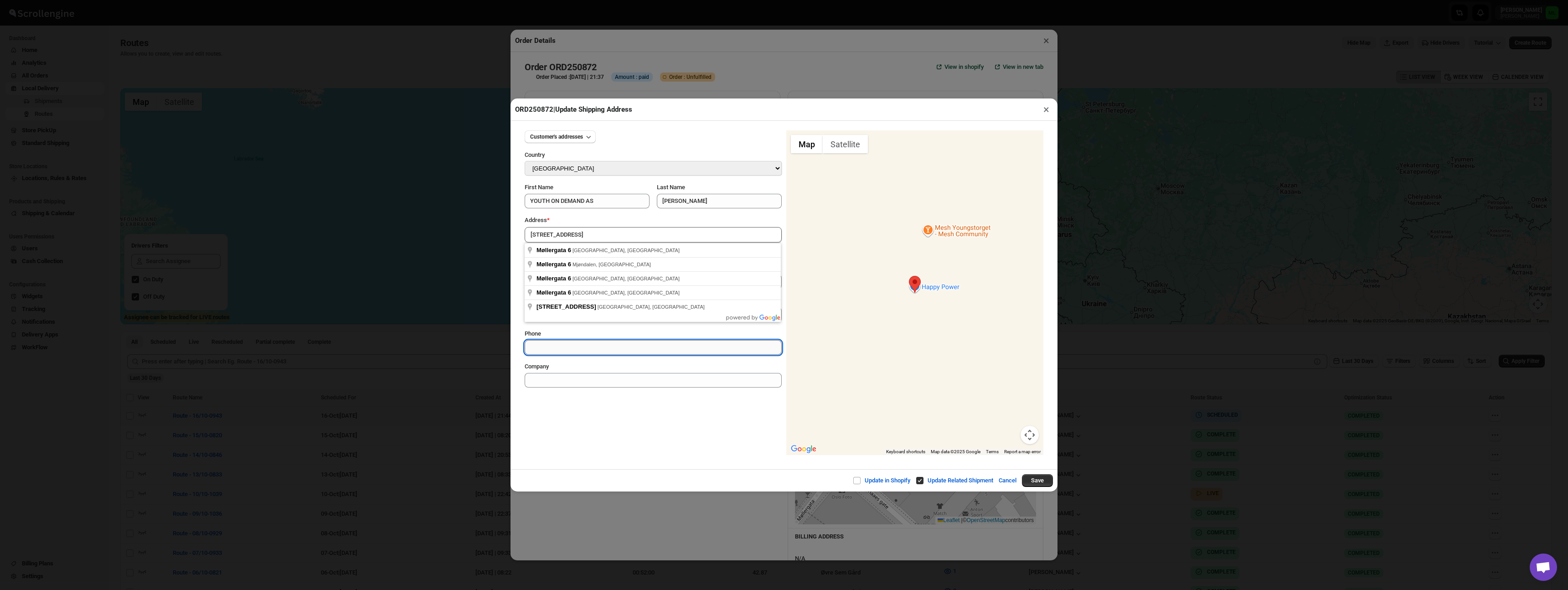
click at [578, 349] on input "Phone" at bounding box center [653, 348] width 257 height 15
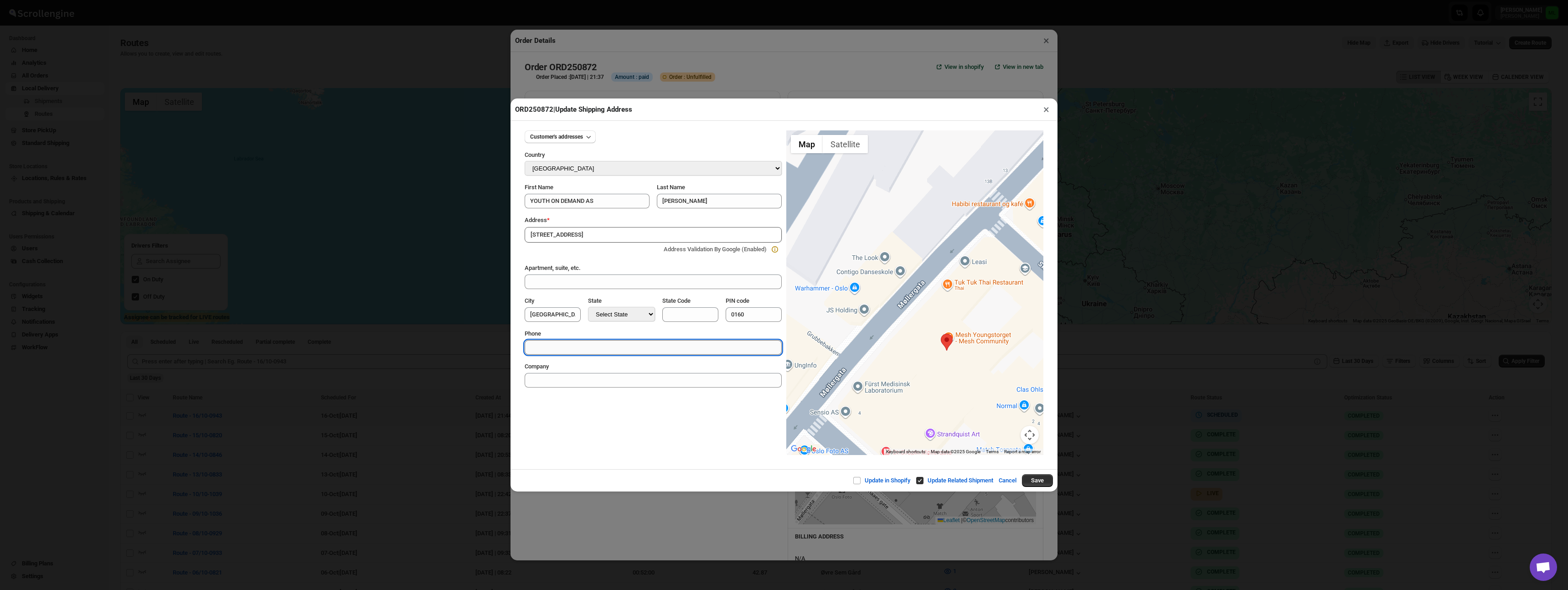
click at [608, 348] on input "Phone" at bounding box center [653, 348] width 257 height 15
type input "24022207"
click at [1030, 479] on button "Save" at bounding box center [1037, 480] width 31 height 13
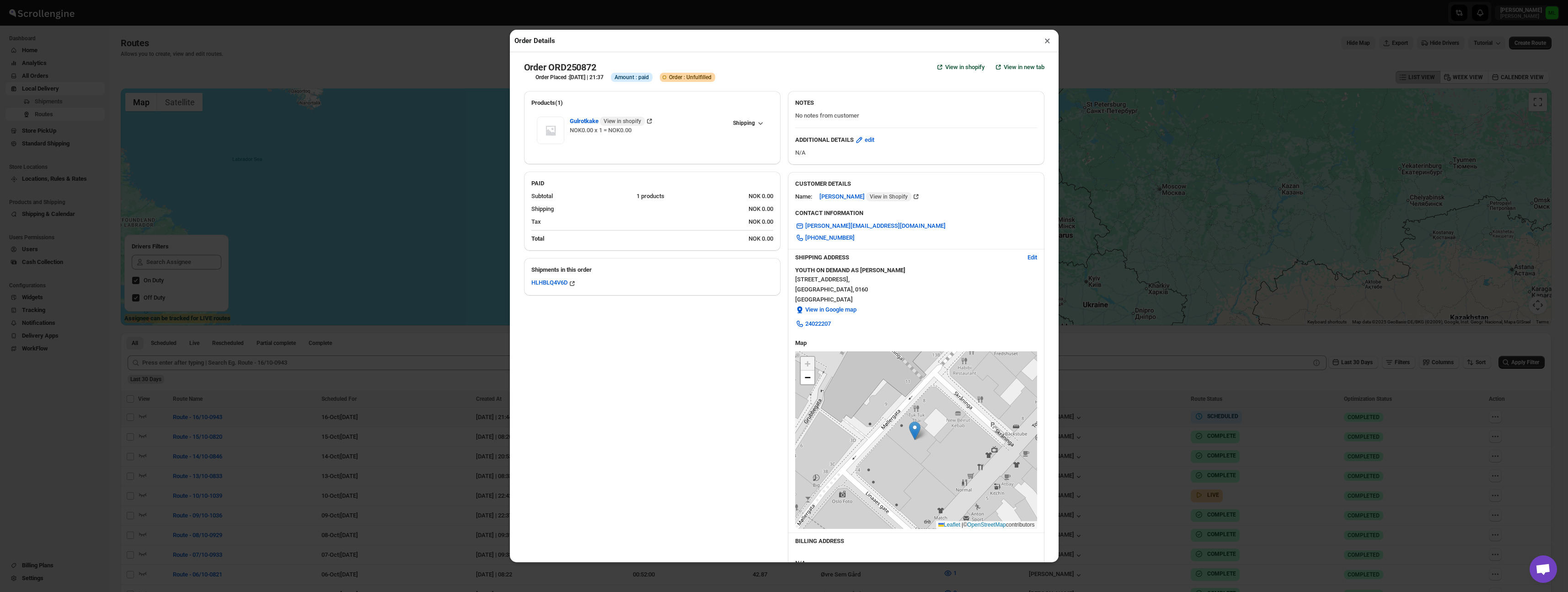
click at [1048, 42] on button "×" at bounding box center [1047, 40] width 13 height 13
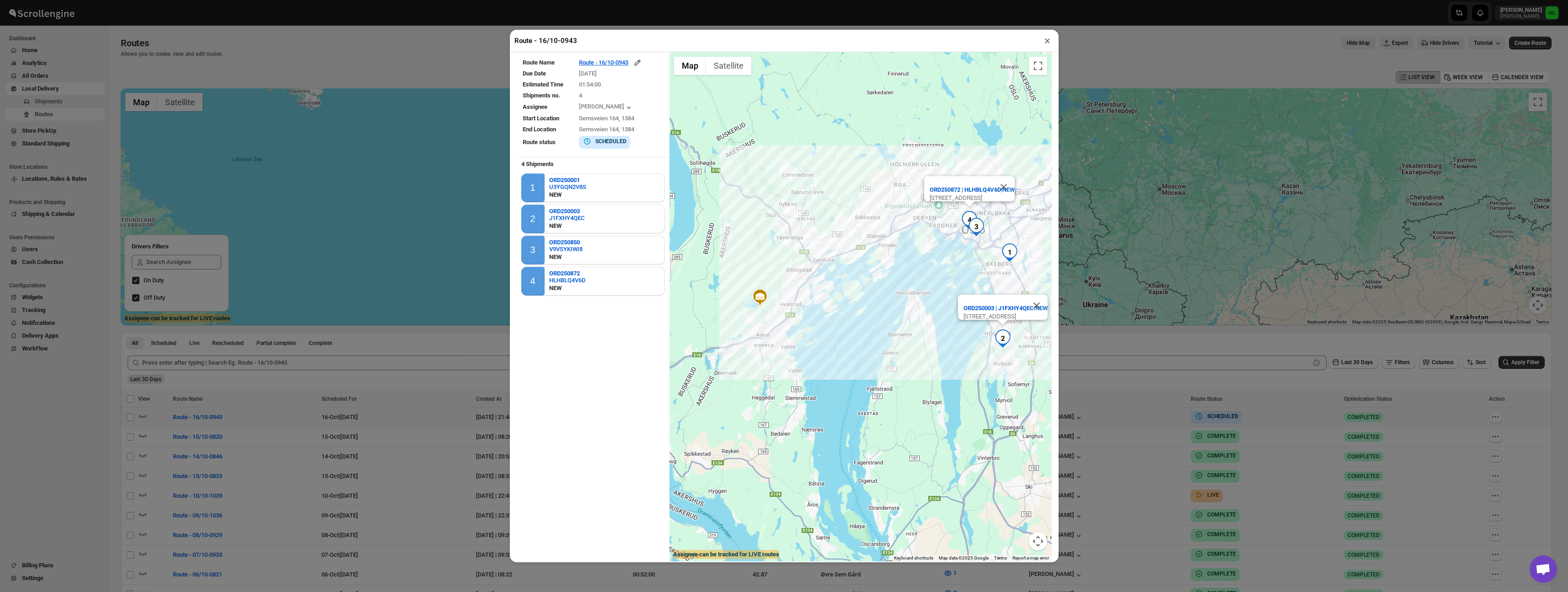
click at [1051, 41] on button "×" at bounding box center [1047, 40] width 13 height 13
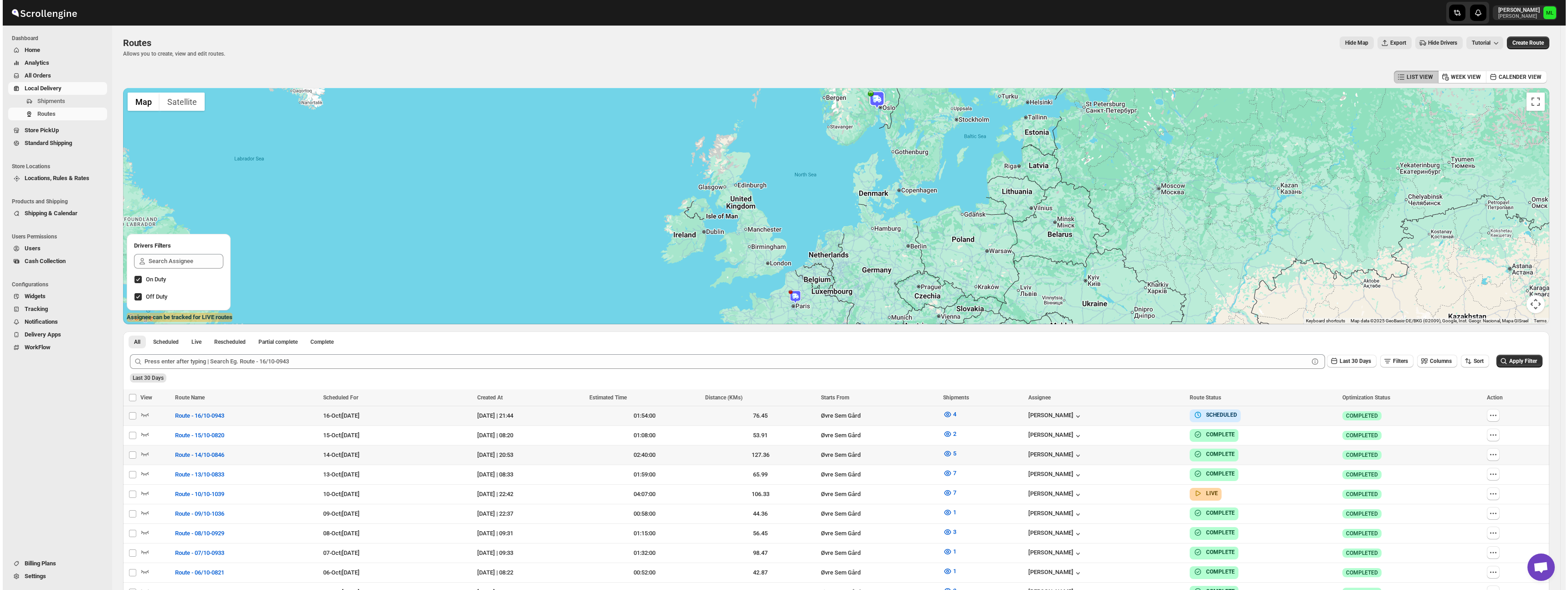
scroll to position [1, 0]
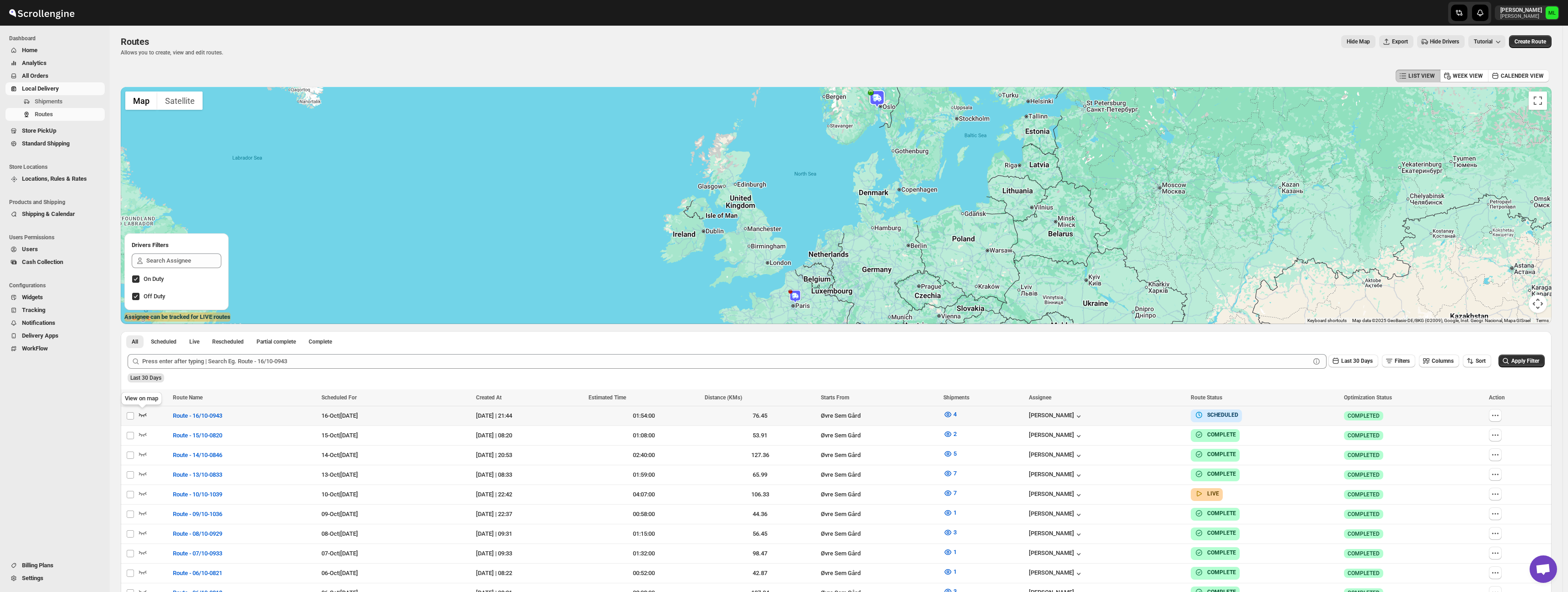
click at [147, 418] on icon "button" at bounding box center [142, 414] width 9 height 9
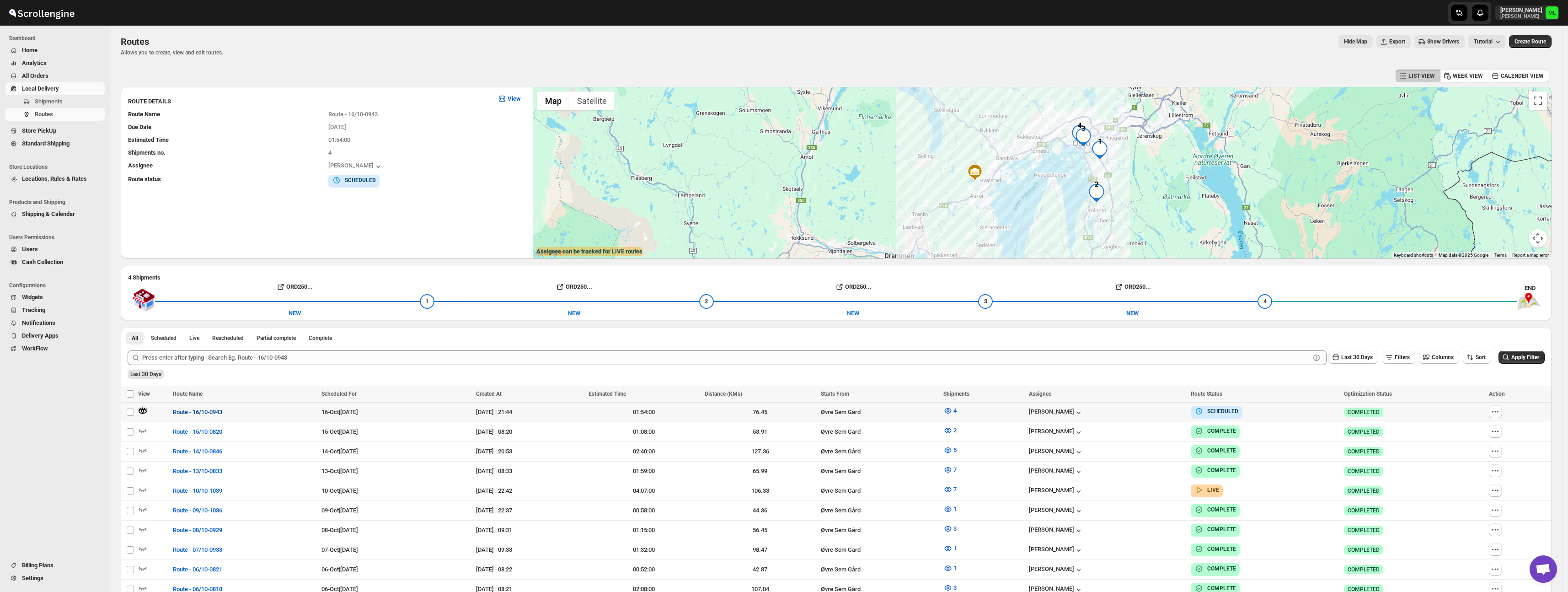
click at [192, 414] on span "Route - 16/10-0943" at bounding box center [197, 412] width 49 height 9
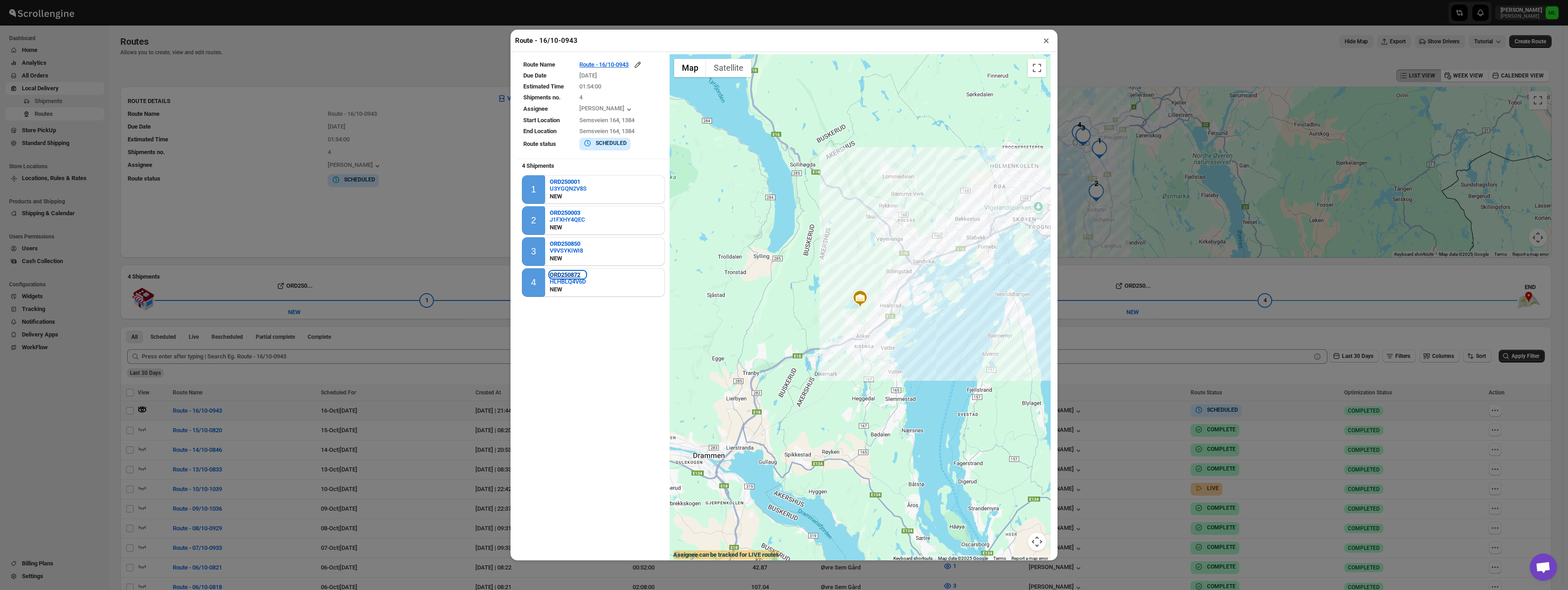
click at [573, 274] on b "ORD250872" at bounding box center [565, 275] width 30 height 7
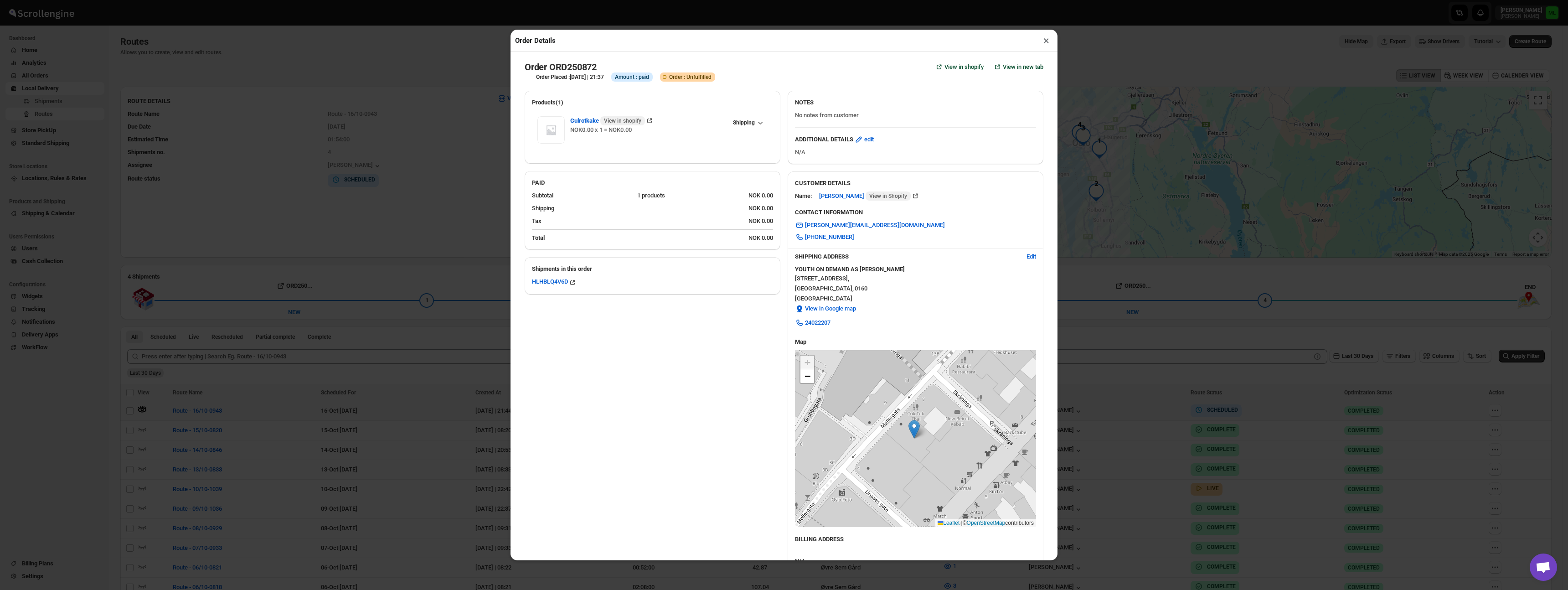
scroll to position [1, 0]
click at [1048, 41] on button "×" at bounding box center [1046, 40] width 13 height 13
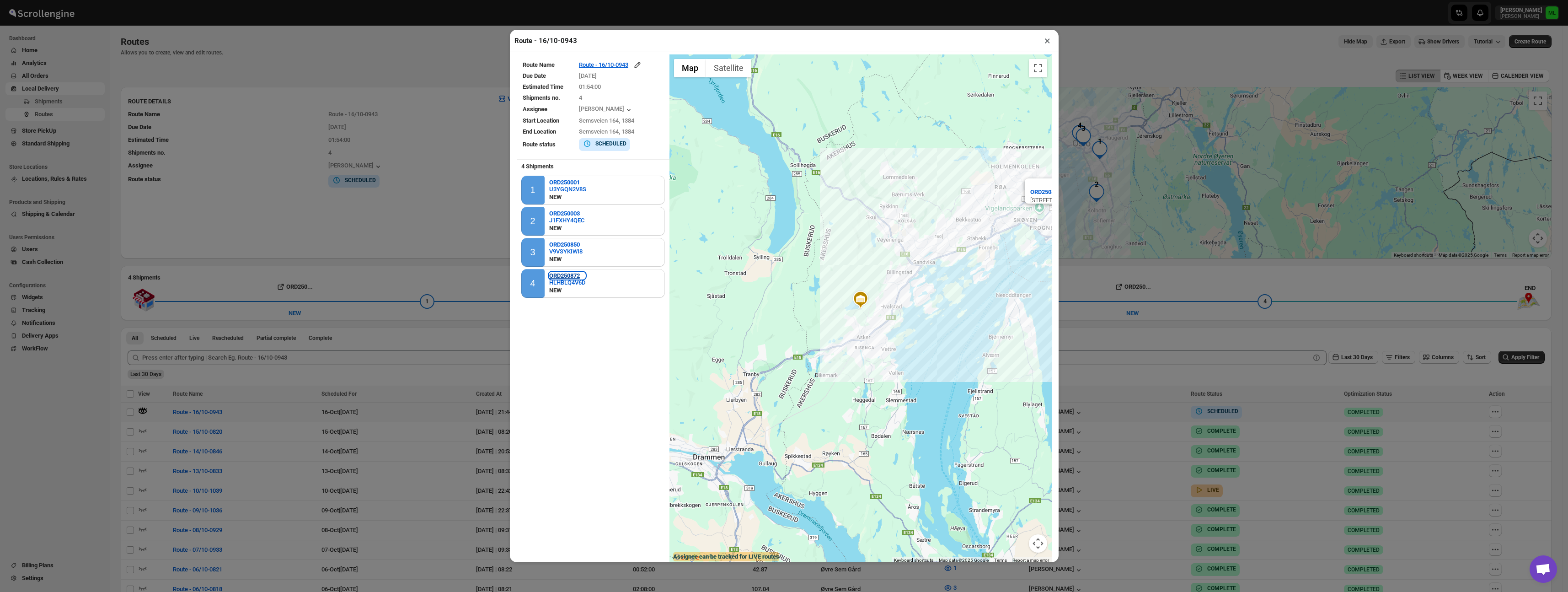
click at [564, 272] on b "ORD250872" at bounding box center [564, 276] width 31 height 7
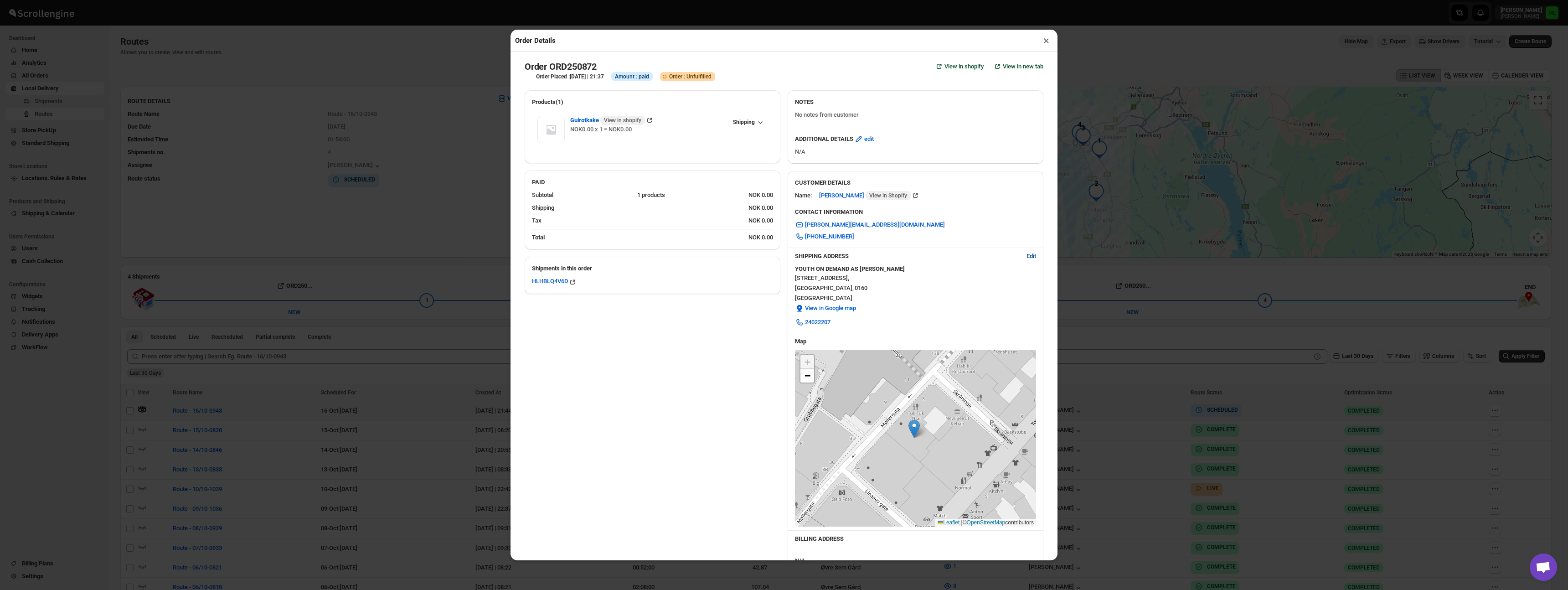
click at [1026, 259] on span "Edit" at bounding box center [1031, 256] width 10 height 9
select select "NO"
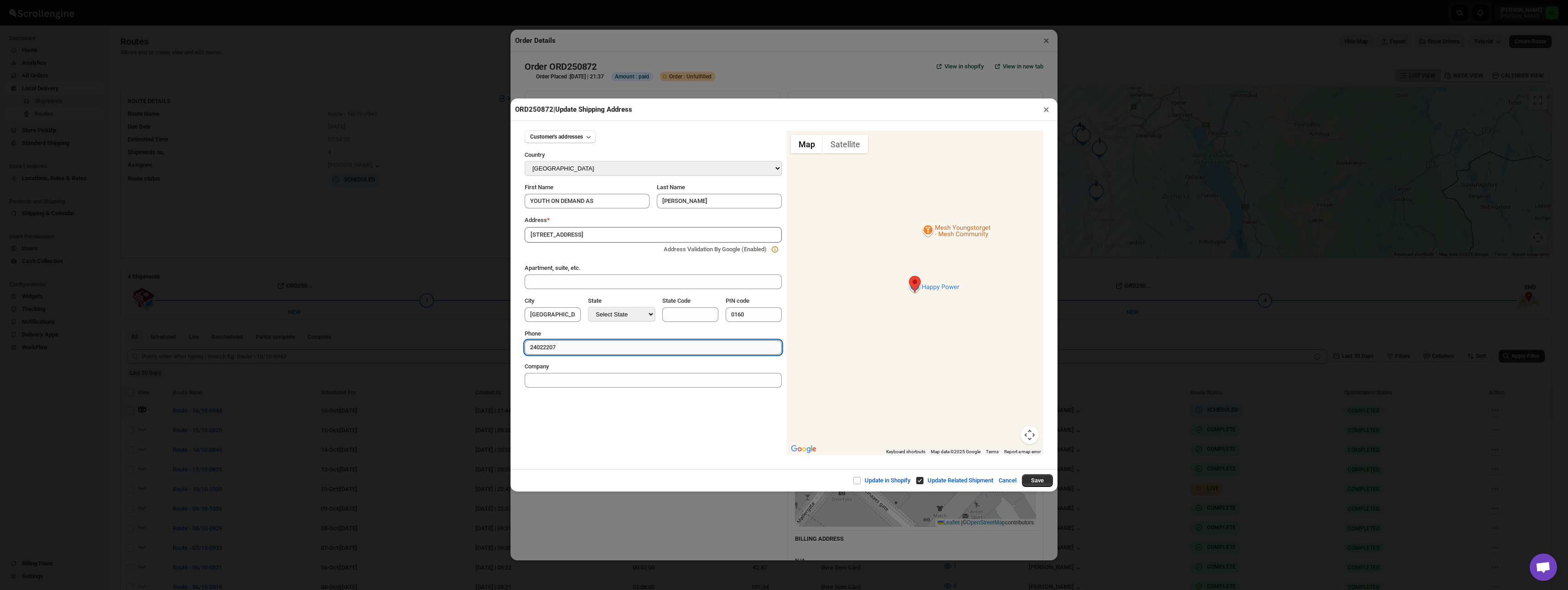
click at [578, 343] on input "24022207" at bounding box center [653, 348] width 257 height 15
type input "24022209"
click at [1032, 481] on button "Save" at bounding box center [1037, 480] width 31 height 13
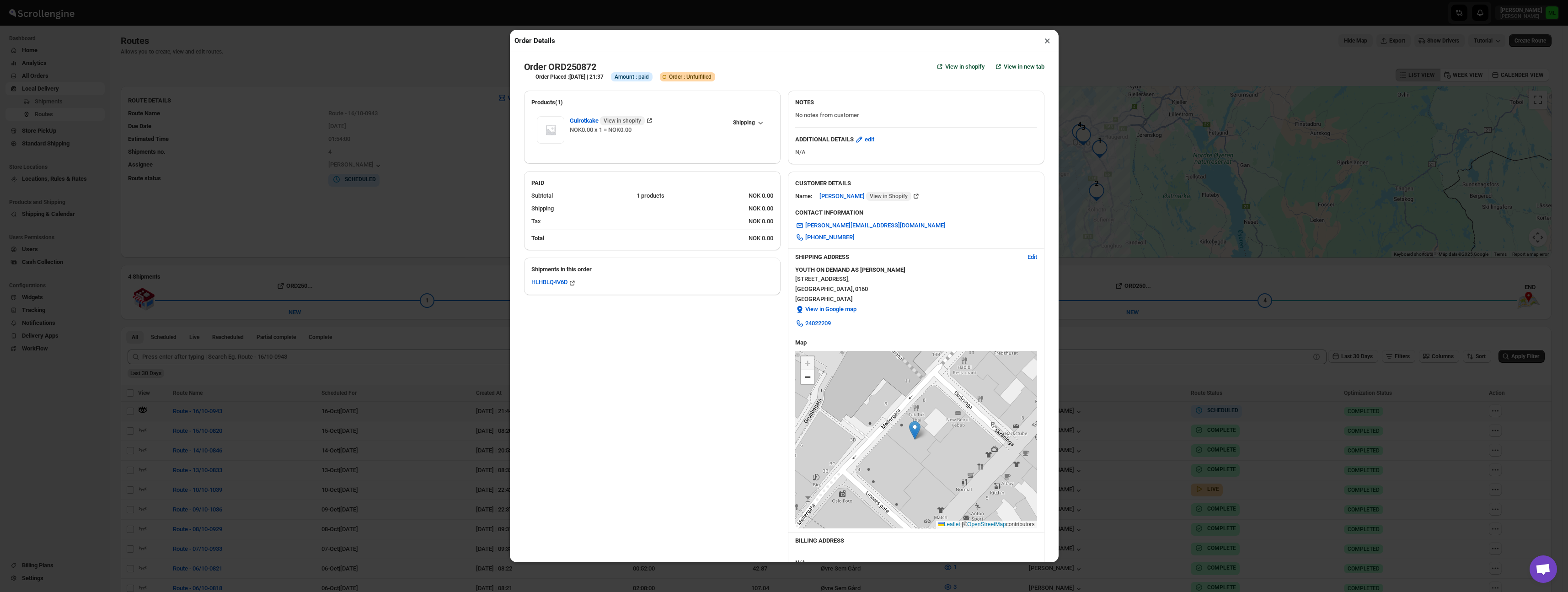
scroll to position [4, 0]
click at [1043, 42] on button "×" at bounding box center [1047, 40] width 13 height 13
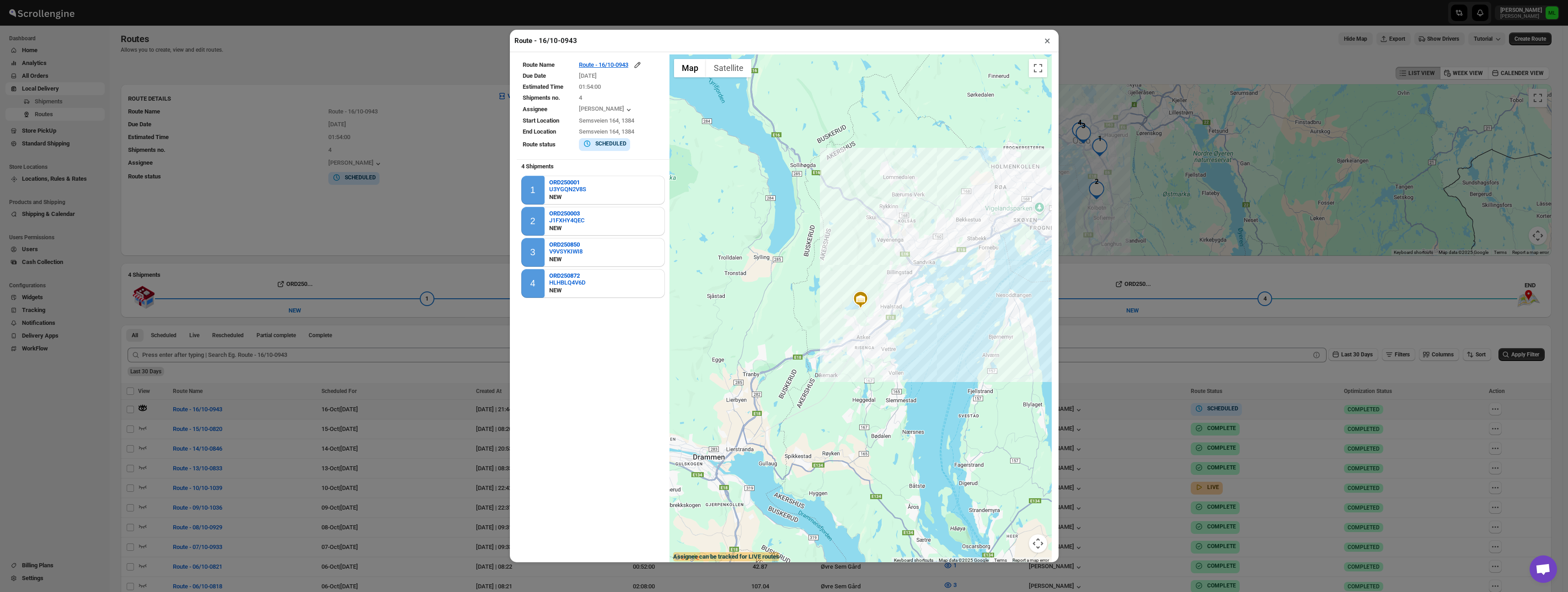
click at [1043, 41] on button "×" at bounding box center [1047, 40] width 13 height 13
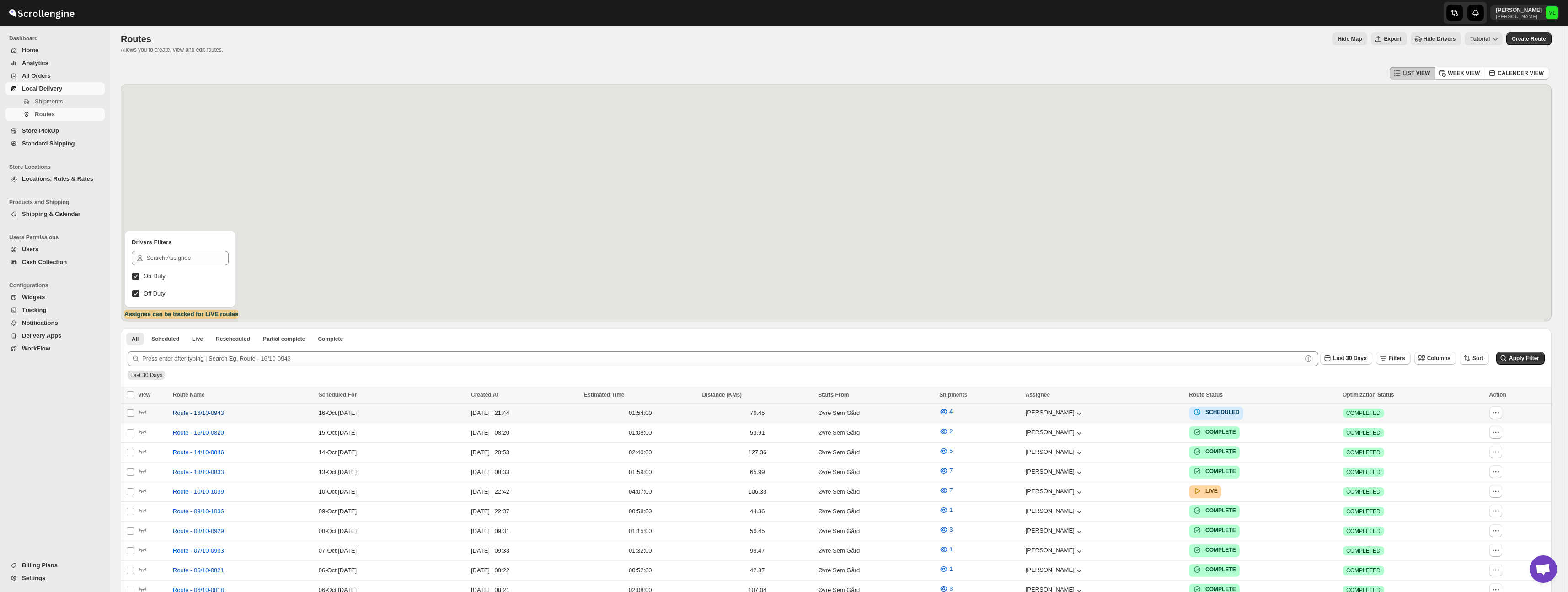
scroll to position [1089, 0]
click at [212, 414] on span "Route - 16/10-0943" at bounding box center [198, 413] width 51 height 9
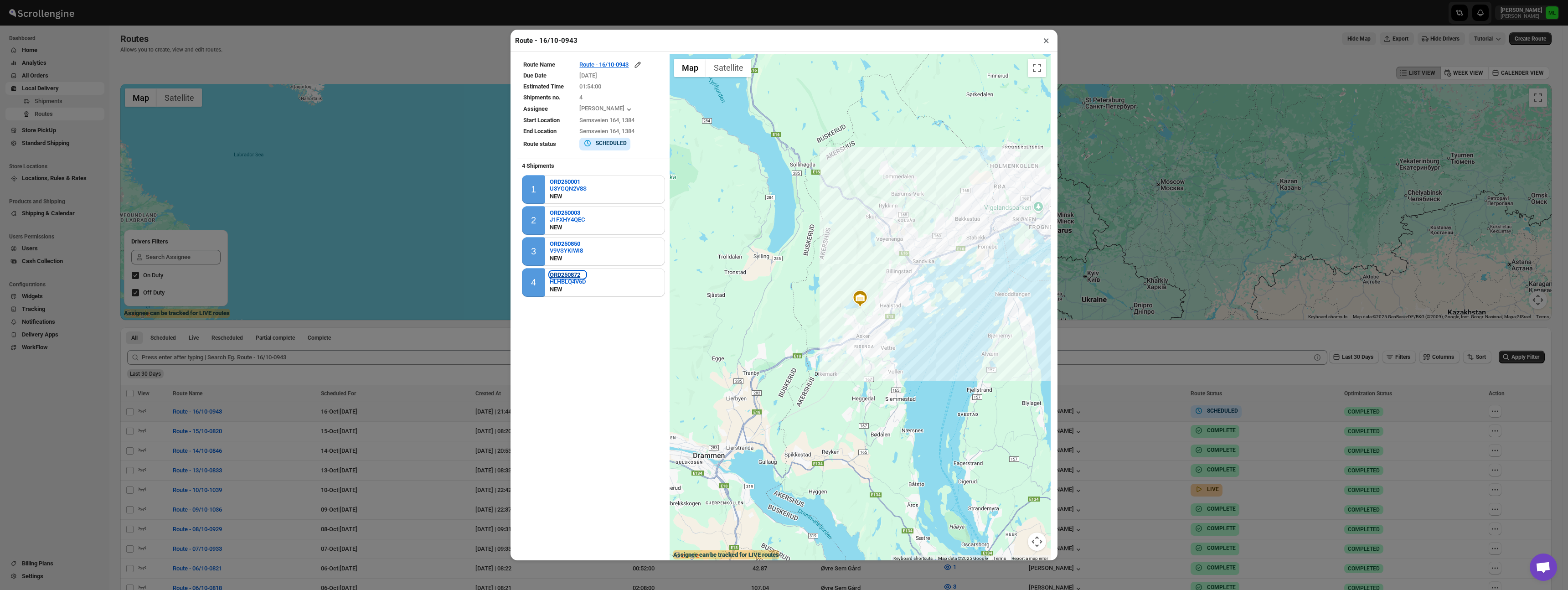
click at [559, 273] on b "ORD250872" at bounding box center [565, 275] width 30 height 7
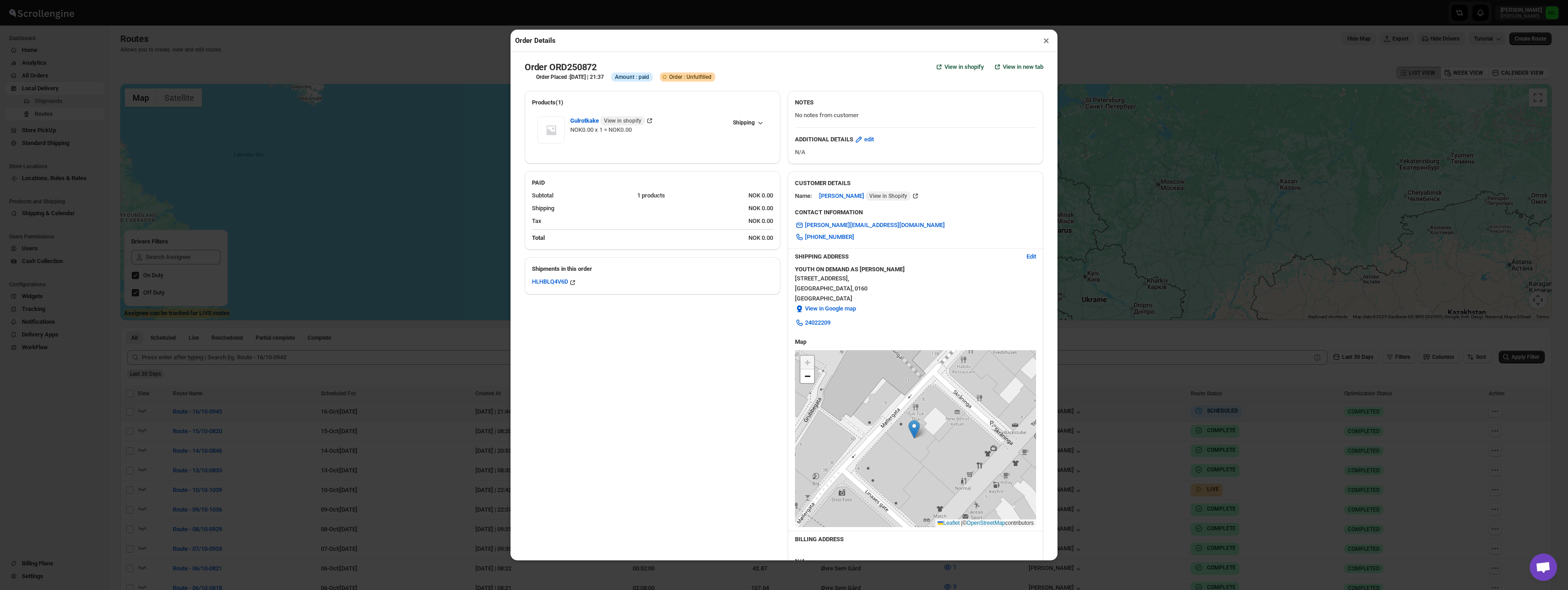
click at [1045, 40] on button "×" at bounding box center [1046, 40] width 13 height 13
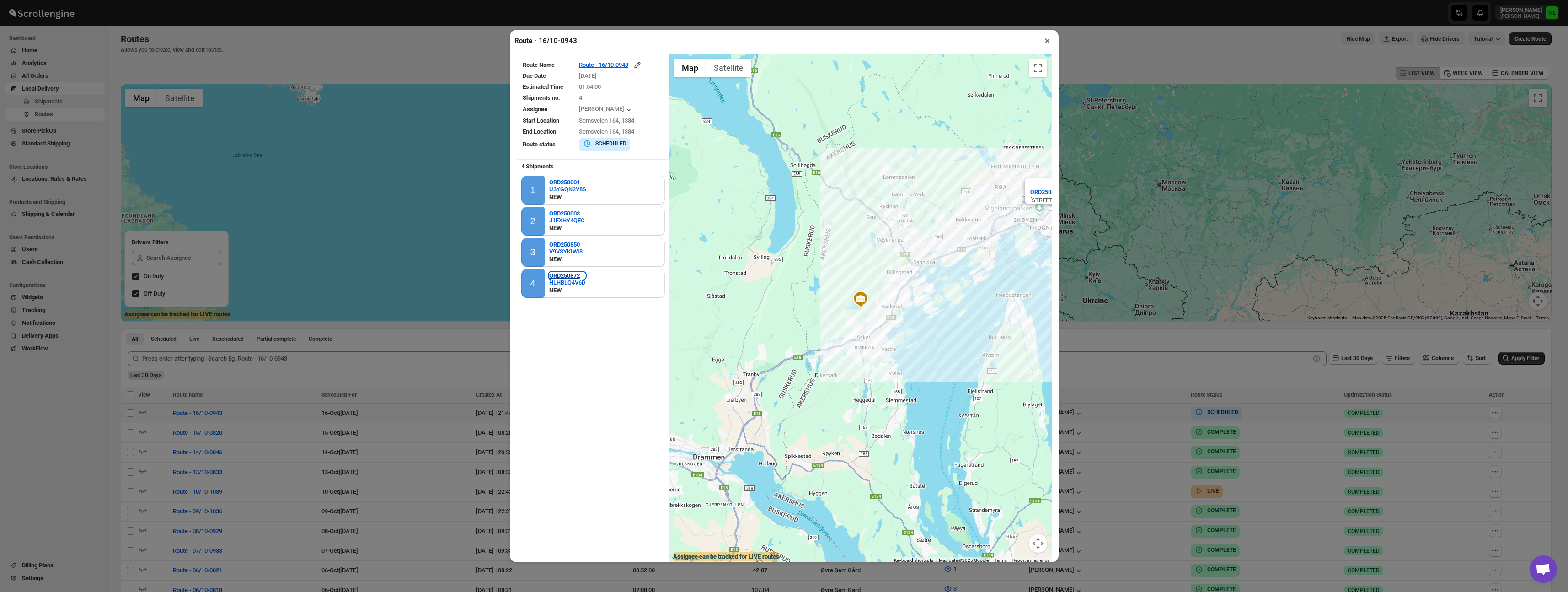
click at [573, 275] on b "ORD250872" at bounding box center [564, 276] width 31 height 7
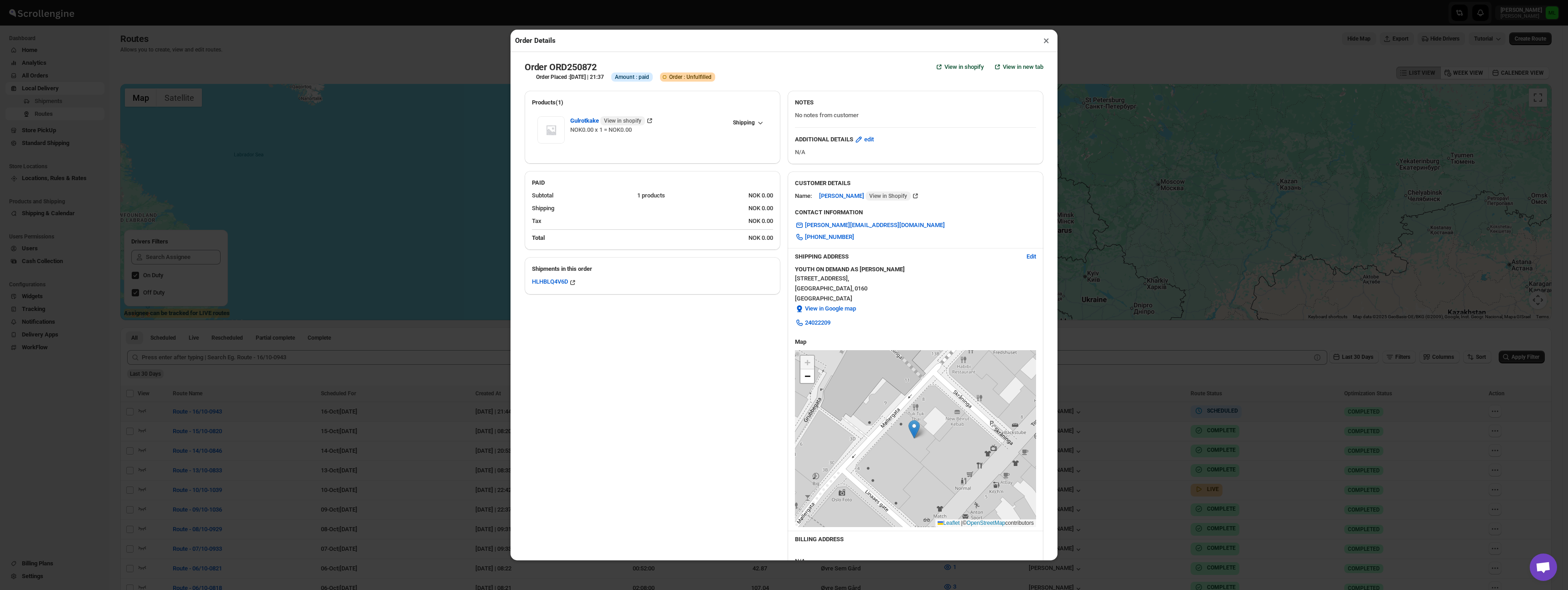
drag, startPoint x: 952, startPoint y: 269, endPoint x: 791, endPoint y: 269, distance: 161.0
click at [795, 269] on div "YOUTH ON DEMAND AS [PERSON_NAME]" at bounding box center [915, 269] width 241 height 9
click at [795, 269] on b "YOUTH ON DEMAND AS [PERSON_NAME]" at bounding box center [850, 269] width 110 height 7
drag, startPoint x: 799, startPoint y: 270, endPoint x: 859, endPoint y: 270, distance: 60.0
click at [859, 270] on div "SHIPPING ADDRESS Edit YOUTH ON DEMAND AS [PERSON_NAME][GEOGRAPHIC_DATA][STREET_…" at bounding box center [915, 291] width 256 height 85
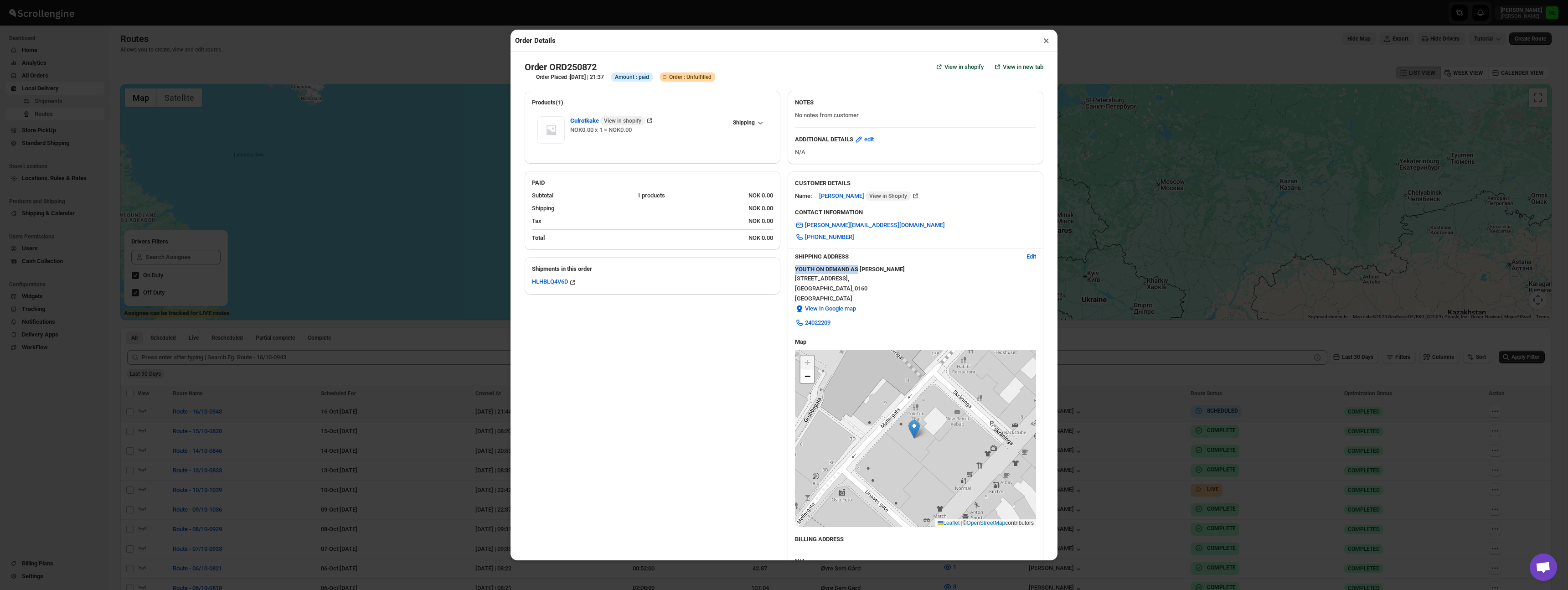
copy b "YOUTH ON DEMAND AS"
click at [1051, 45] on button "×" at bounding box center [1046, 40] width 13 height 13
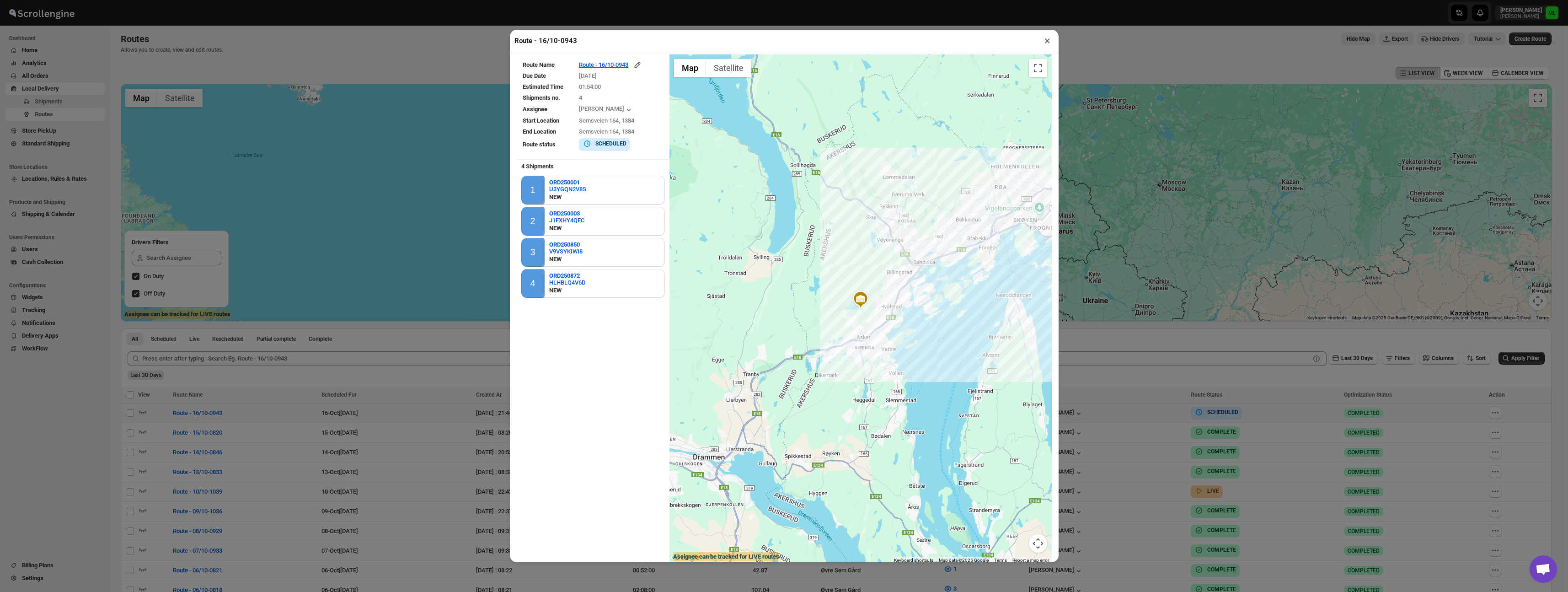
drag, startPoint x: 922, startPoint y: 254, endPoint x: 579, endPoint y: 206, distance: 346.3
click at [576, 204] on div "Route Name Route - 16/10-0943 Due Date [DATE] Estimated Time 01:54:00 Shipments…" at bounding box center [784, 309] width 535 height 509
drag, startPoint x: 818, startPoint y: 232, endPoint x: 620, endPoint y: 190, distance: 202.4
click at [619, 190] on div "Route Name Route - 16/10-0943 Due Date [DATE] Estimated Time 01:54:00 Shipments…" at bounding box center [784, 309] width 535 height 509
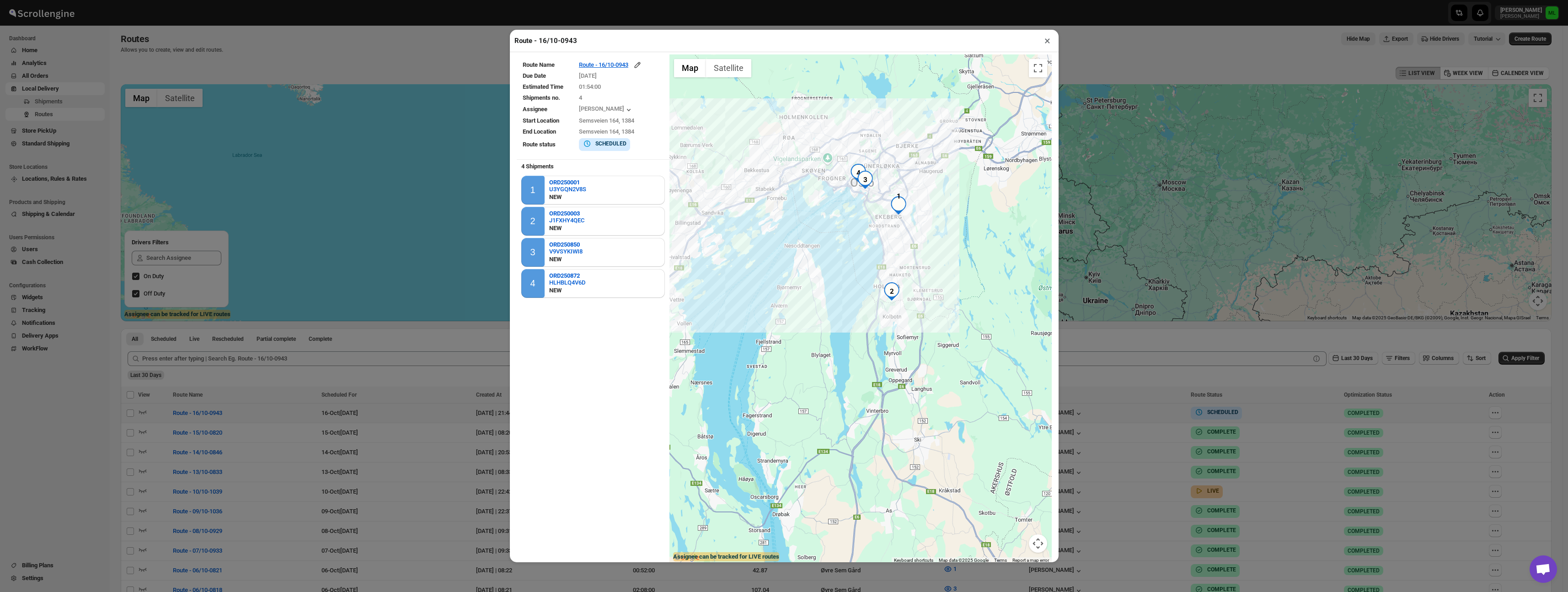
drag, startPoint x: 1001, startPoint y: 260, endPoint x: 786, endPoint y: 210, distance: 220.7
click at [786, 210] on div at bounding box center [860, 309] width 382 height 509
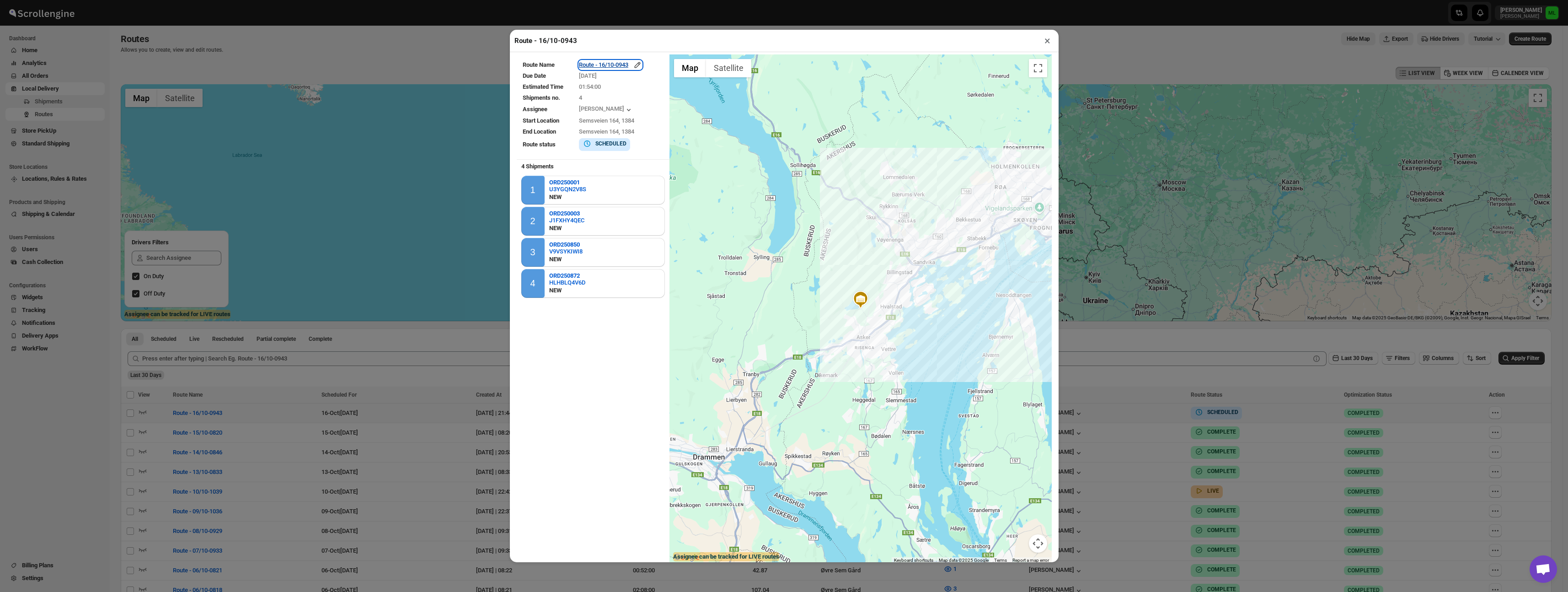
click at [595, 65] on div "Route - 16/10-0943" at bounding box center [610, 65] width 63 height 9
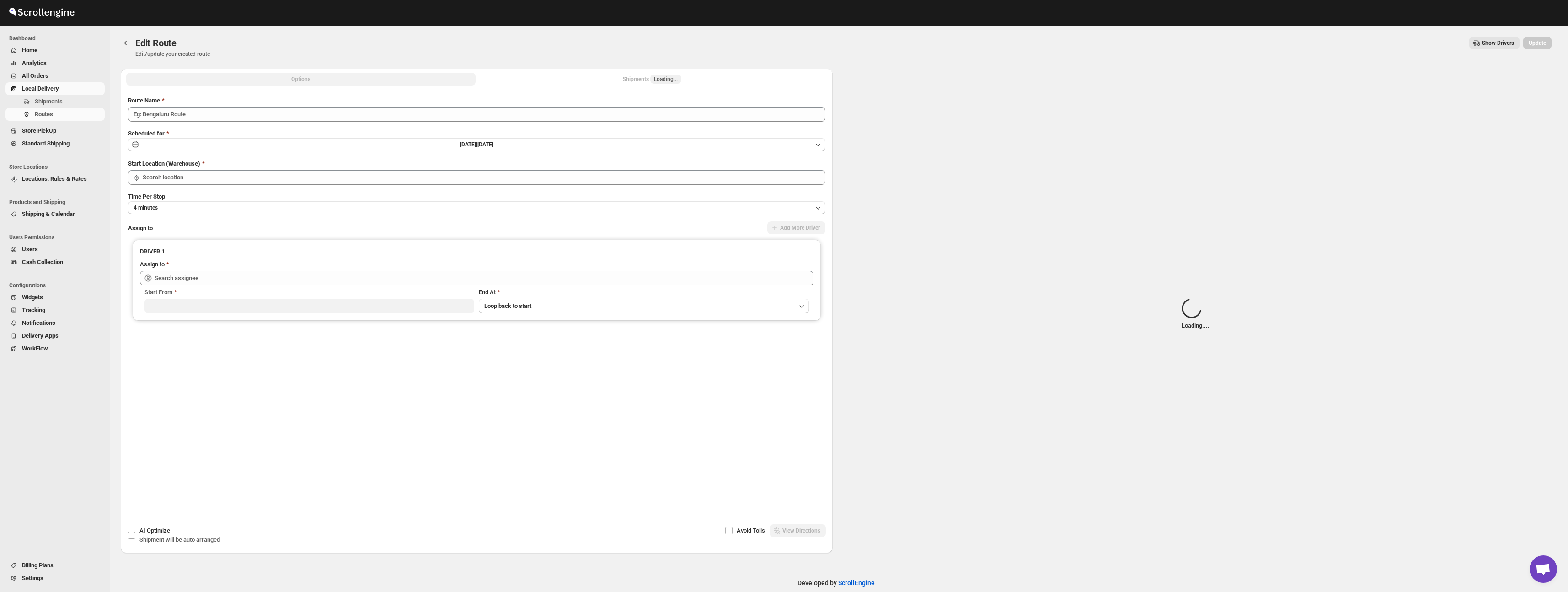
type input "Route - 16/10-0943"
type input "Øvre Sem Gård"
type input "[PERSON_NAME] ([PERSON_NAME][EMAIL_ADDRESS][DOMAIN_NAME])"
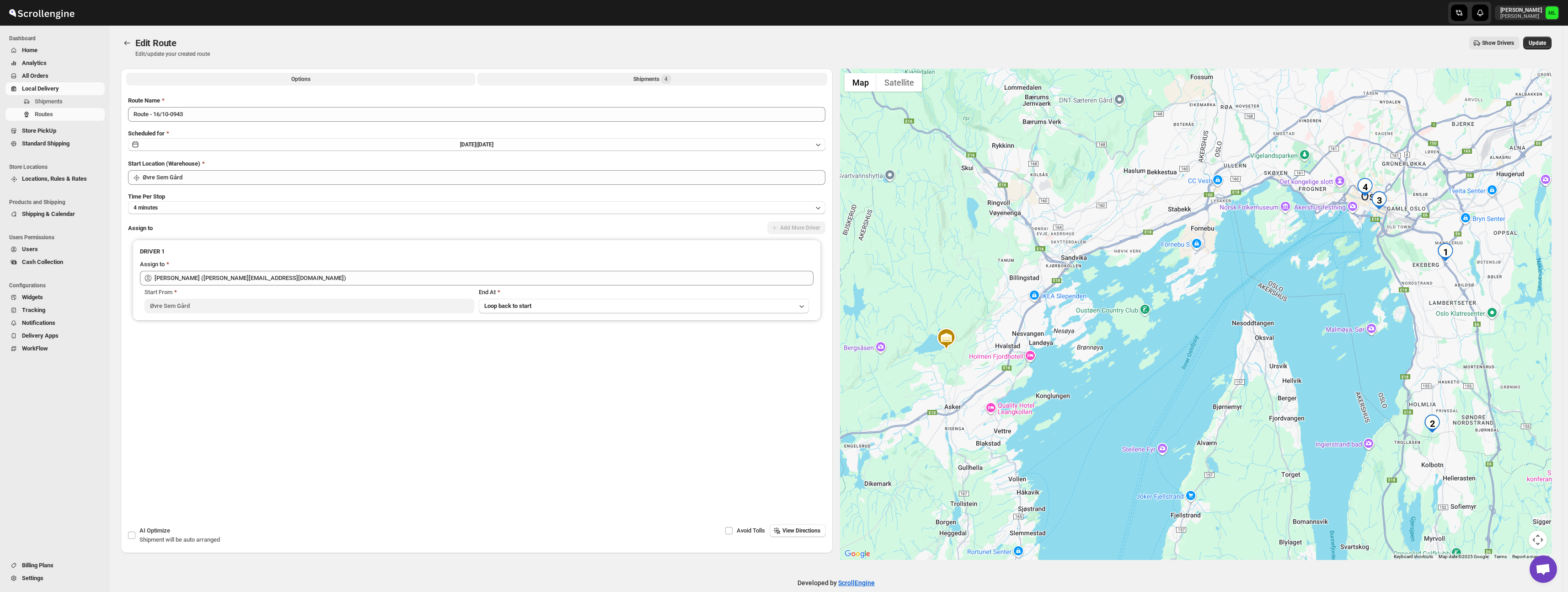
click at [547, 79] on button "Shipments 4" at bounding box center [652, 79] width 349 height 13
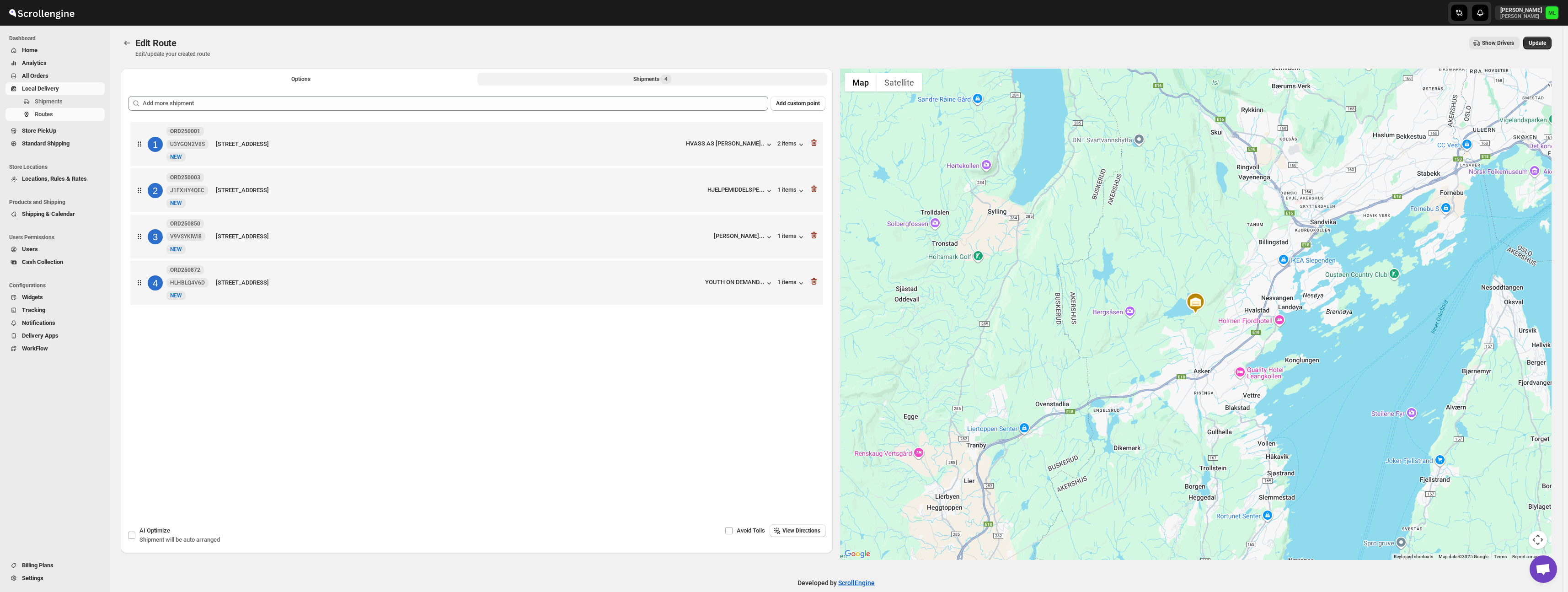
click at [194, 273] on b "ORD250872" at bounding box center [185, 270] width 30 height 6
click at [121, 41] on button "Routes" at bounding box center [127, 43] width 13 height 13
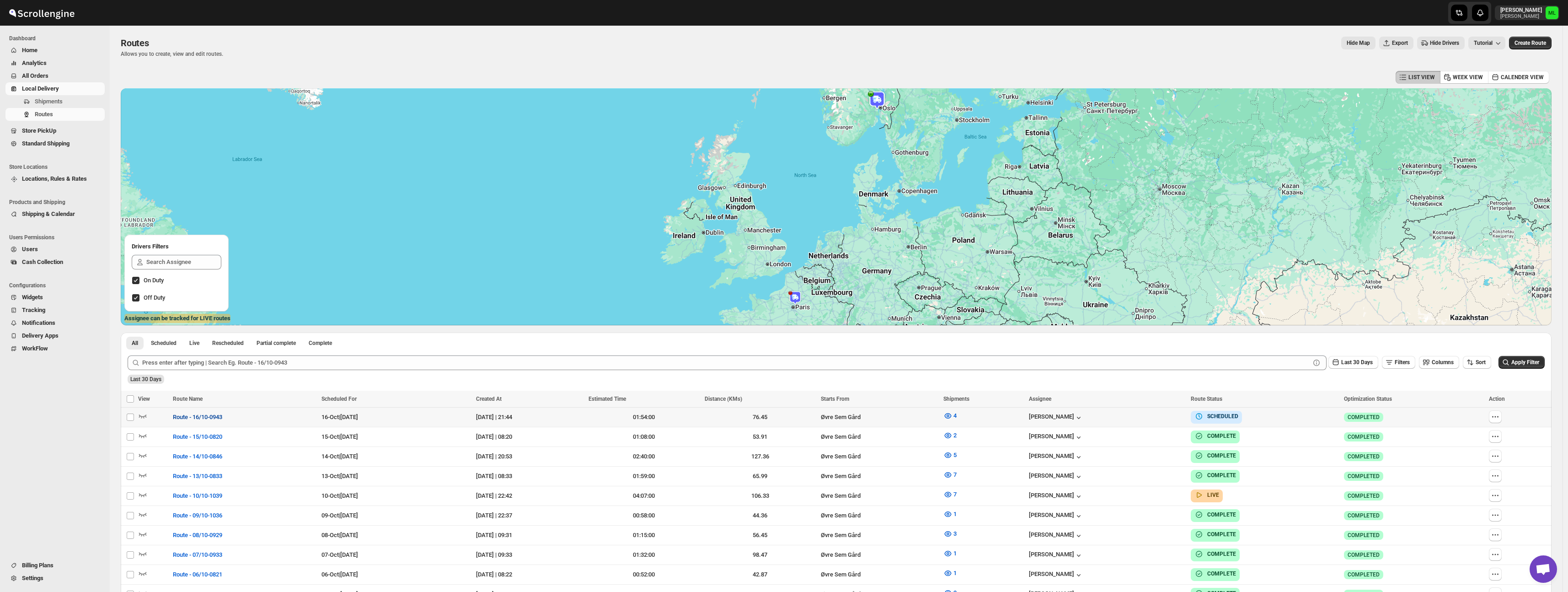
click at [203, 418] on span "Route - 16/10-0943" at bounding box center [197, 417] width 49 height 9
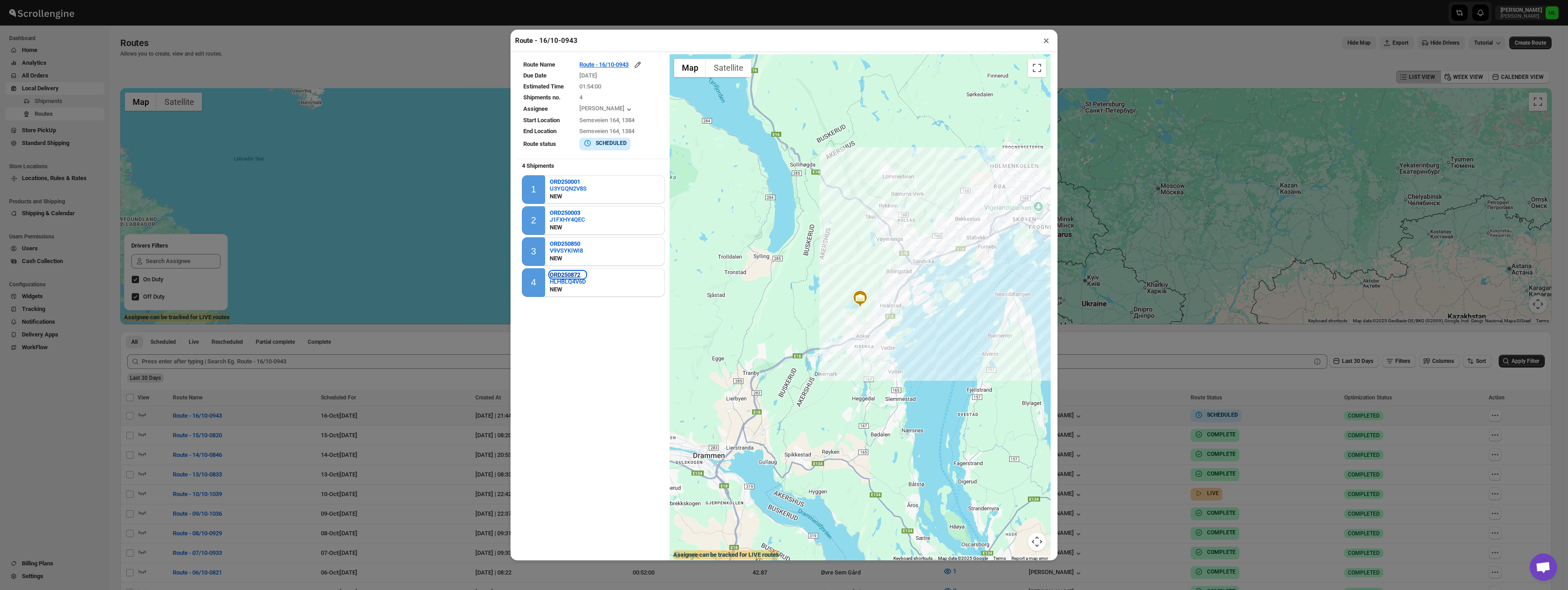
click at [562, 273] on b "ORD250872" at bounding box center [565, 275] width 30 height 7
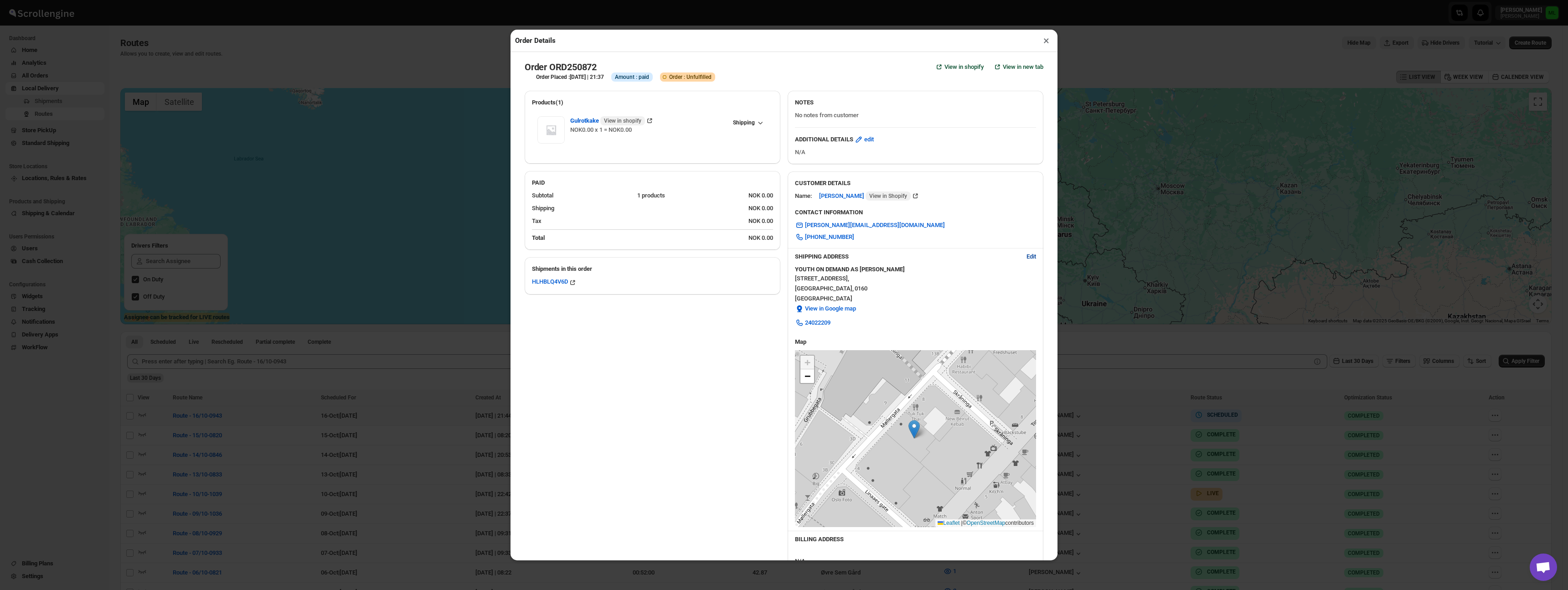
click at [1026, 258] on span "Edit" at bounding box center [1031, 256] width 10 height 9
select select "NO"
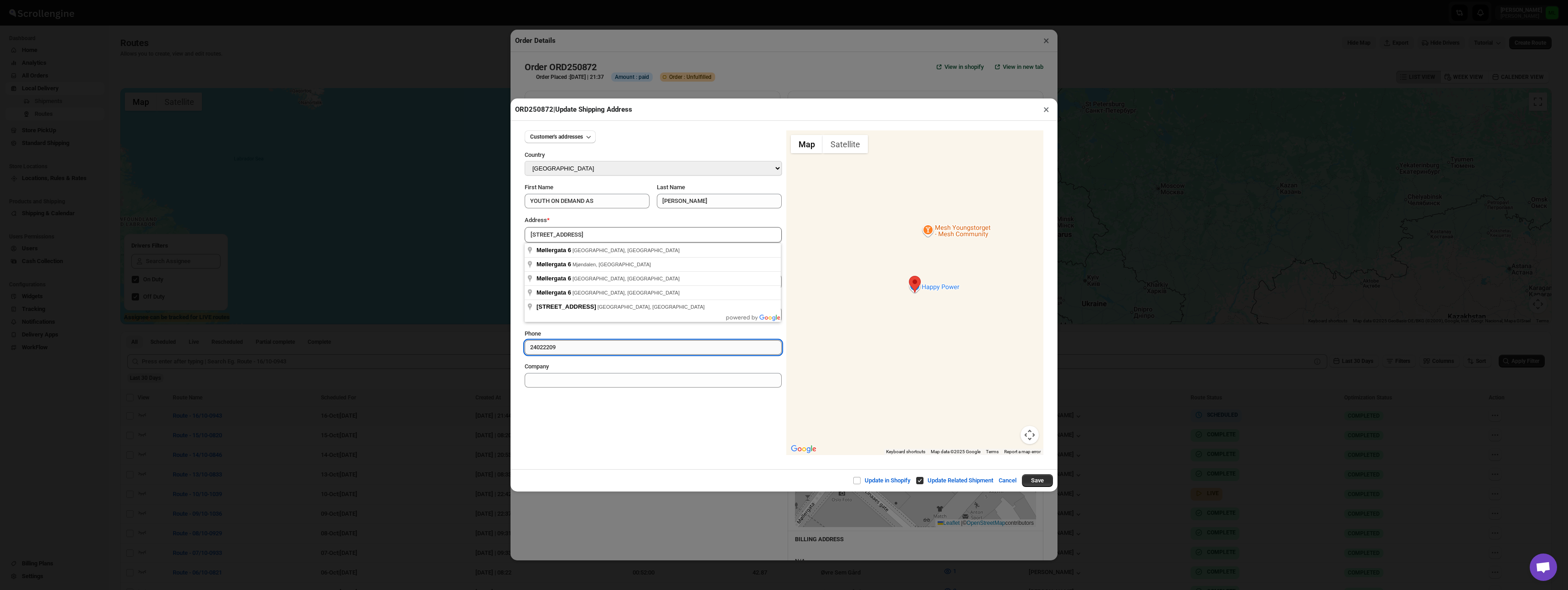
click at [564, 344] on input "24022209" at bounding box center [653, 348] width 257 height 15
paste input "94147471"
type input "94147471"
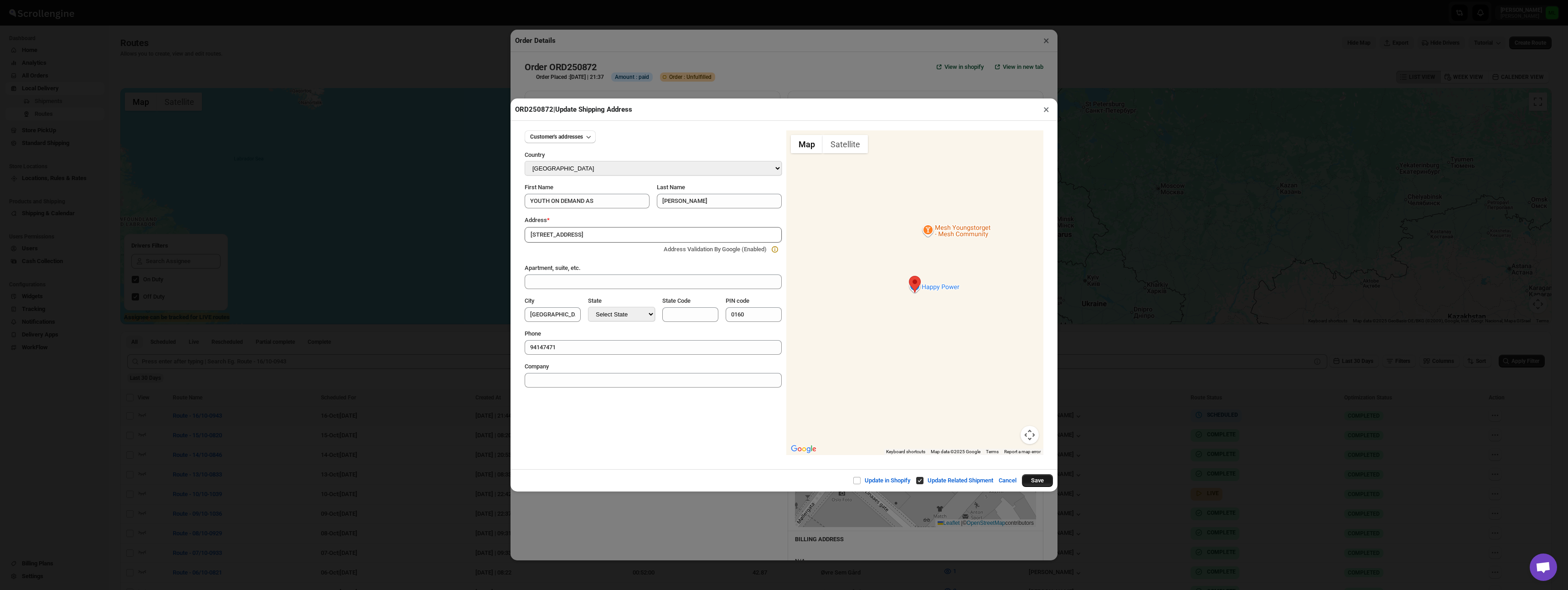
click at [1032, 482] on button "Save" at bounding box center [1037, 480] width 31 height 13
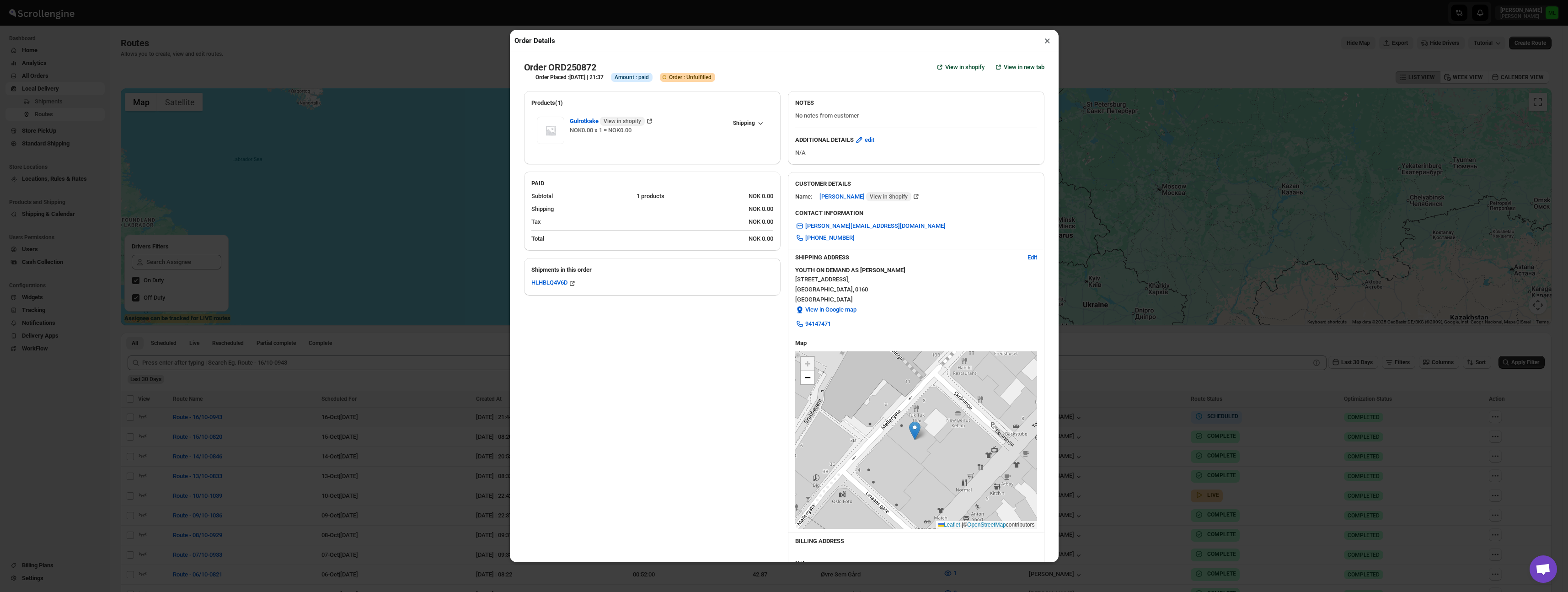
click at [1049, 43] on button "×" at bounding box center [1047, 40] width 13 height 13
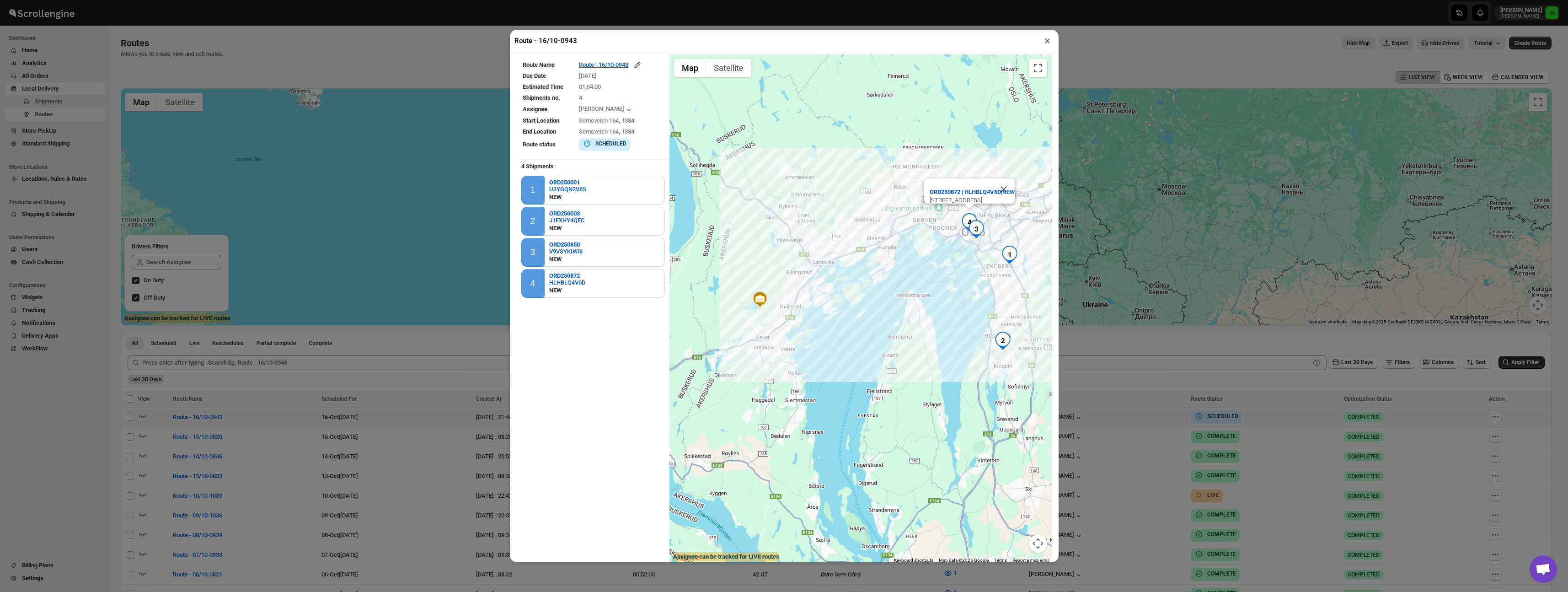
click at [1048, 43] on button "×" at bounding box center [1047, 40] width 13 height 13
